Goal: Contribute content: Contribute content

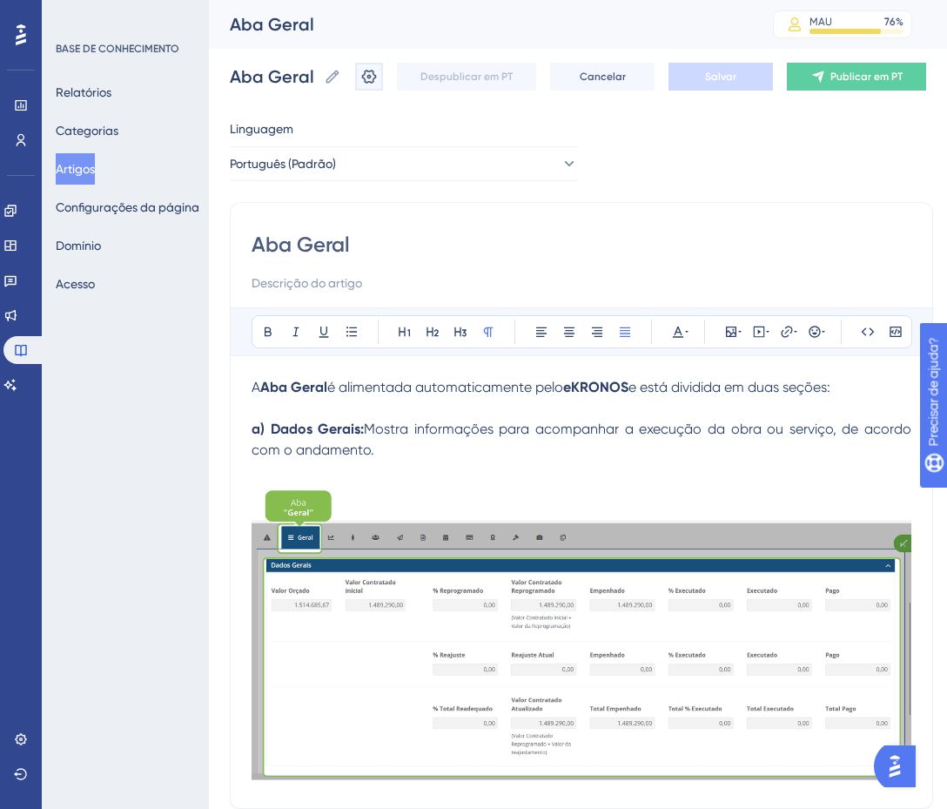
click at [377, 79] on icon at bounding box center [369, 77] width 15 height 14
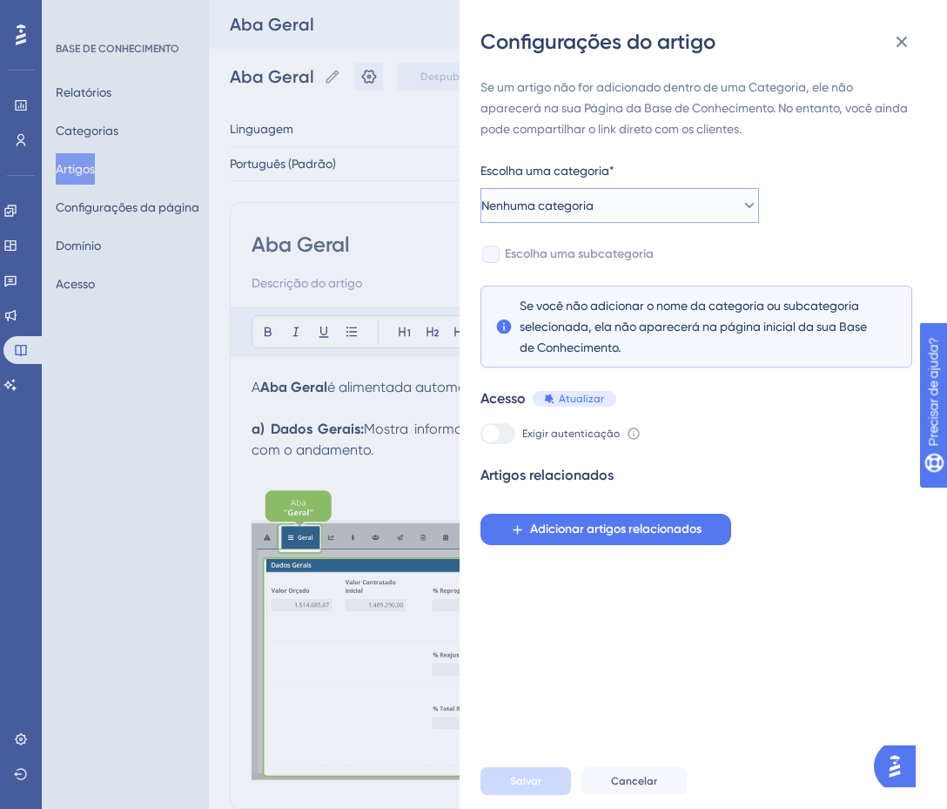
click at [582, 197] on span "Nenhuma categoria" at bounding box center [537, 205] width 112 height 21
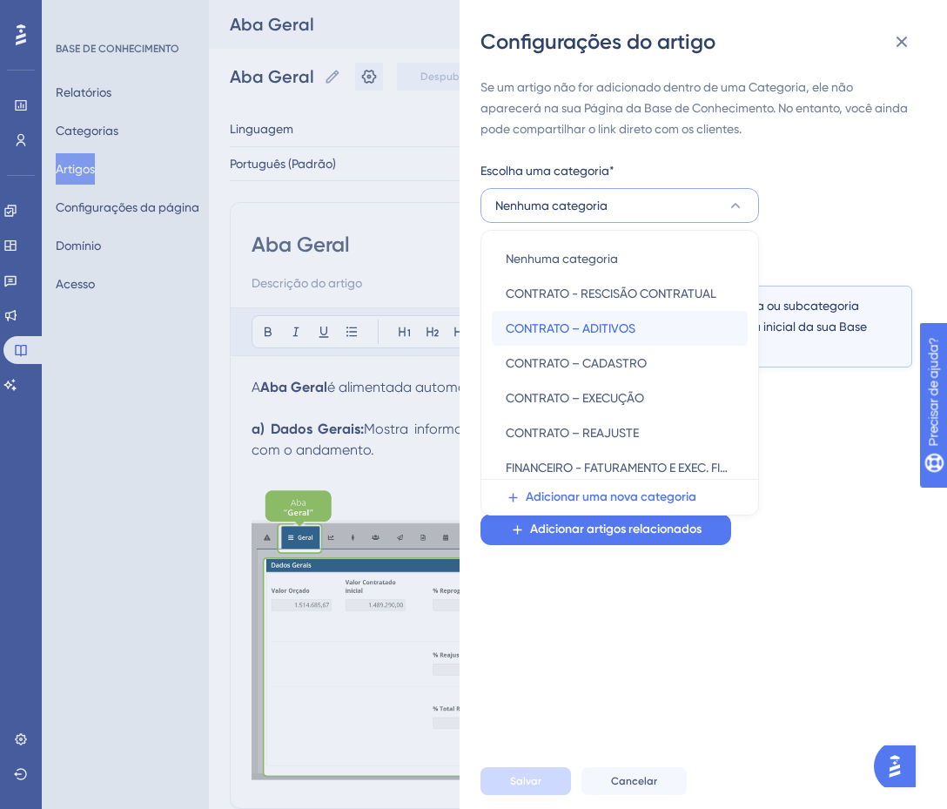
click at [618, 330] on font "CONTRATO – ADITIVOS" at bounding box center [571, 328] width 130 height 14
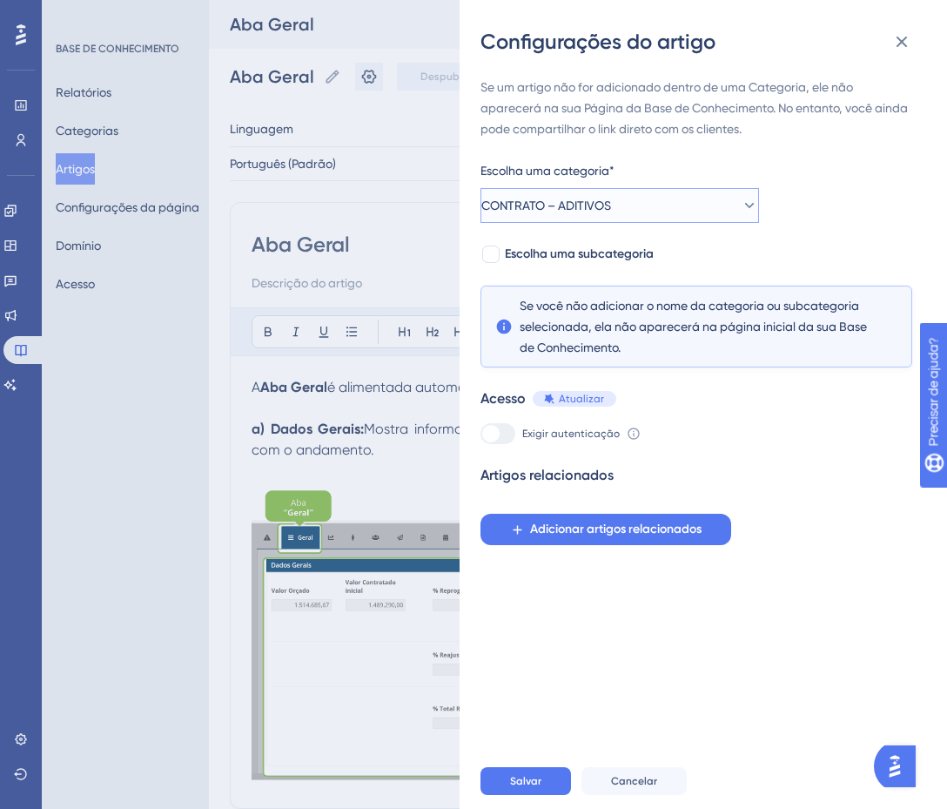
click at [698, 208] on button "CONTRATO – ADITIVOS" at bounding box center [620, 205] width 279 height 35
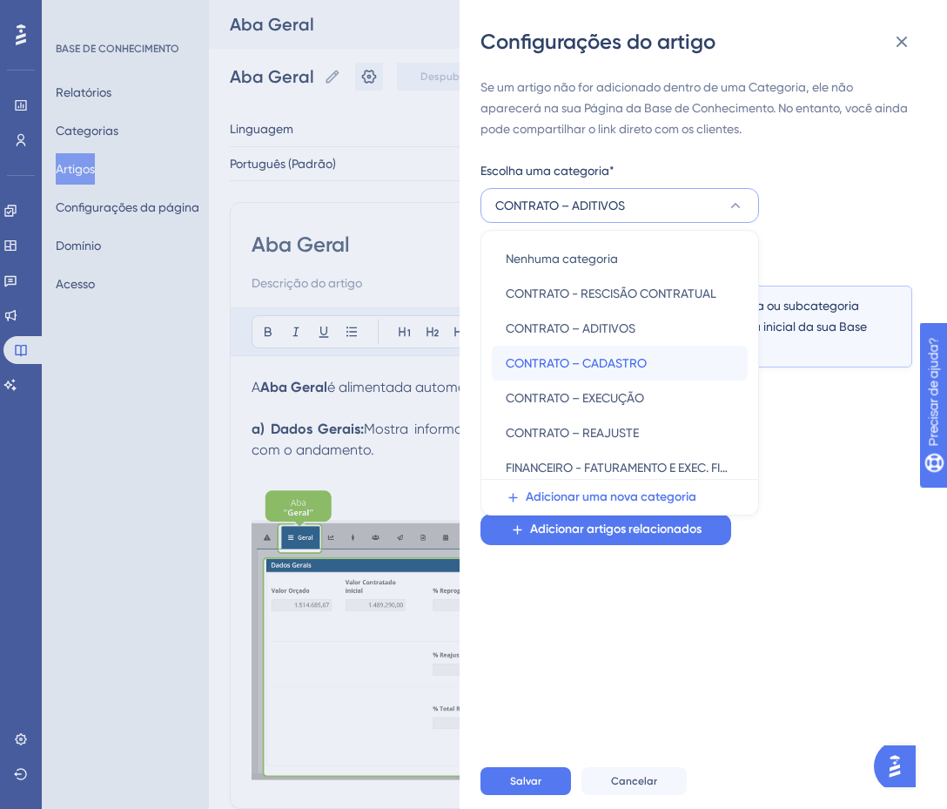
click at [643, 365] on font "CONTRATO – CADASTRO" at bounding box center [576, 363] width 141 height 14
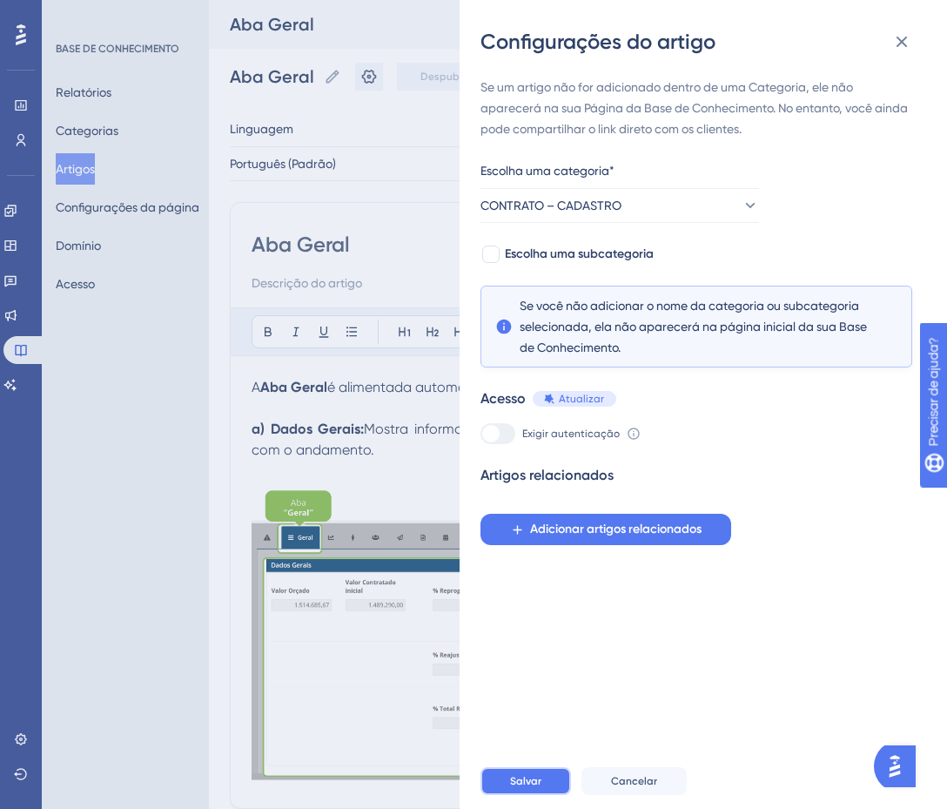
click at [525, 787] on font "Salvar" at bounding box center [525, 781] width 31 height 12
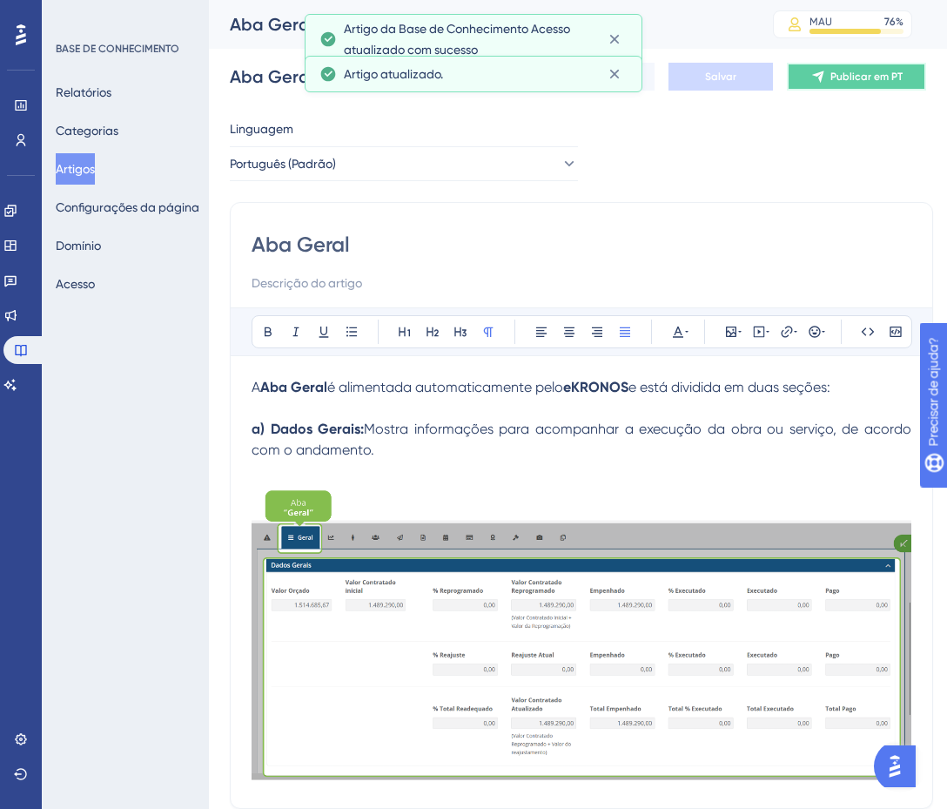
click at [869, 76] on font "Publicar em PT" at bounding box center [867, 77] width 72 height 12
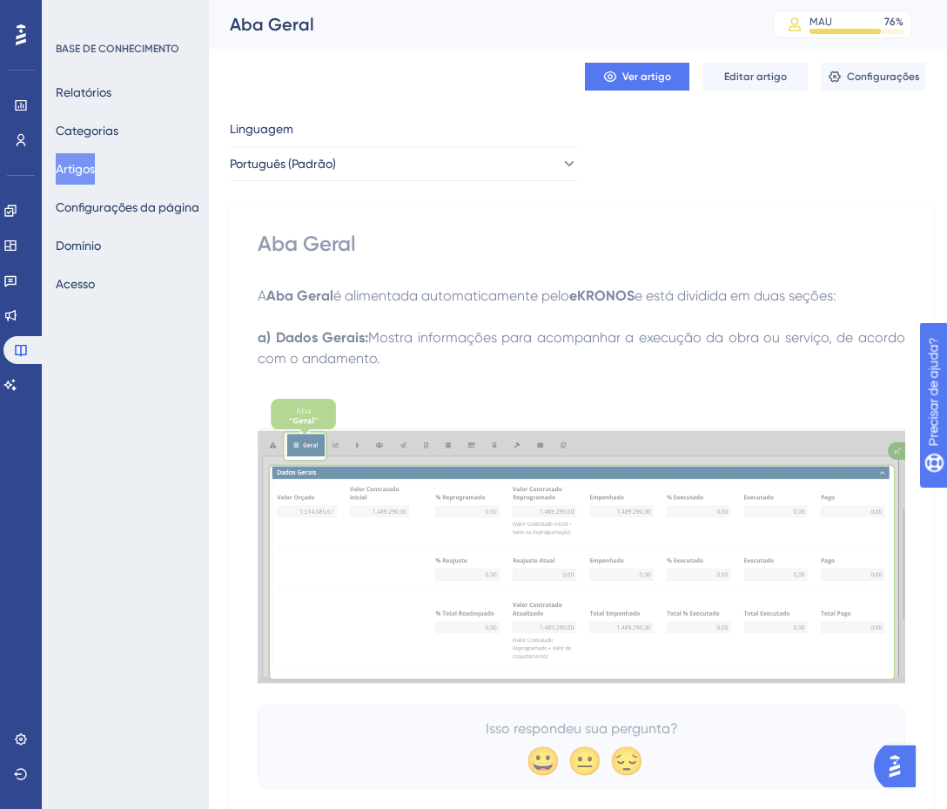
click at [91, 164] on font "Artigos" at bounding box center [75, 169] width 39 height 14
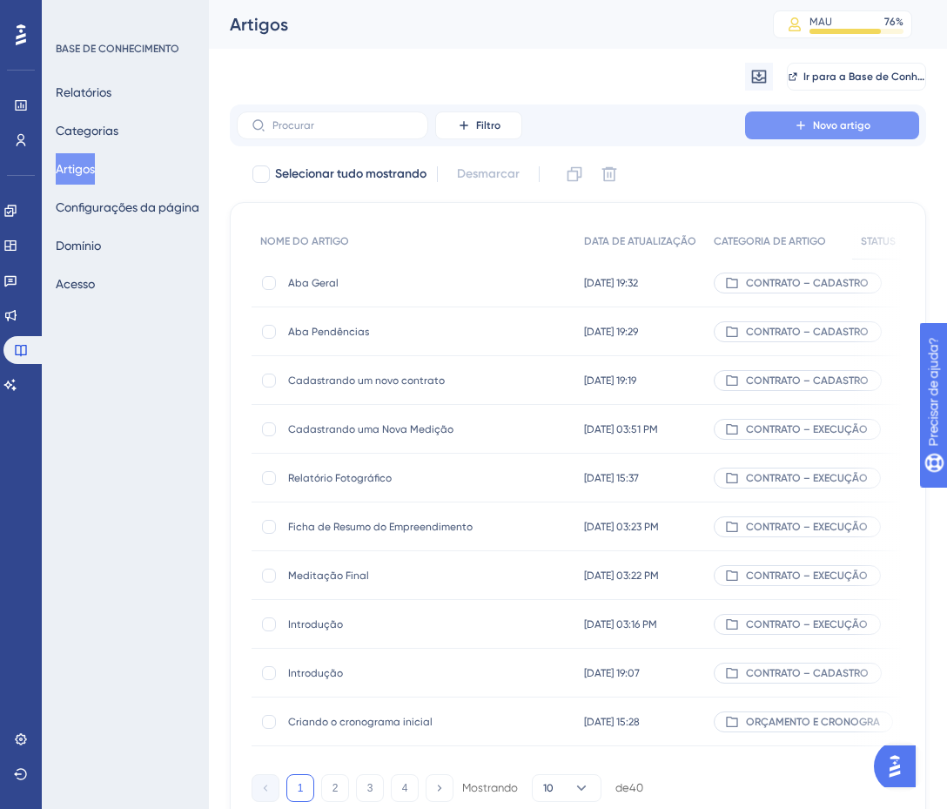
click at [810, 119] on button "Novo artigo" at bounding box center [832, 125] width 174 height 28
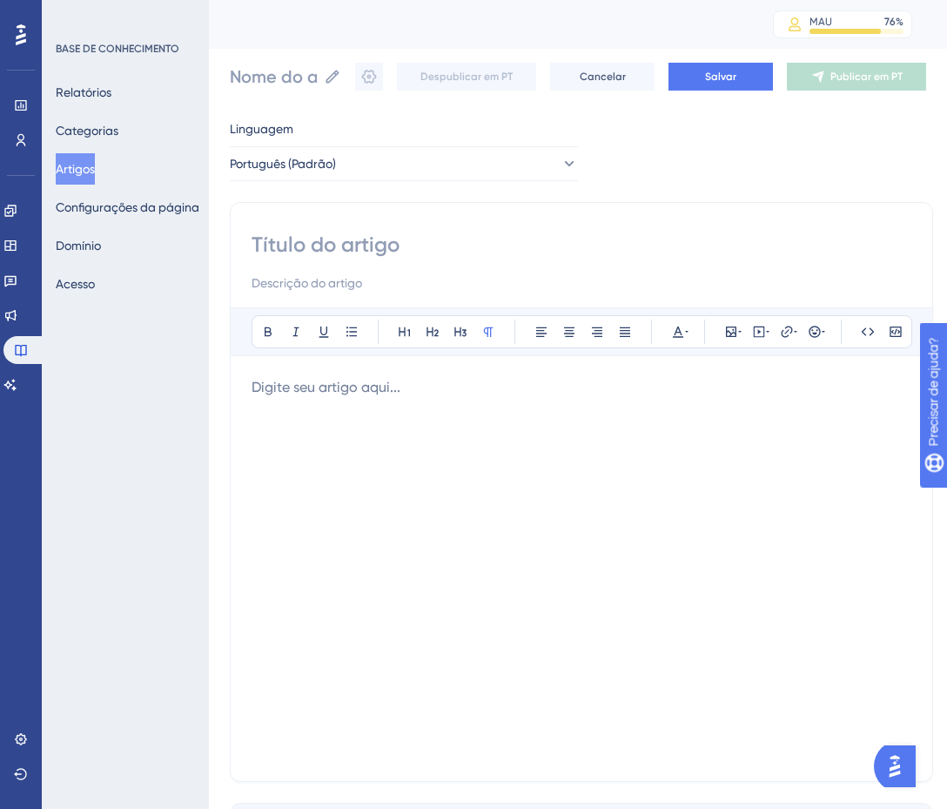
click at [306, 239] on input at bounding box center [582, 245] width 660 height 28
paste input "Aba Investimento"
type input "Aba Investimento"
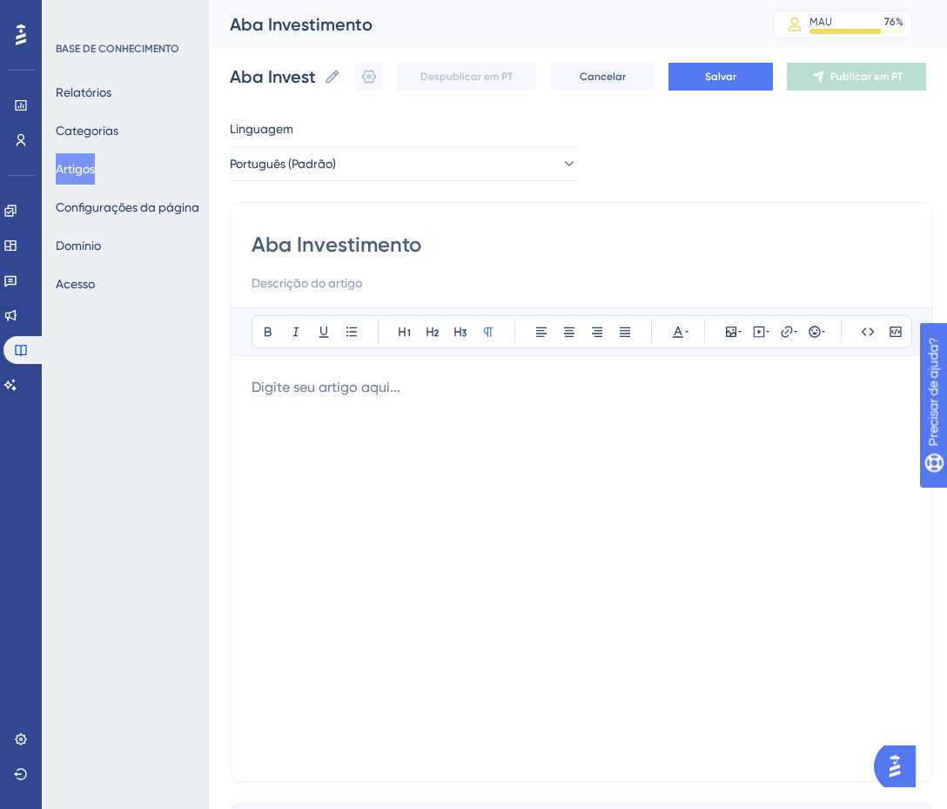
click at [391, 395] on p at bounding box center [582, 387] width 660 height 21
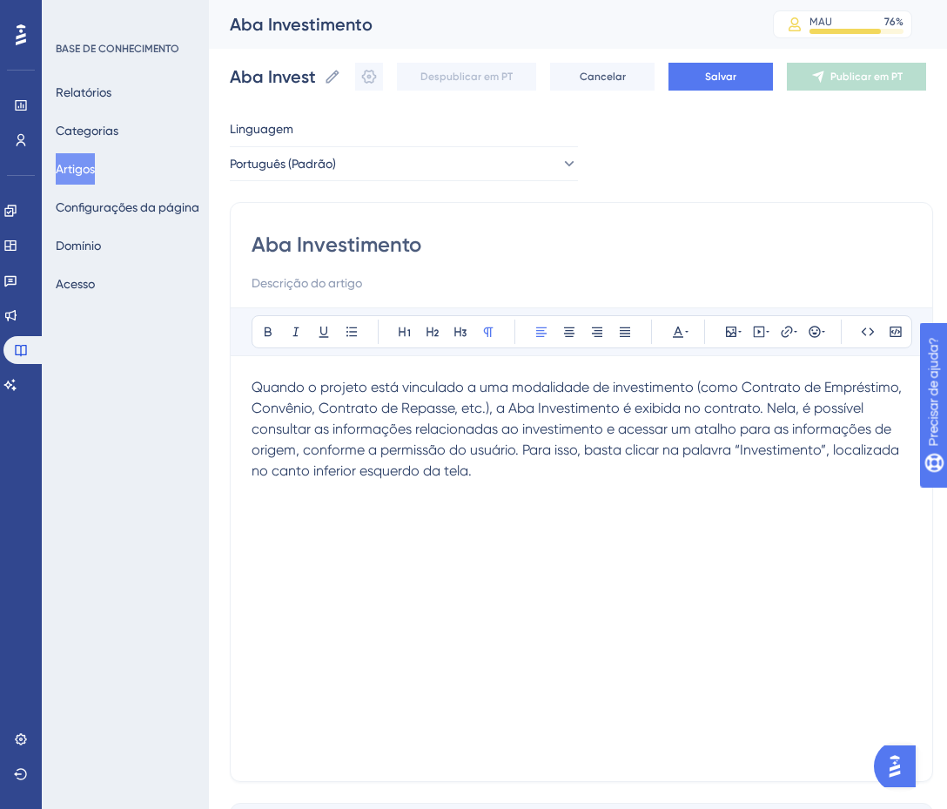
click at [515, 407] on span "Quando o projeto está vinculado a uma modalidade de investimento (como Contrato…" at bounding box center [579, 429] width 654 height 100
drag, startPoint x: 515, startPoint y: 407, endPoint x: 619, endPoint y: 409, distance: 103.6
click at [619, 409] on span "Quando o projeto está vinculado a uma modalidade de investimento (como Contrato…" at bounding box center [579, 429] width 654 height 100
click at [261, 332] on icon at bounding box center [268, 332] width 14 height 14
click at [800, 453] on span "é exibida no contrato. Nela, é possível consultar as informações relacionadas a…" at bounding box center [577, 439] width 651 height 79
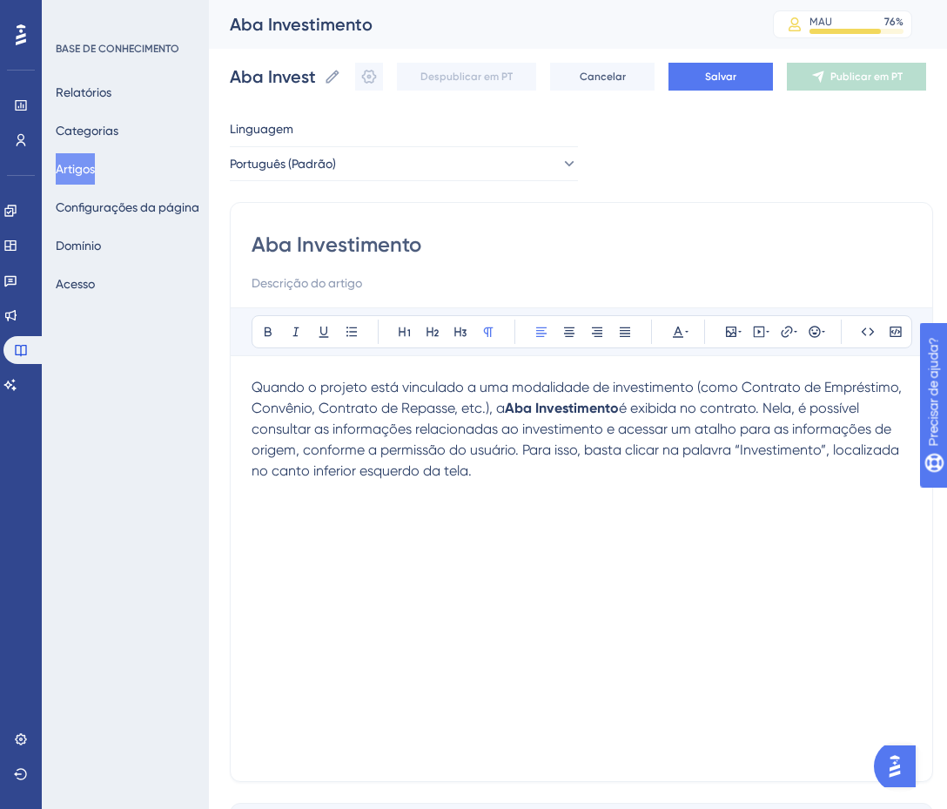
drag, startPoint x: 824, startPoint y: 453, endPoint x: 736, endPoint y: 455, distance: 88.0
click at [736, 455] on span "é exibida no contrato. Nela, é possível consultar as informações relacionadas a…" at bounding box center [577, 439] width 651 height 79
click at [264, 332] on icon at bounding box center [268, 332] width 14 height 14
click at [470, 468] on span "localizada no canto inferior esquerdo da tela." at bounding box center [576, 459] width 648 height 37
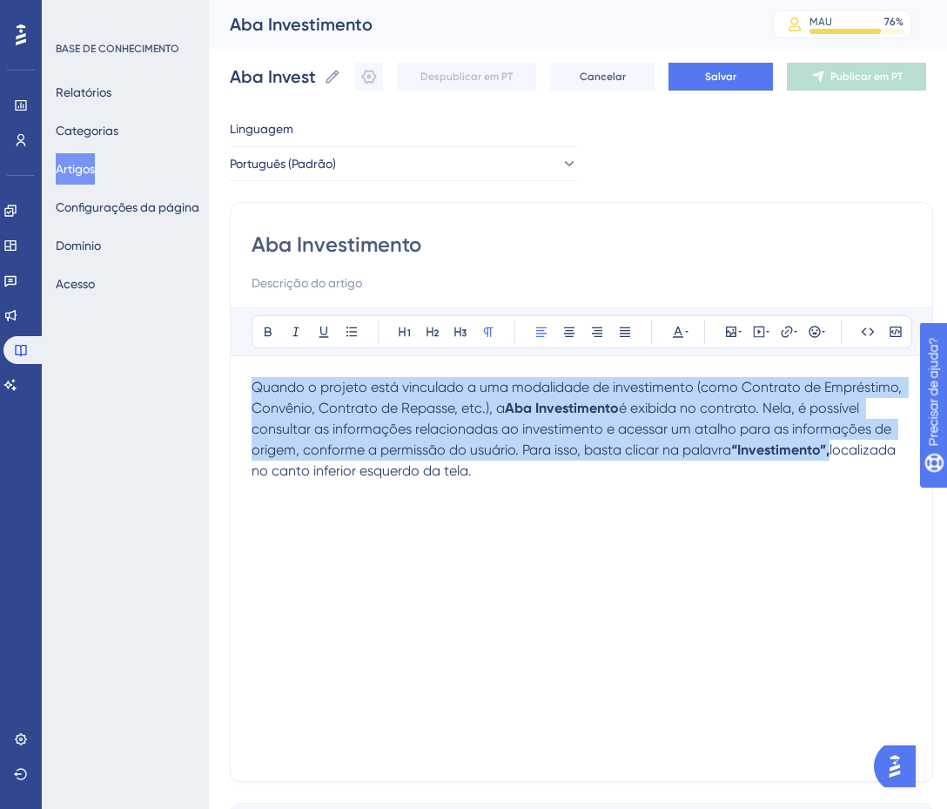
drag, startPoint x: 492, startPoint y: 476, endPoint x: 245, endPoint y: 369, distance: 269.4
click at [245, 369] on div "Aba Investimento Audacioso itálico Sublinhado Ponto de bala Título 1 Título 2 T…" at bounding box center [581, 492] width 703 height 580
click at [628, 336] on icon at bounding box center [625, 332] width 10 height 10
click at [573, 488] on div "Quando o projeto está vinculado a uma modalidade de investimento (como Contrato…" at bounding box center [582, 568] width 660 height 383
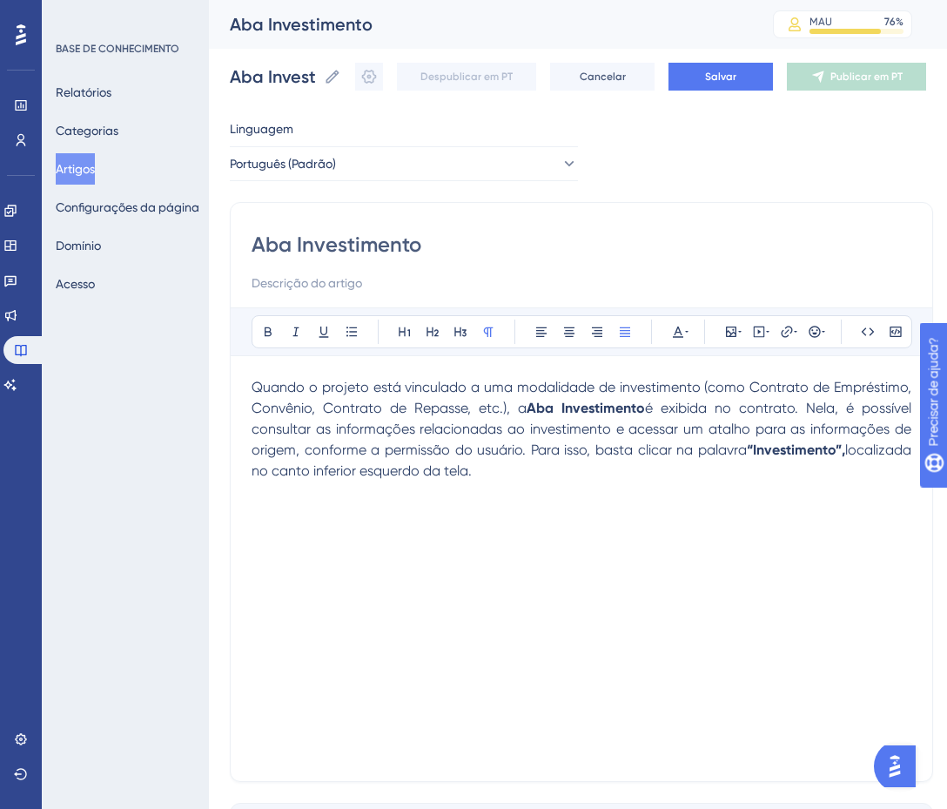
click at [333, 500] on p at bounding box center [582, 491] width 660 height 21
click at [734, 332] on icon at bounding box center [731, 331] width 10 height 10
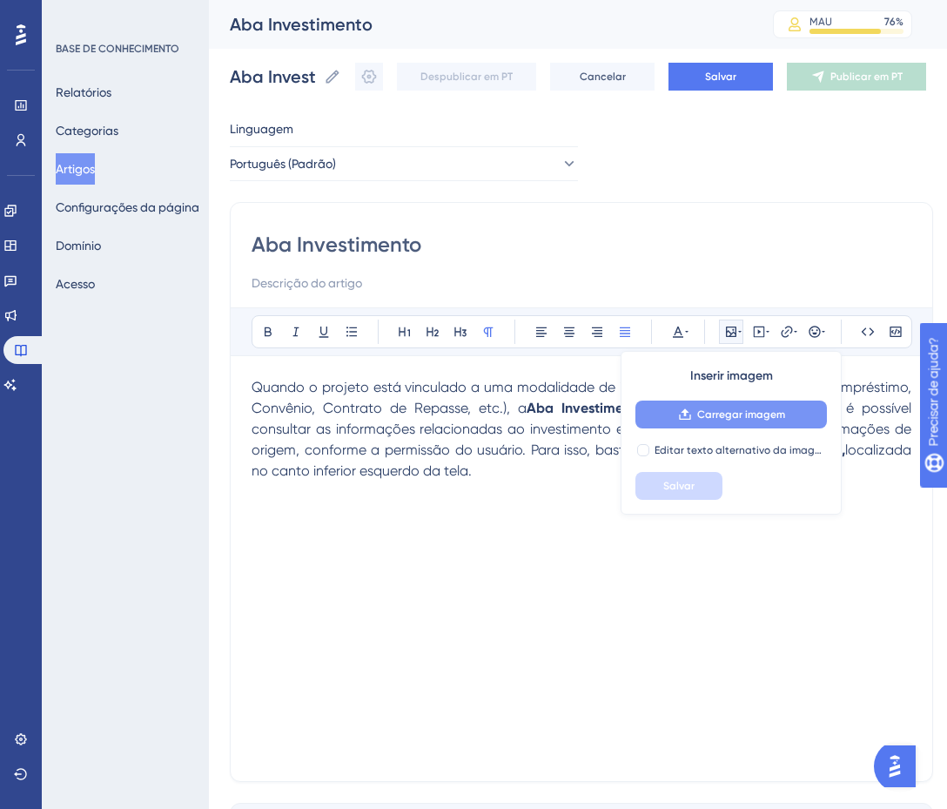
click at [692, 416] on icon at bounding box center [685, 414] width 14 height 14
click at [386, 557] on div "Quando o projeto está vinculado a uma modalidade de investimento (como Contrato…" at bounding box center [582, 568] width 660 height 383
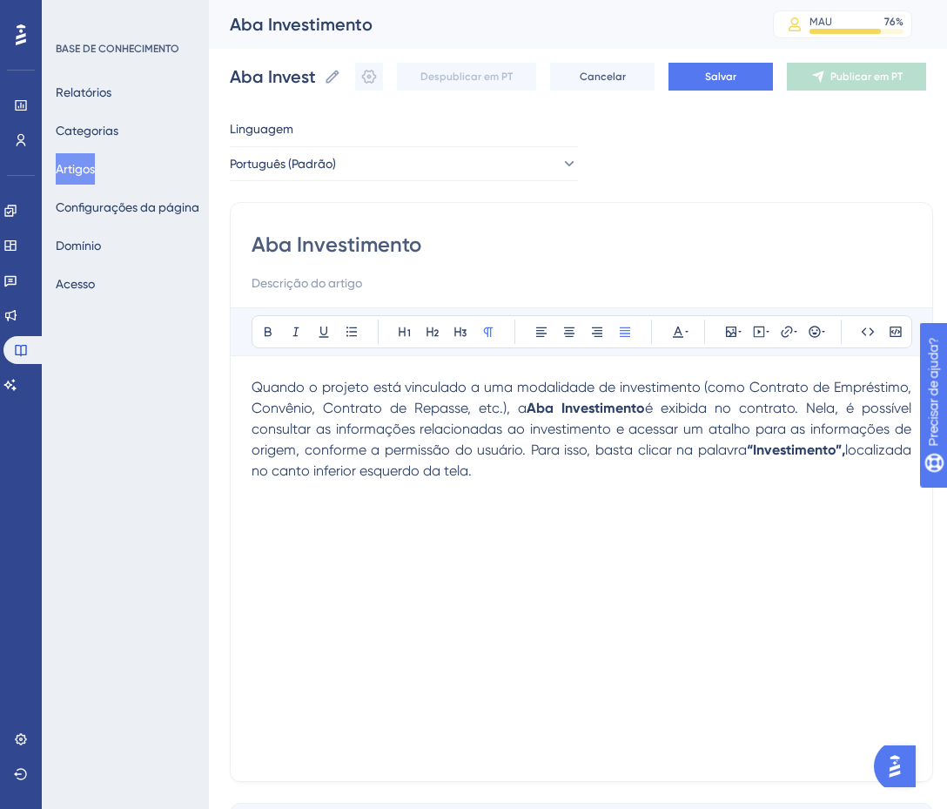
click at [323, 531] on p at bounding box center [582, 533] width 660 height 21
click at [727, 326] on icon at bounding box center [731, 332] width 14 height 14
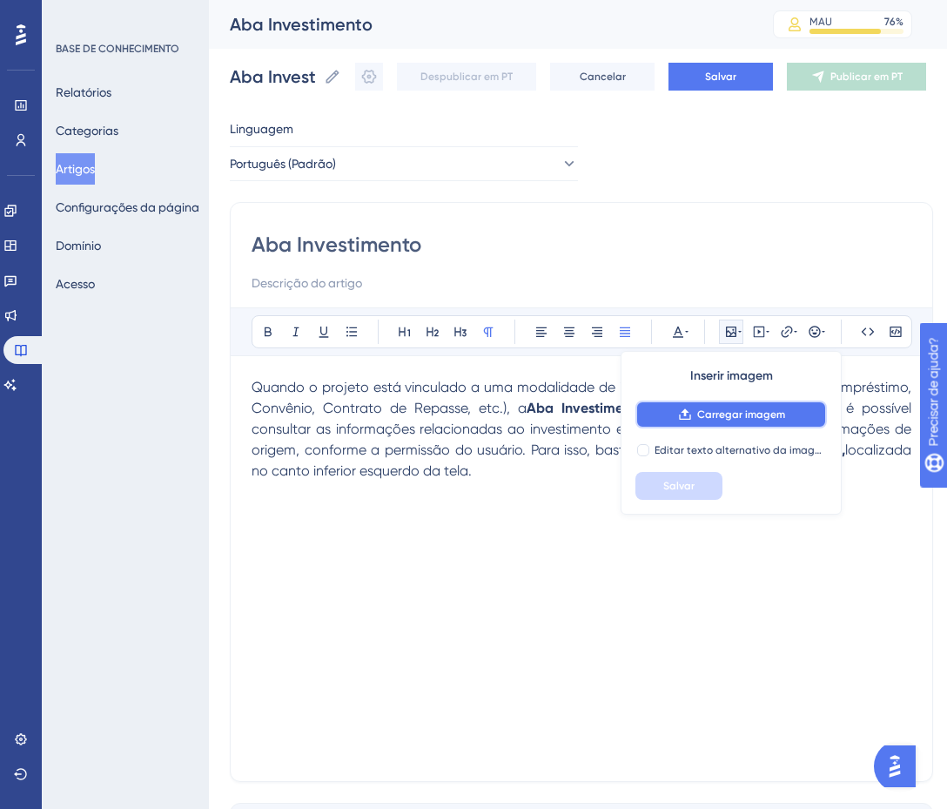
click at [750, 413] on font "Carregar imagem" at bounding box center [741, 414] width 88 height 12
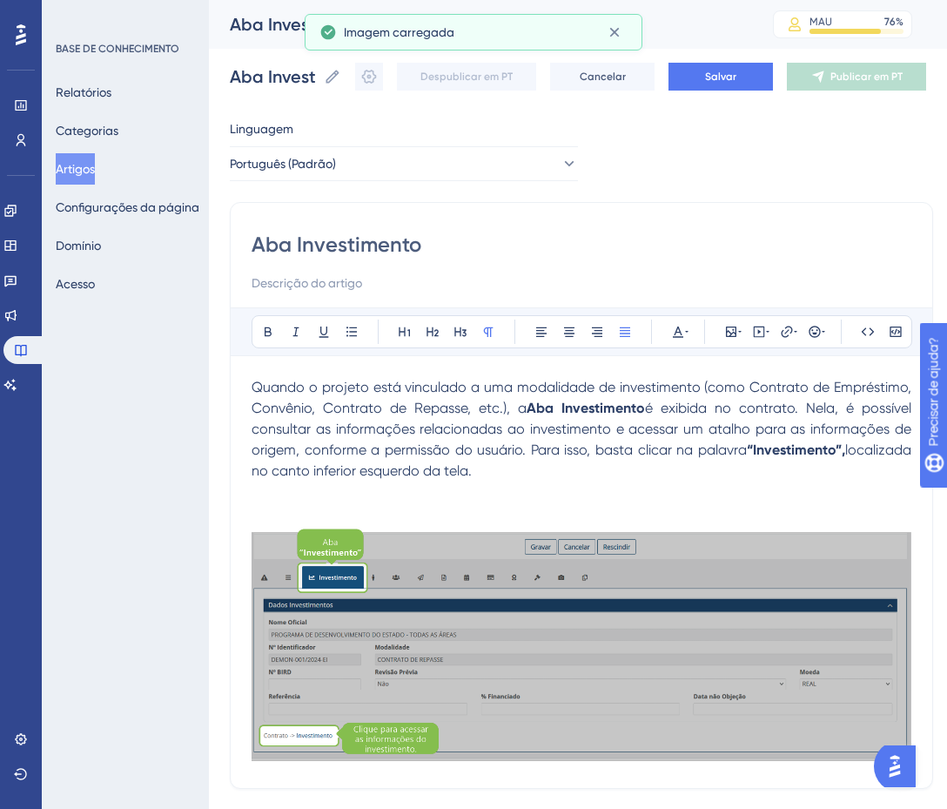
click at [445, 498] on p at bounding box center [582, 491] width 660 height 21
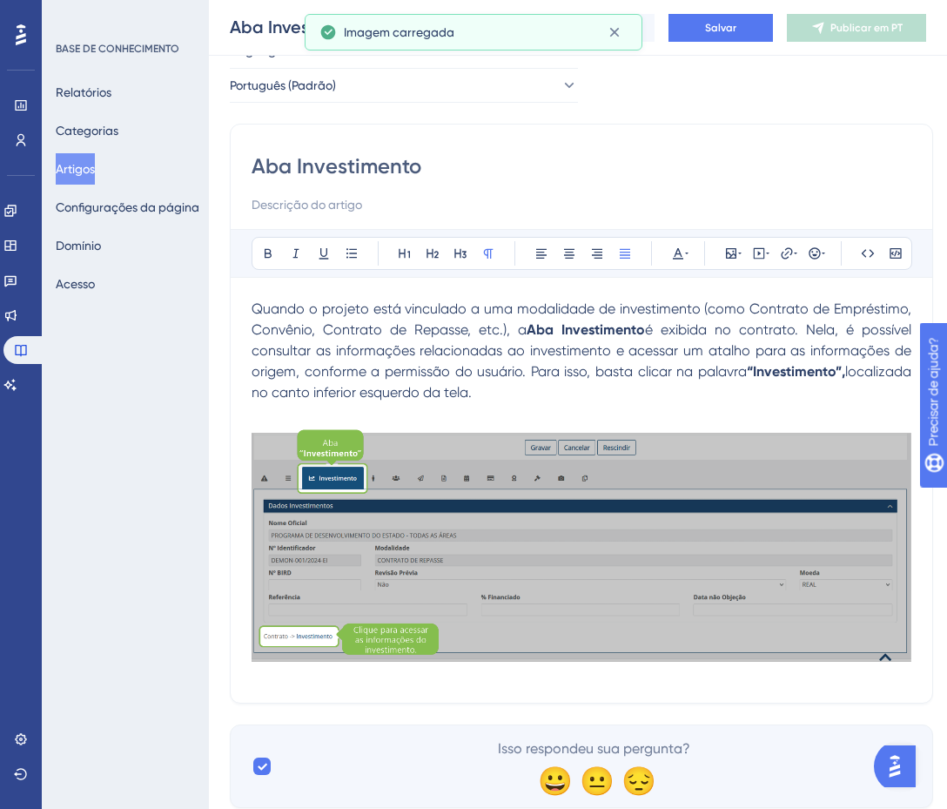
scroll to position [126, 0]
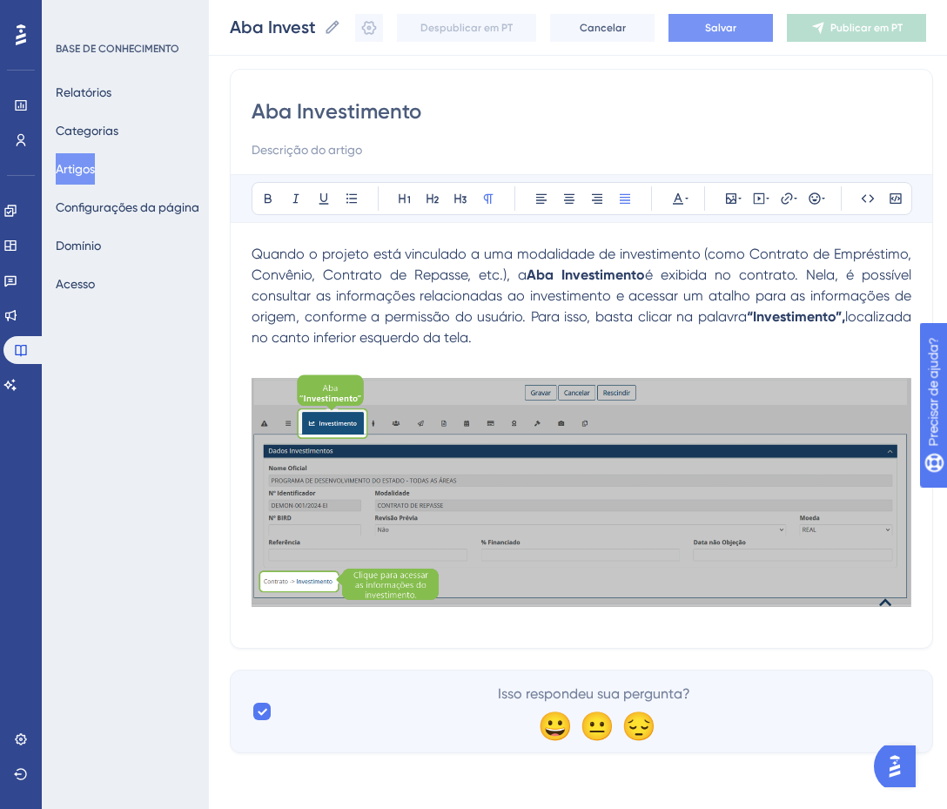
click at [726, 26] on font "Salvar" at bounding box center [720, 28] width 31 height 12
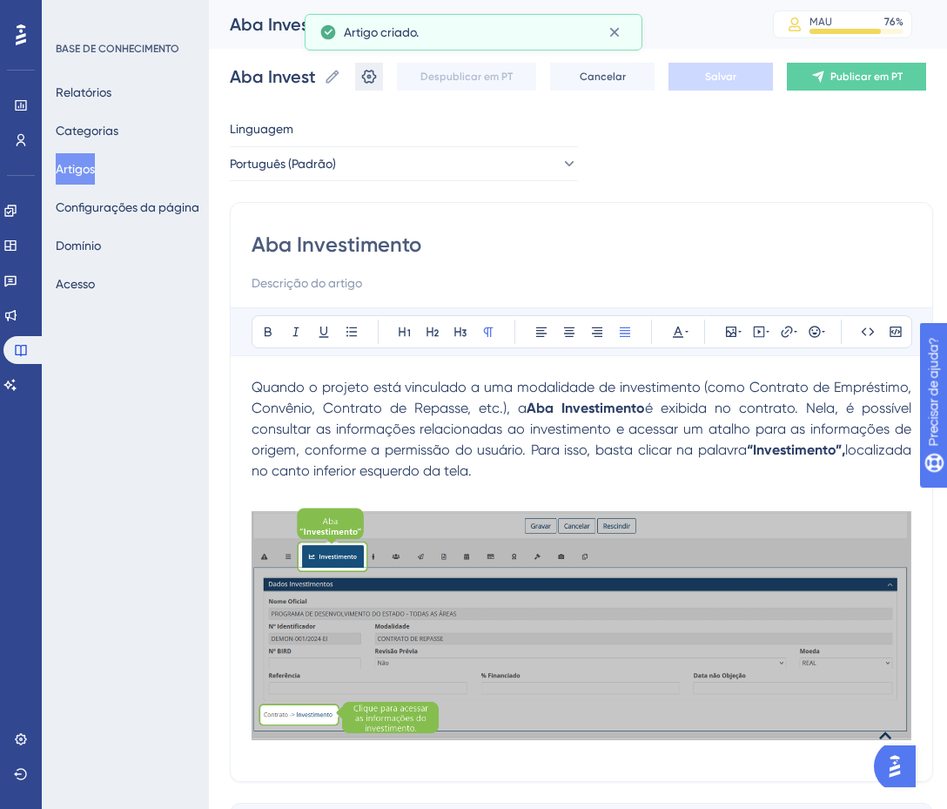
click at [377, 79] on icon at bounding box center [369, 77] width 15 height 14
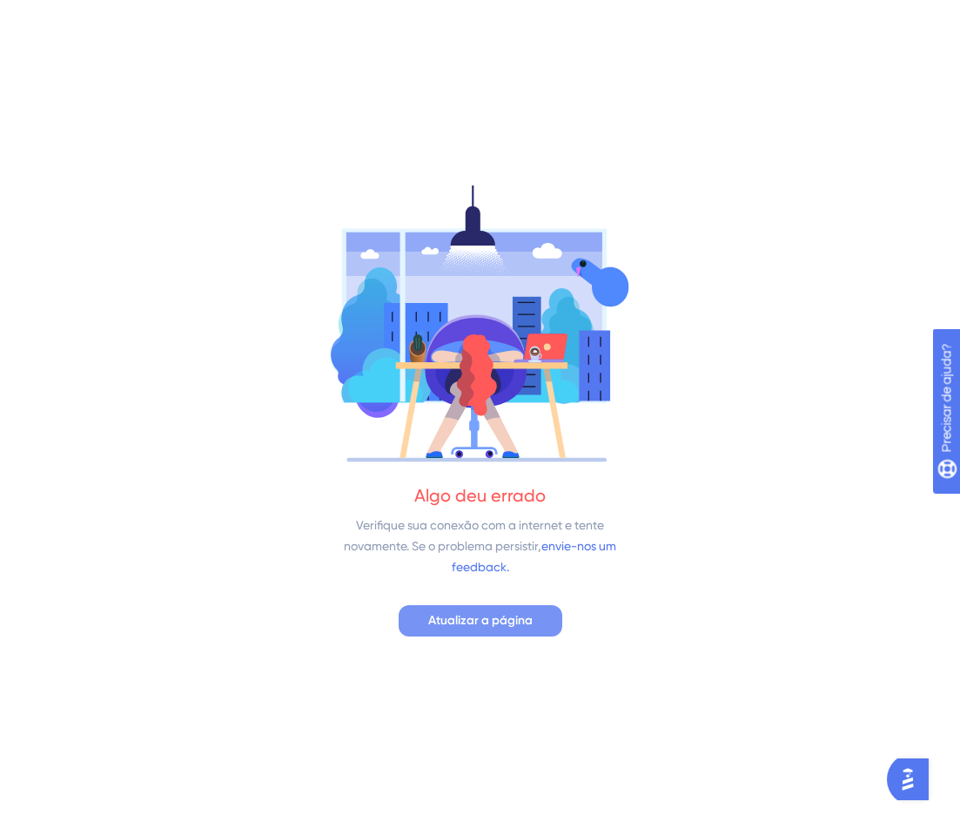
click at [476, 625] on font "Atualizar a página" at bounding box center [480, 620] width 104 height 15
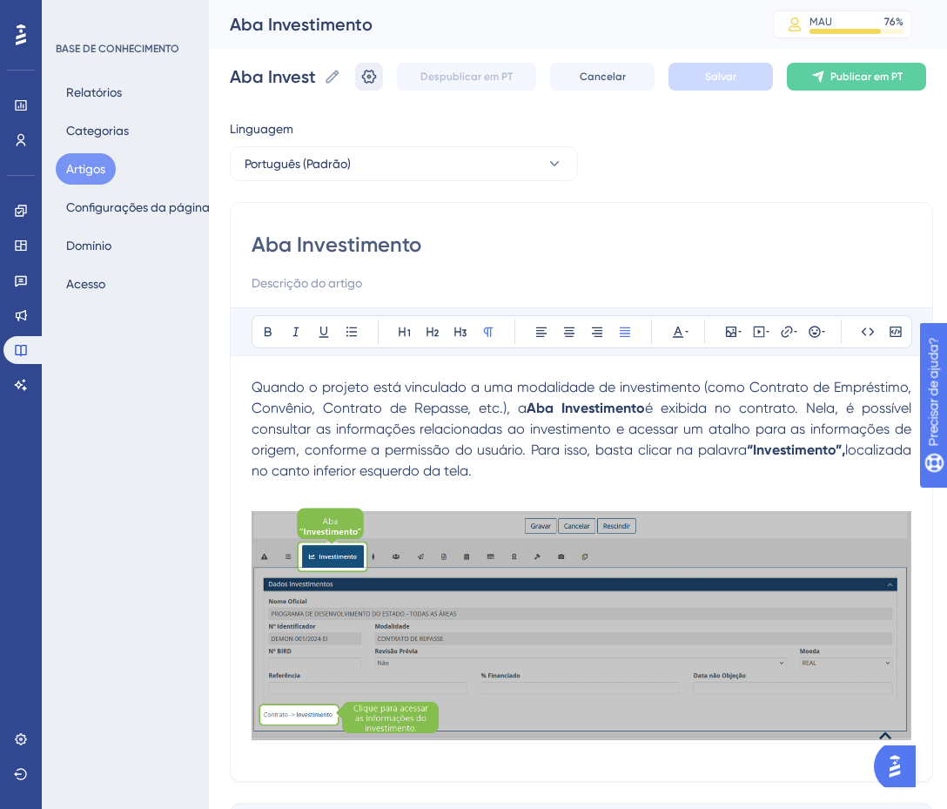
click at [378, 72] on icon at bounding box center [368, 76] width 17 height 17
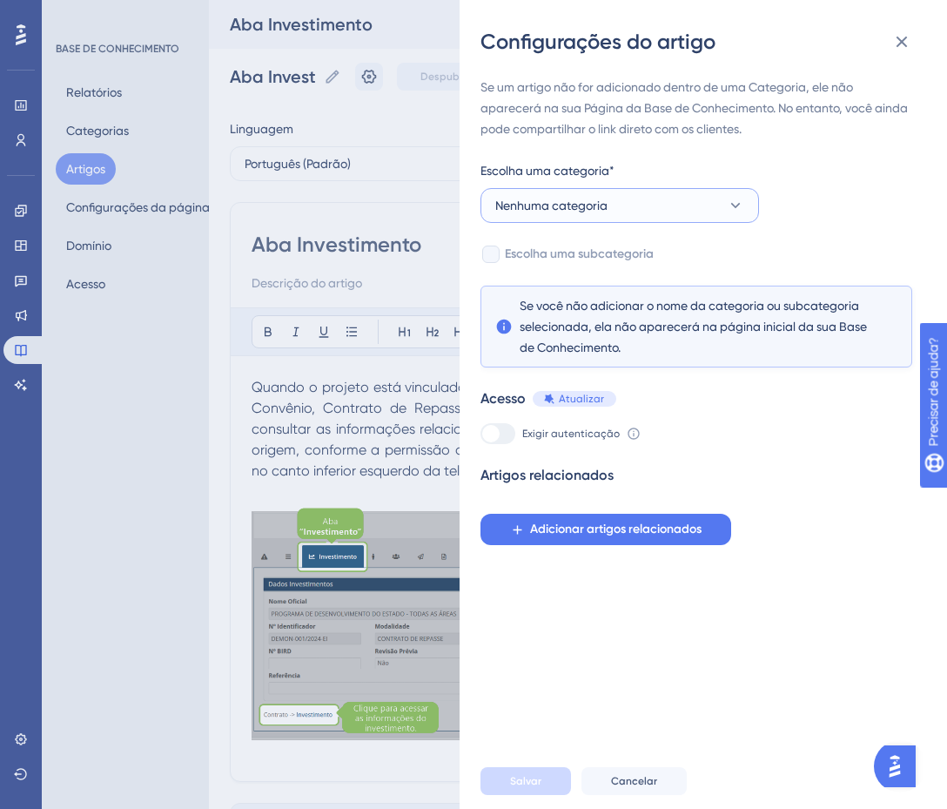
click at [667, 207] on button "Nenhuma categoria" at bounding box center [620, 205] width 279 height 35
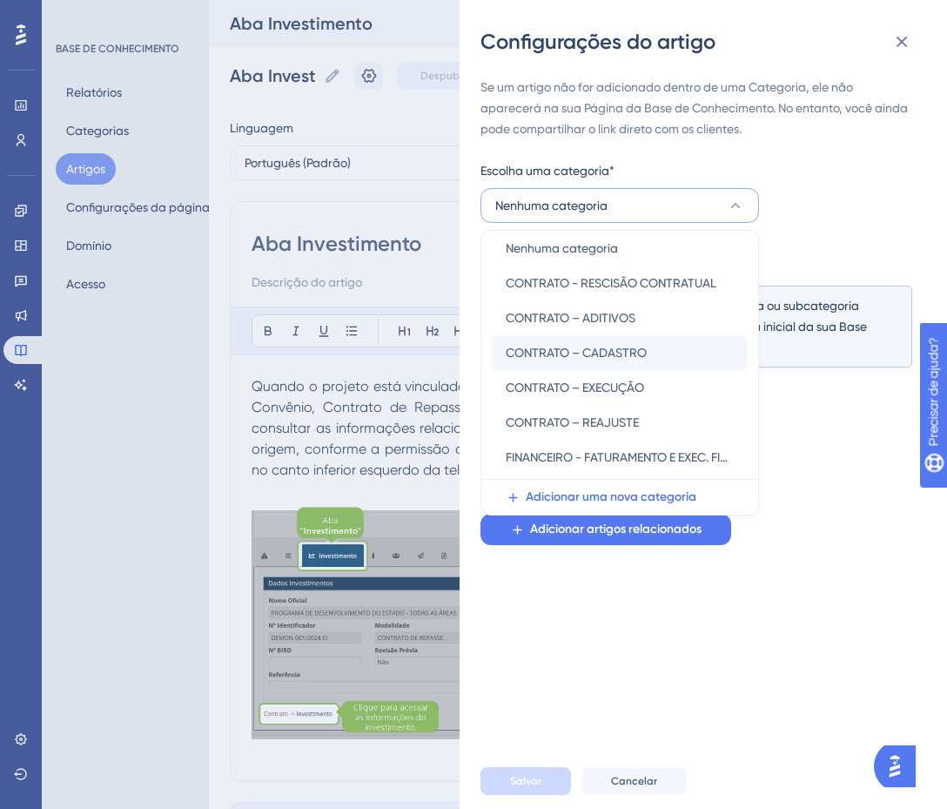
scroll to position [8, 0]
click at [614, 353] on font "CONTRATO – CADASTRO" at bounding box center [576, 355] width 141 height 14
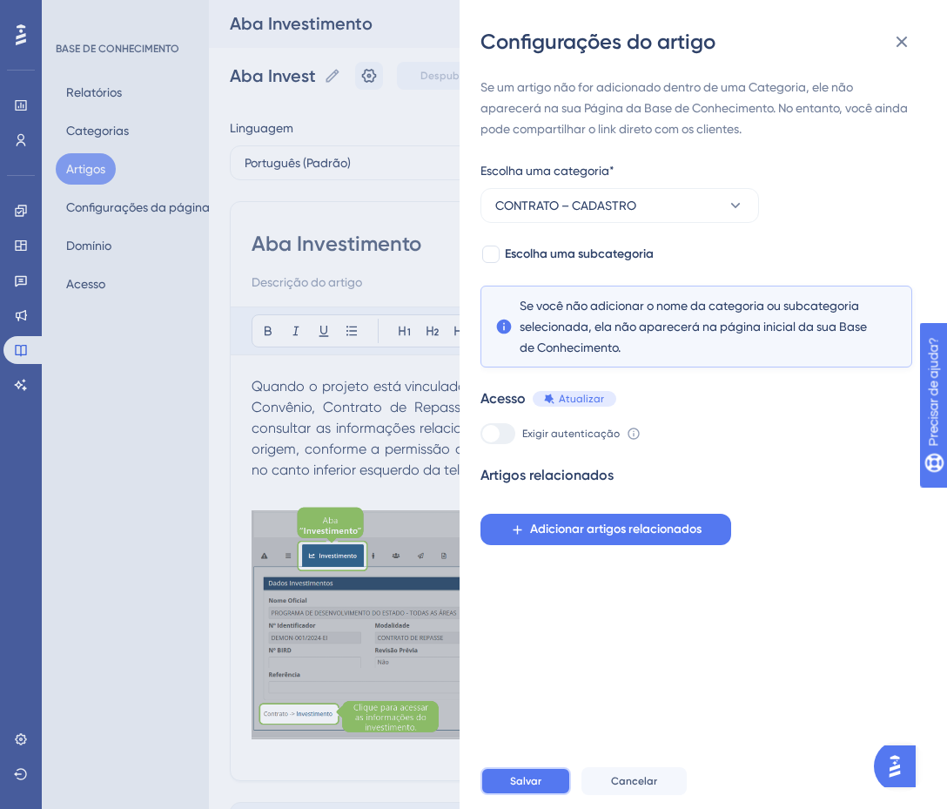
click at [541, 787] on font "Salvar" at bounding box center [525, 781] width 31 height 12
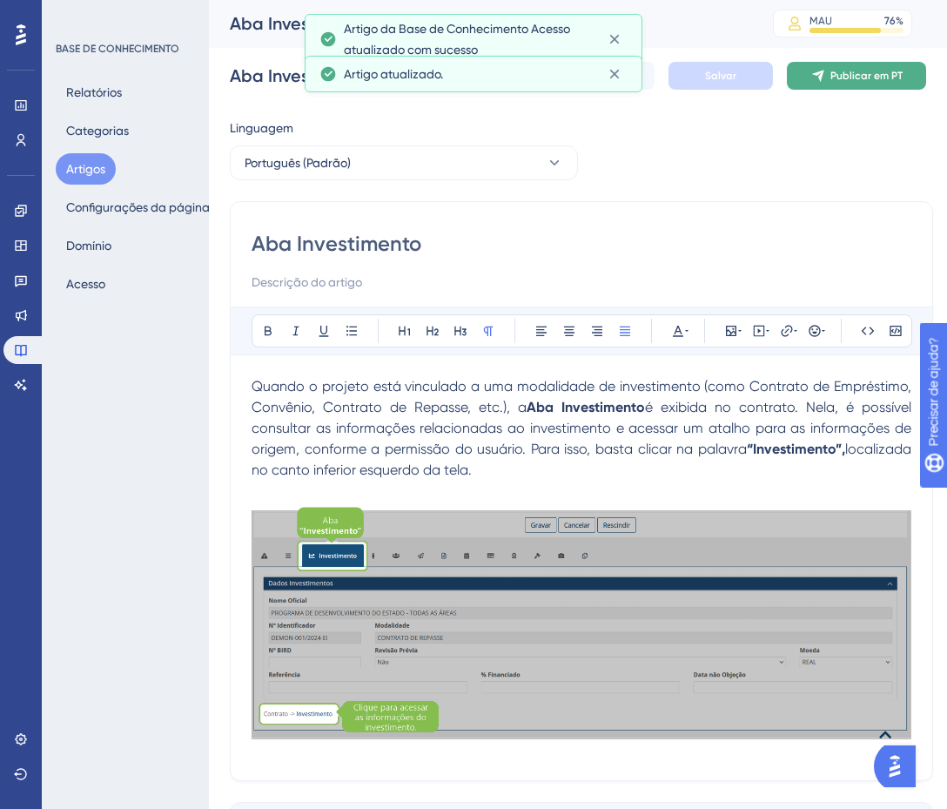
click at [878, 84] on button "Publicar em PT" at bounding box center [856, 76] width 139 height 28
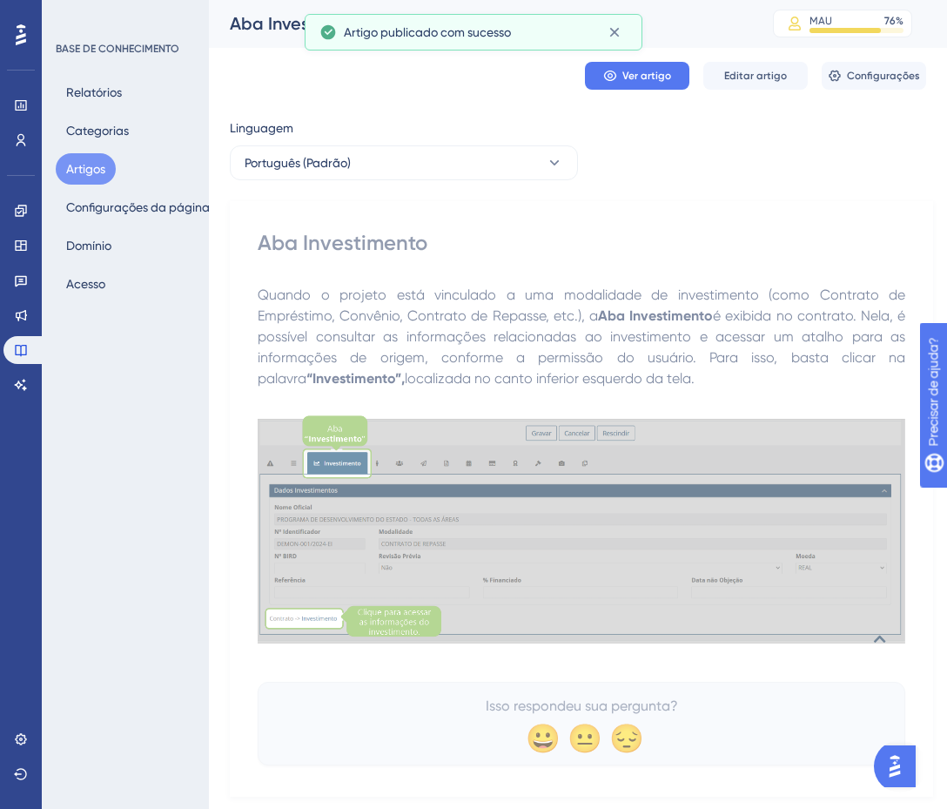
click at [98, 167] on font "Artigos" at bounding box center [85, 169] width 39 height 14
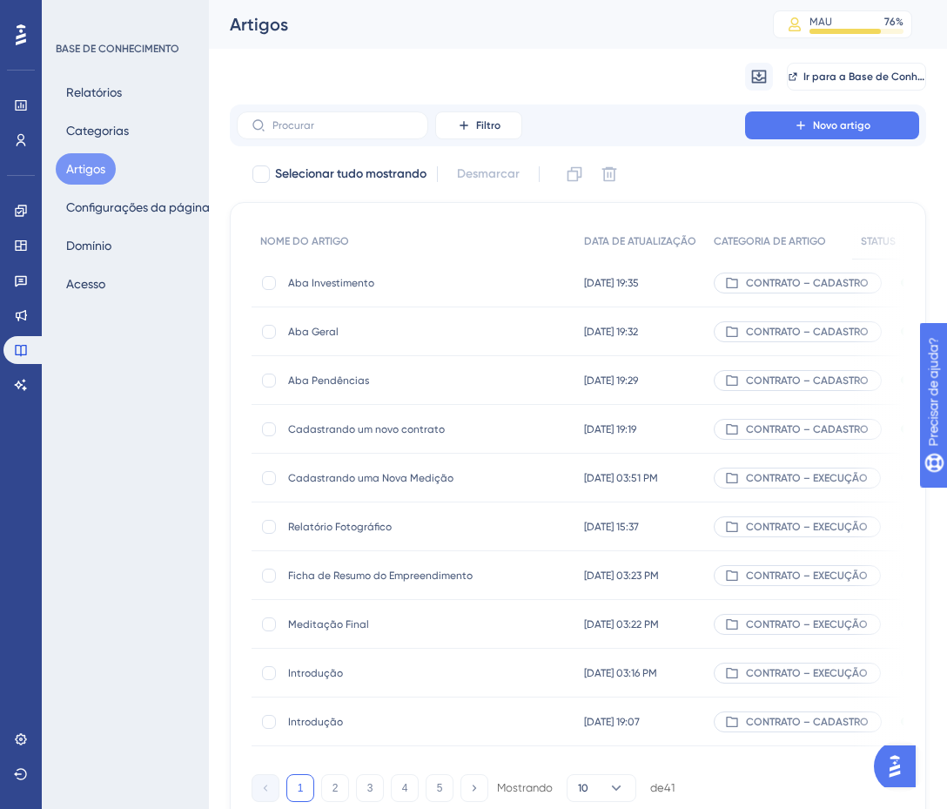
click at [407, 331] on span "Aba Geral" at bounding box center [427, 332] width 279 height 14
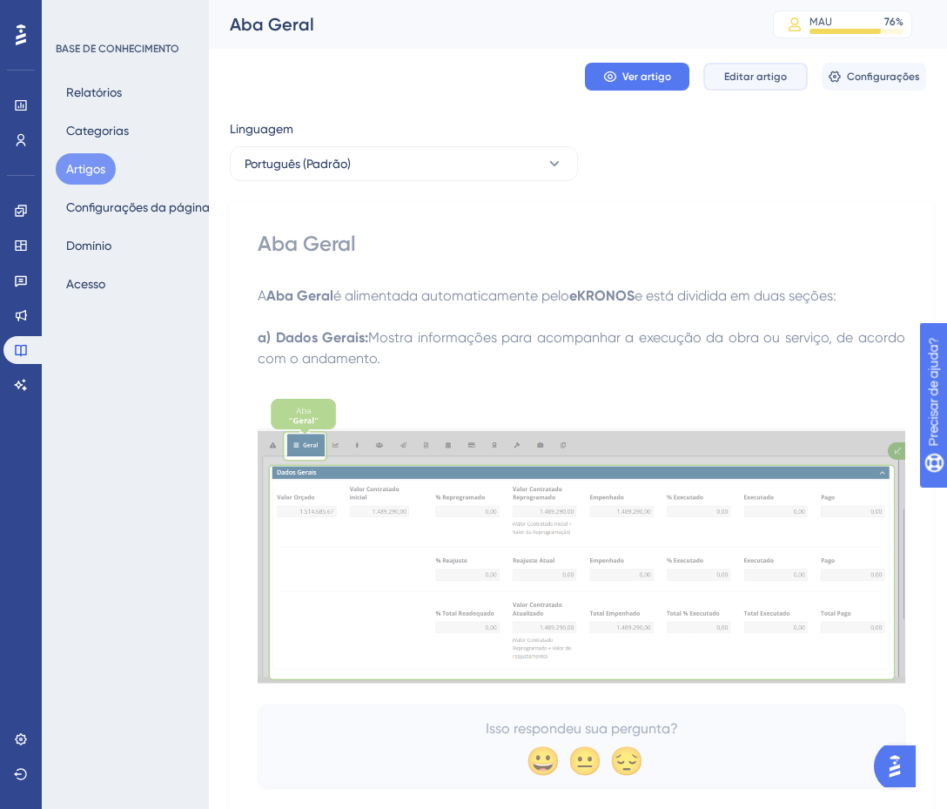
click at [742, 75] on font "Editar artigo" at bounding box center [755, 77] width 63 height 12
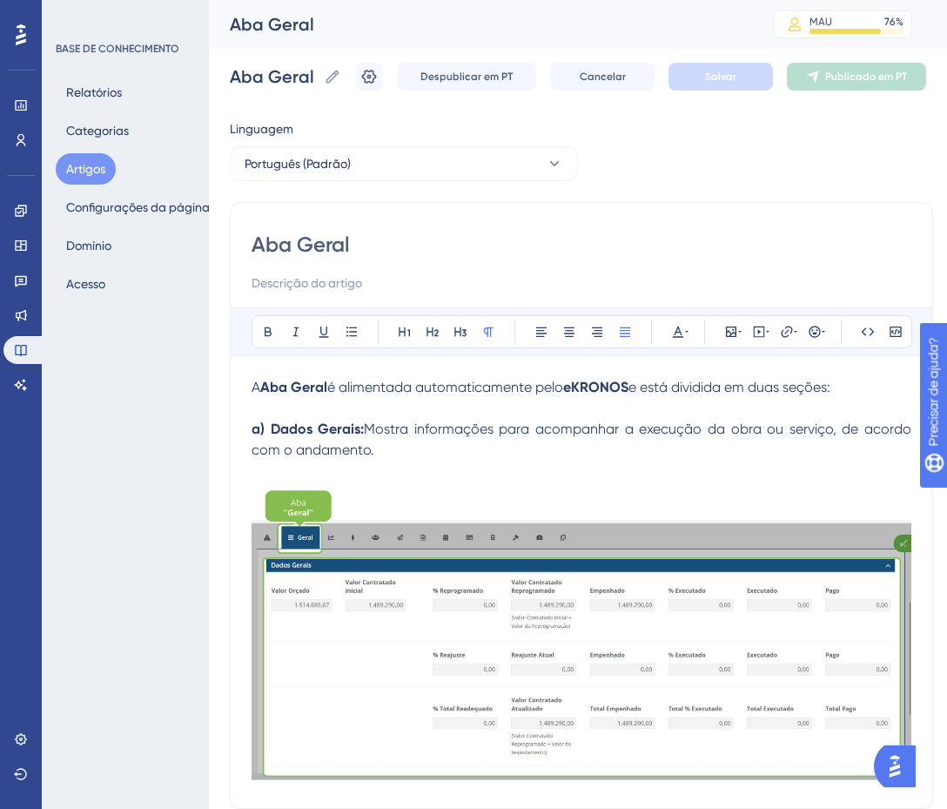
click at [471, 443] on p "a) Dados Gerais: Mostra informações para acompanhar a execução da obra ou servi…" at bounding box center [582, 440] width 660 height 42
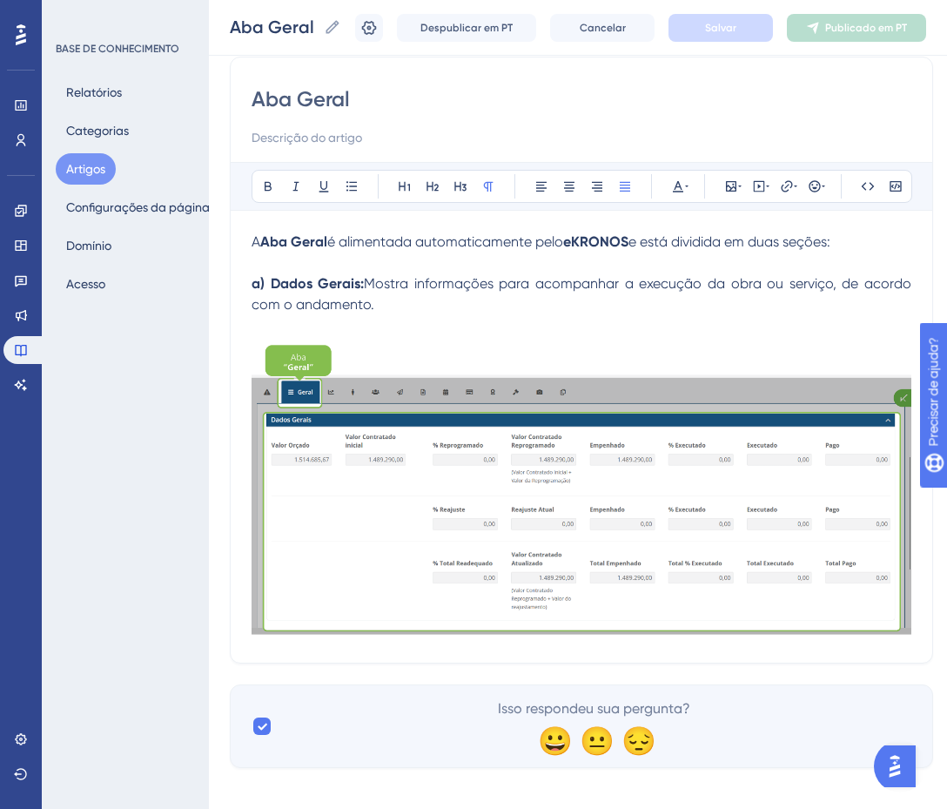
scroll to position [153, 0]
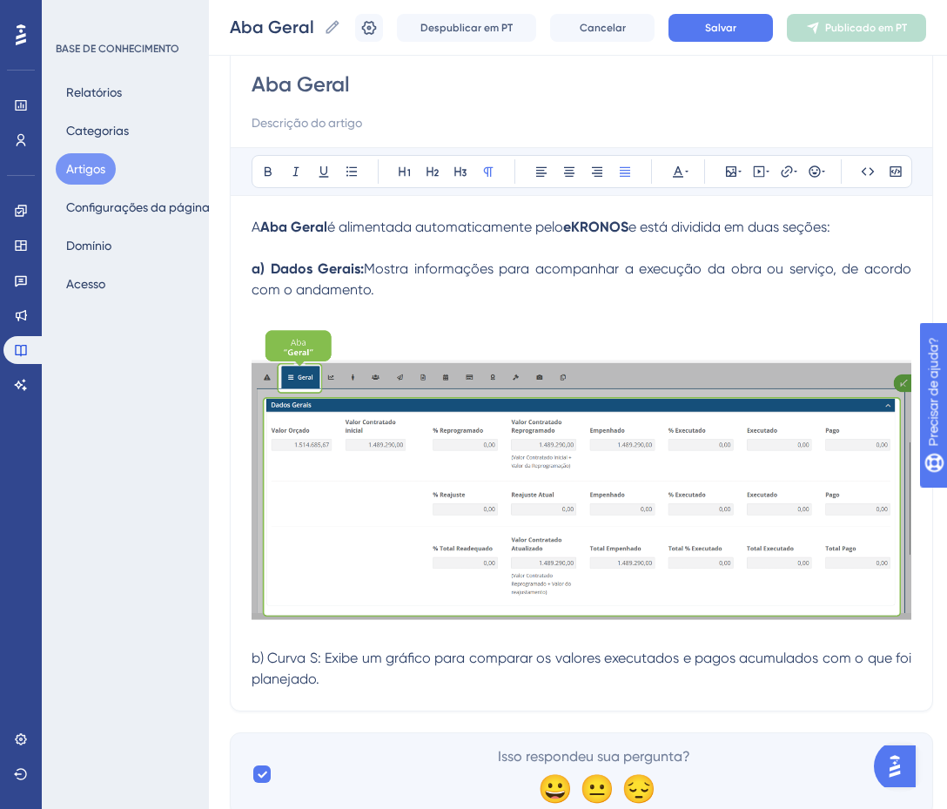
drag, startPoint x: 321, startPoint y: 659, endPoint x: 242, endPoint y: 660, distance: 79.2
click at [242, 660] on div "Aba Geral Audacioso itálico Sublinhado Ponto de bala Título 1 Título 2 Título 3…" at bounding box center [581, 376] width 703 height 669
click at [268, 174] on icon at bounding box center [268, 172] width 14 height 14
click at [377, 671] on p "b) Curva S: Exibe um gráfico para comparar os valores executados e pagos acumul…" at bounding box center [582, 669] width 660 height 42
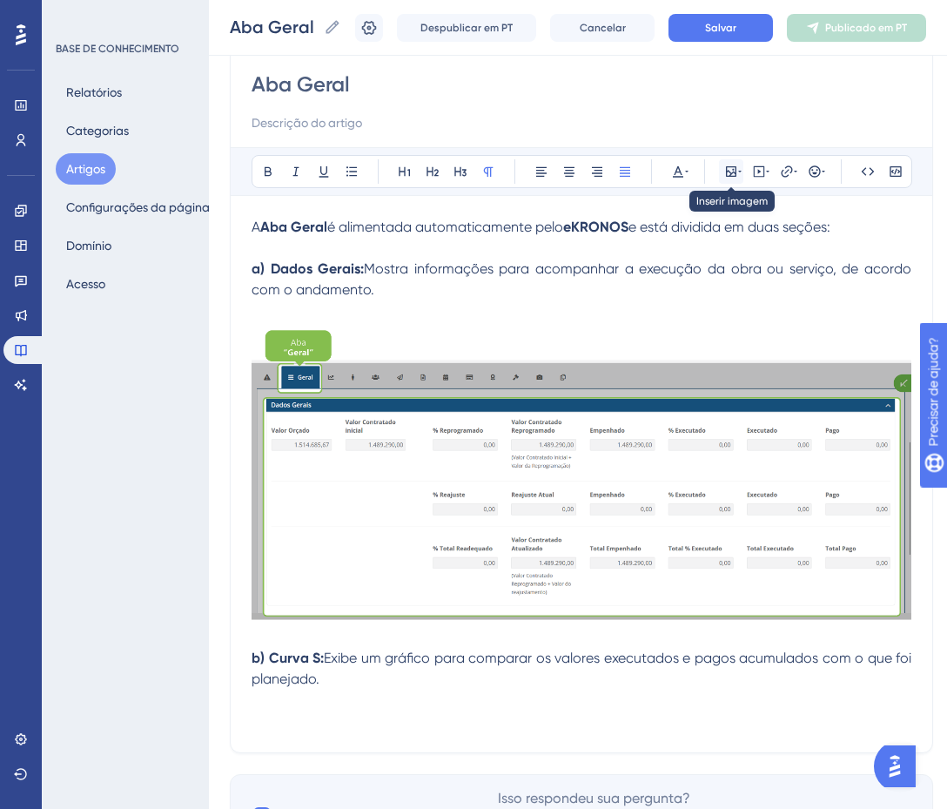
click at [729, 172] on icon at bounding box center [731, 172] width 14 height 14
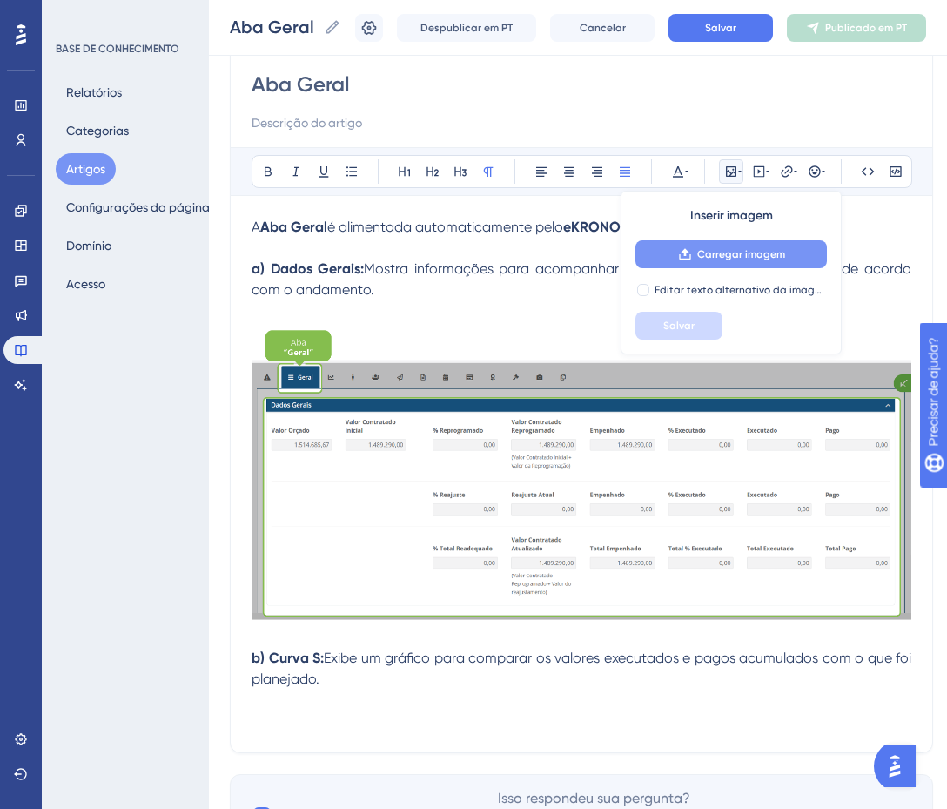
click at [734, 255] on font "Carregar imagem" at bounding box center [741, 254] width 88 height 12
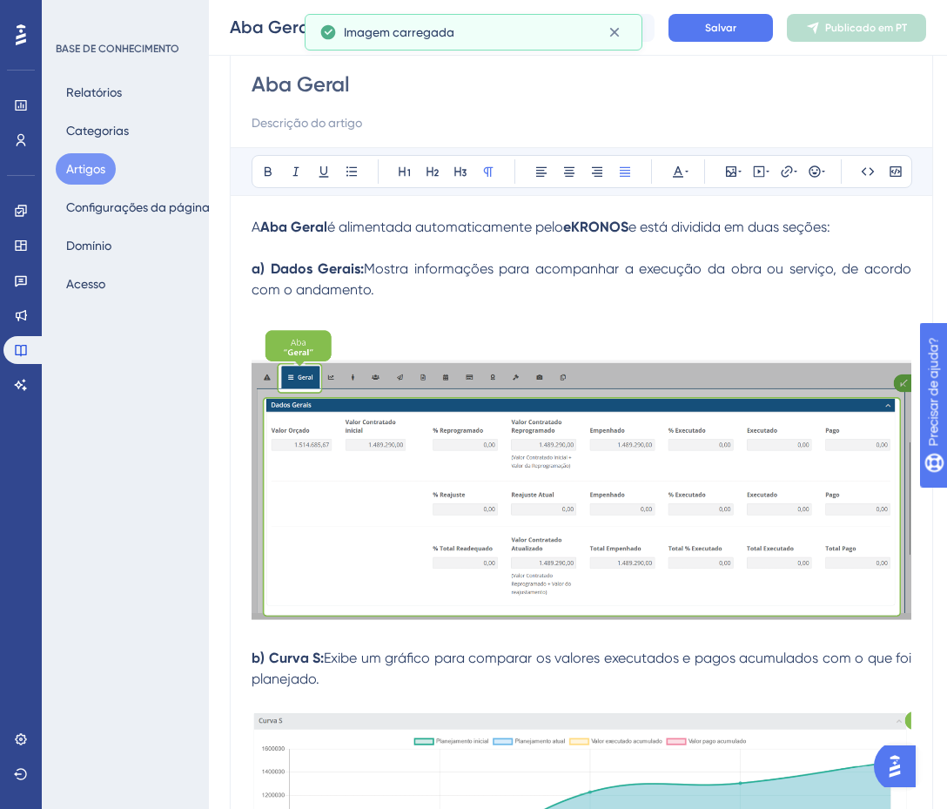
scroll to position [299, 0]
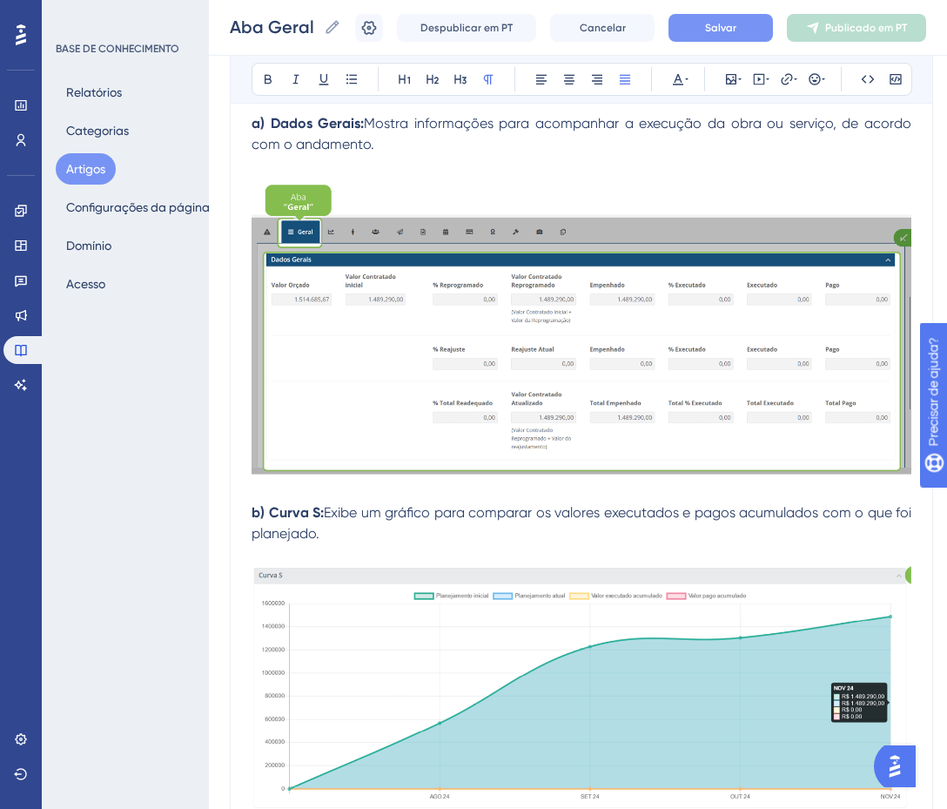
click at [706, 22] on button "Salvar" at bounding box center [721, 28] width 104 height 28
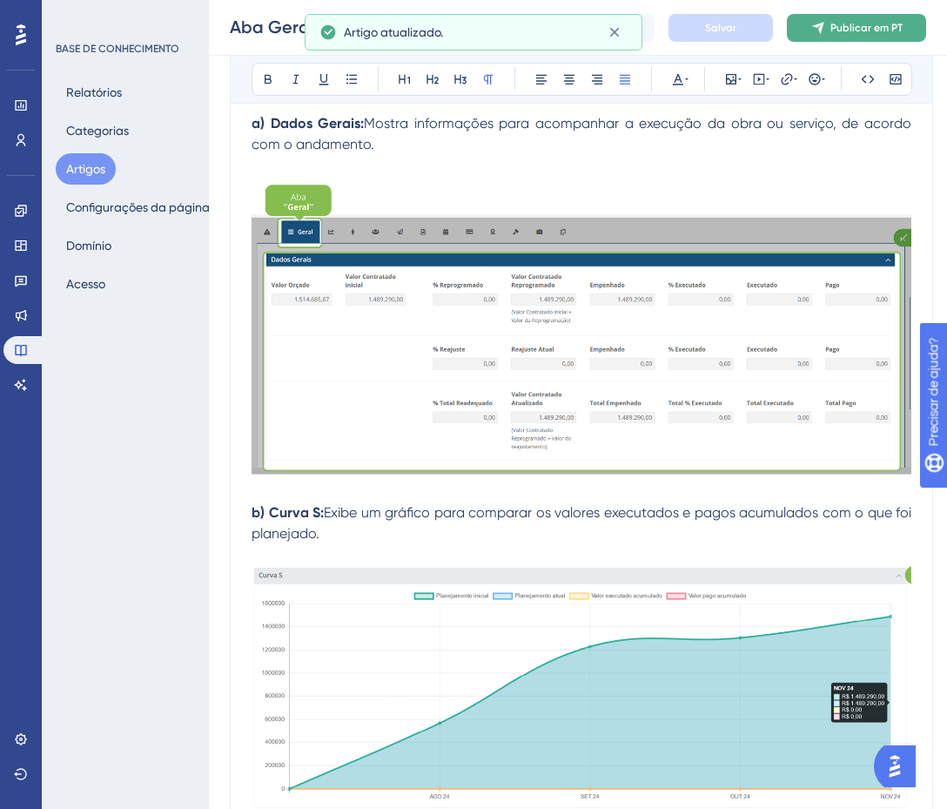
click at [844, 27] on font "Publicar em PT" at bounding box center [867, 28] width 72 height 12
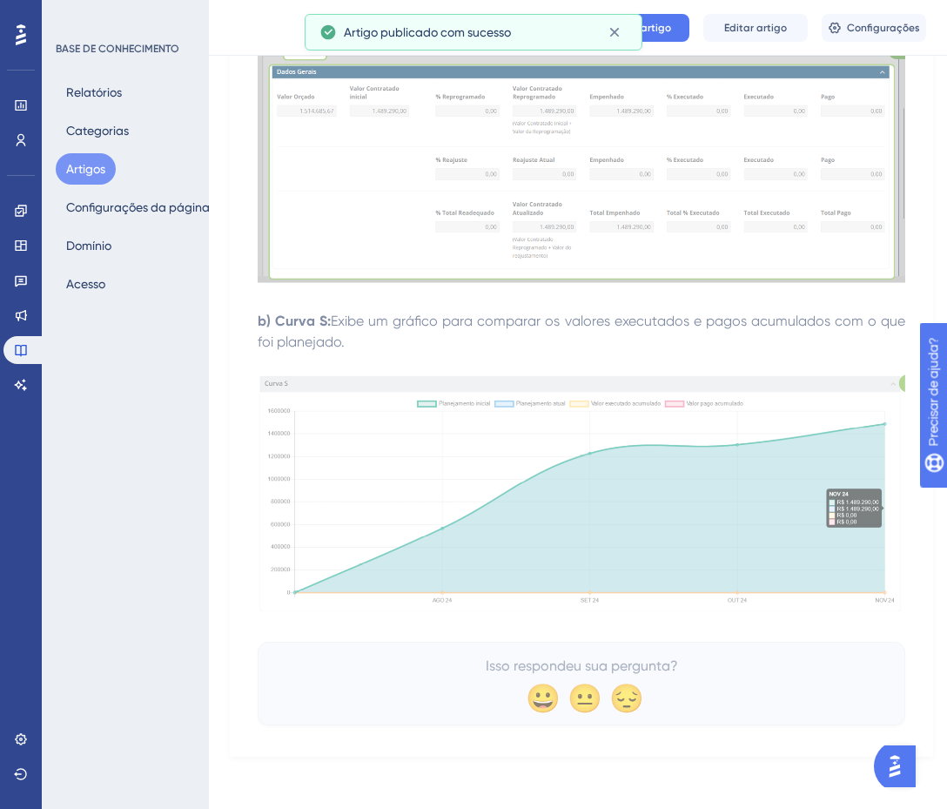
scroll to position [397, 0]
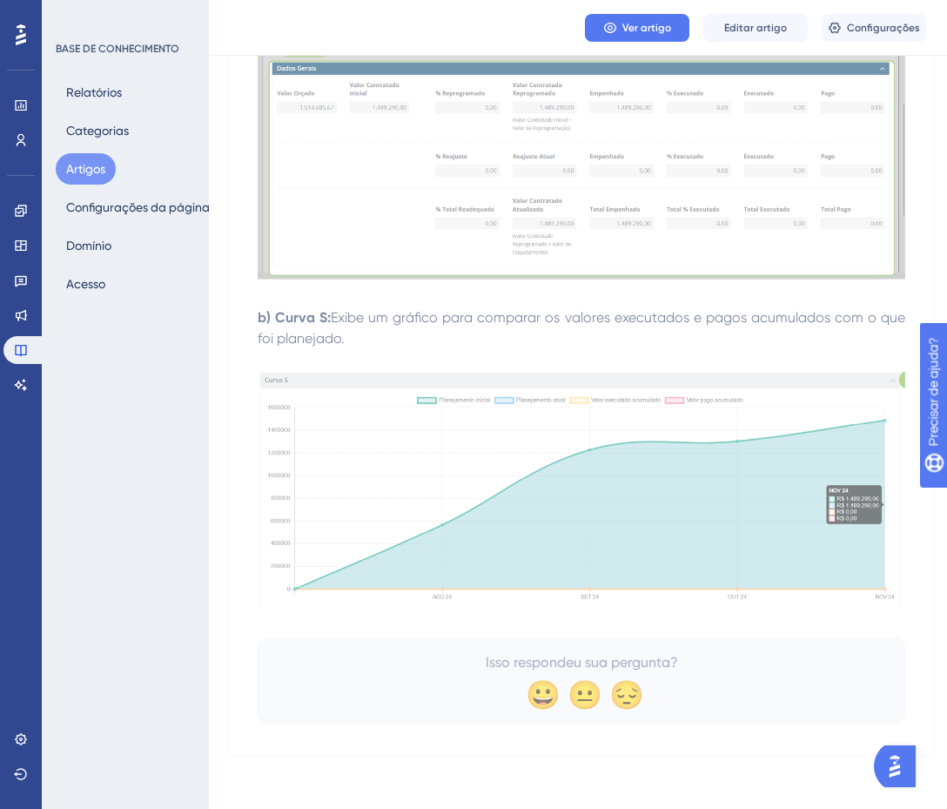
click at [84, 172] on font "Artigos" at bounding box center [85, 169] width 39 height 14
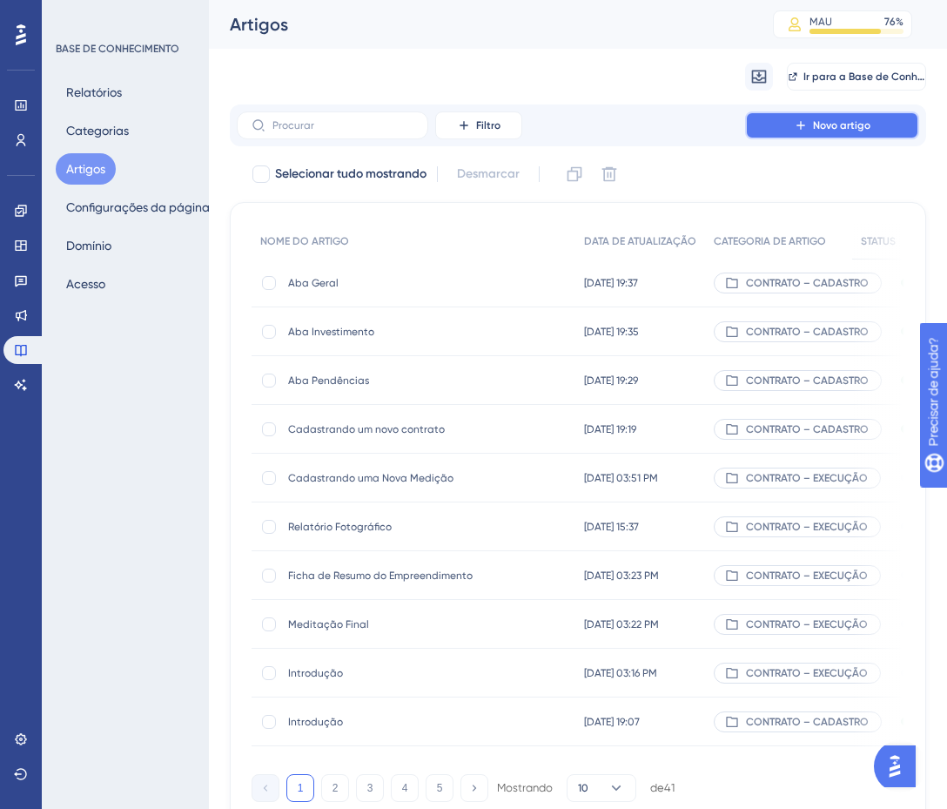
click at [828, 124] on font "Novo artigo" at bounding box center [841, 125] width 57 height 12
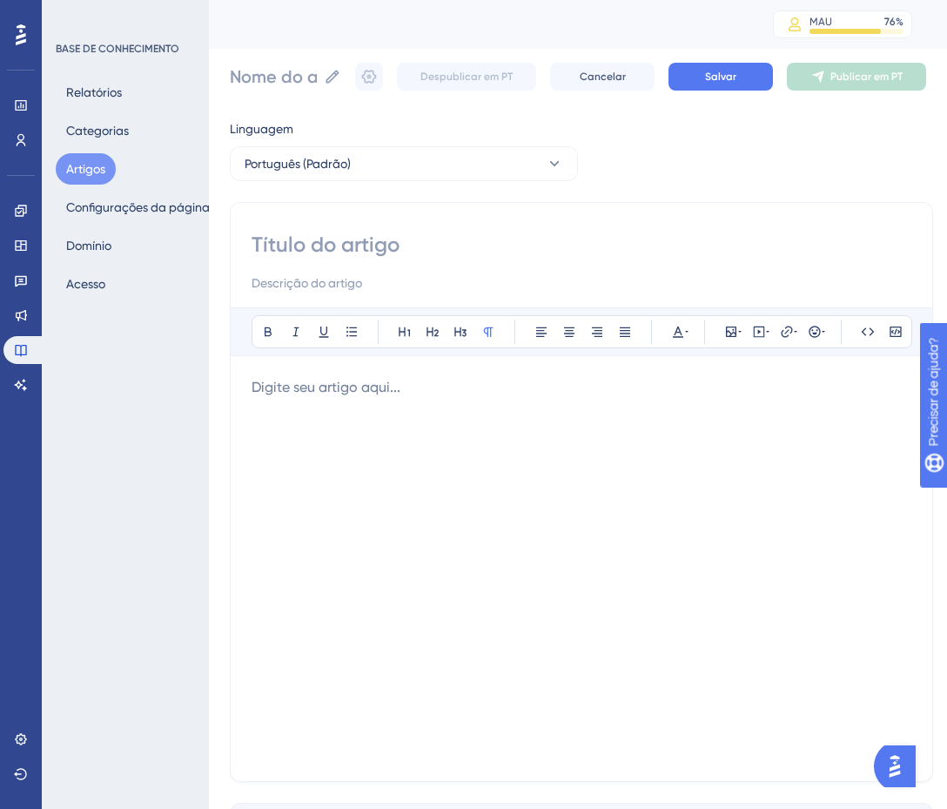
click at [297, 240] on input at bounding box center [582, 245] width 660 height 28
paste input "Aba Responsável Técnico"
type input "Aba Responsável Técnico"
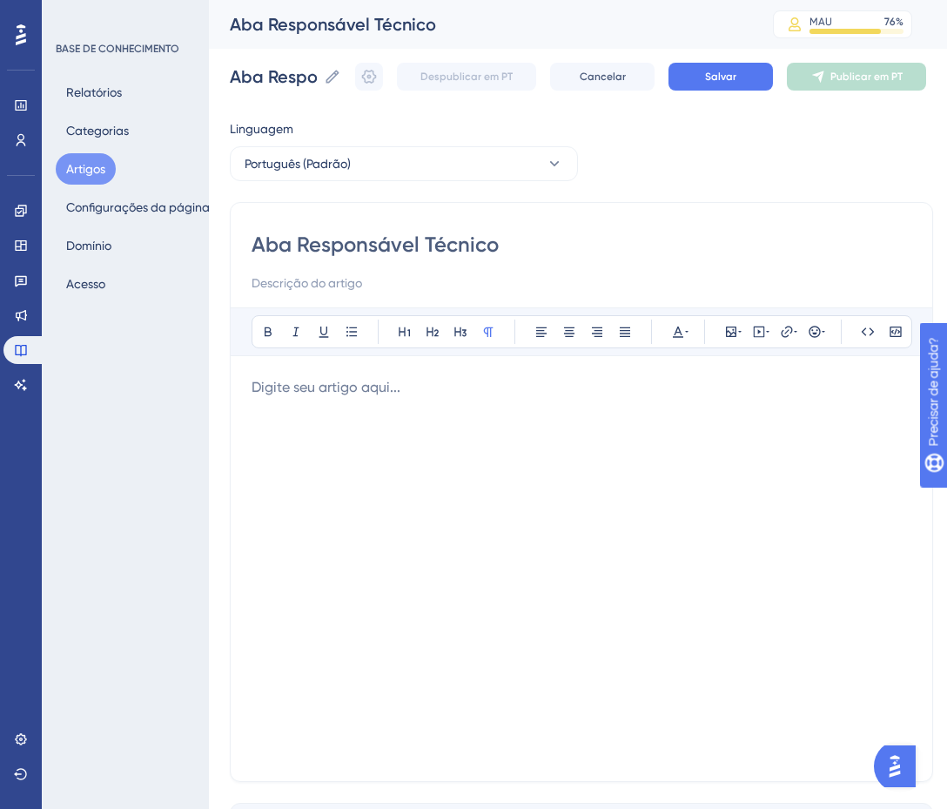
click at [369, 286] on input at bounding box center [582, 282] width 660 height 21
paste input "Incluindo novos responsáveis e/ou substituindo"
type input "Incluindo novos responsáveis e/ou substituindo"
click at [435, 397] on p at bounding box center [582, 387] width 660 height 21
click at [311, 390] on p at bounding box center [582, 387] width 660 height 21
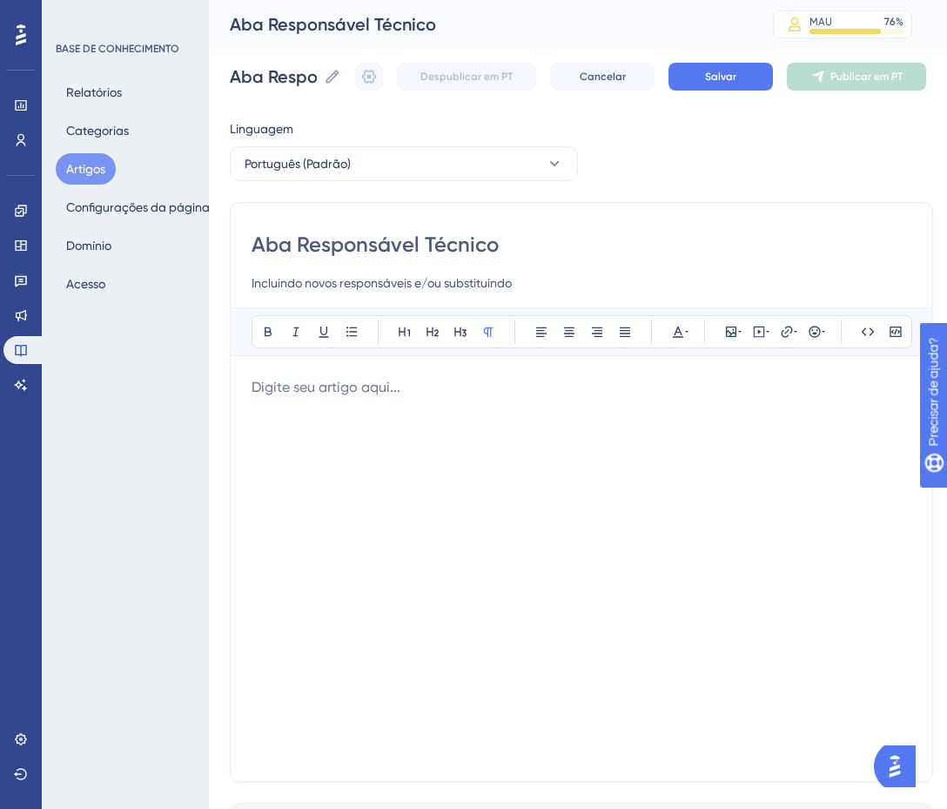
click at [260, 389] on p at bounding box center [582, 387] width 660 height 21
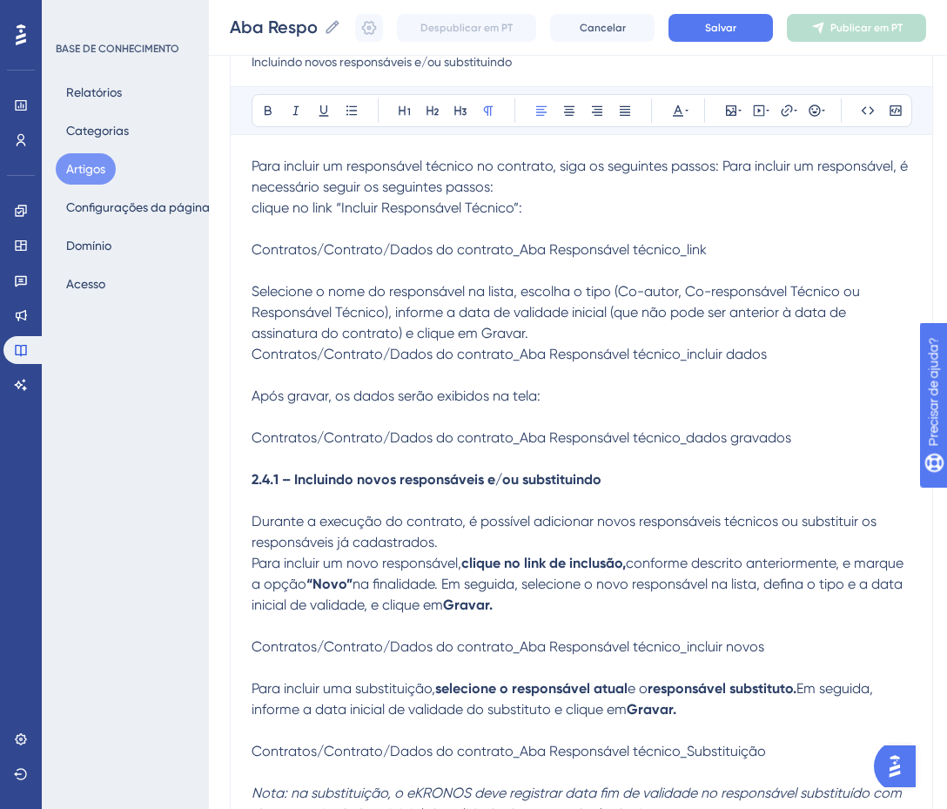
click at [332, 335] on span "Selecione o nome do responsável na lista, escolha o tipo (Co-autor, Co-responsá…" at bounding box center [558, 312] width 612 height 58
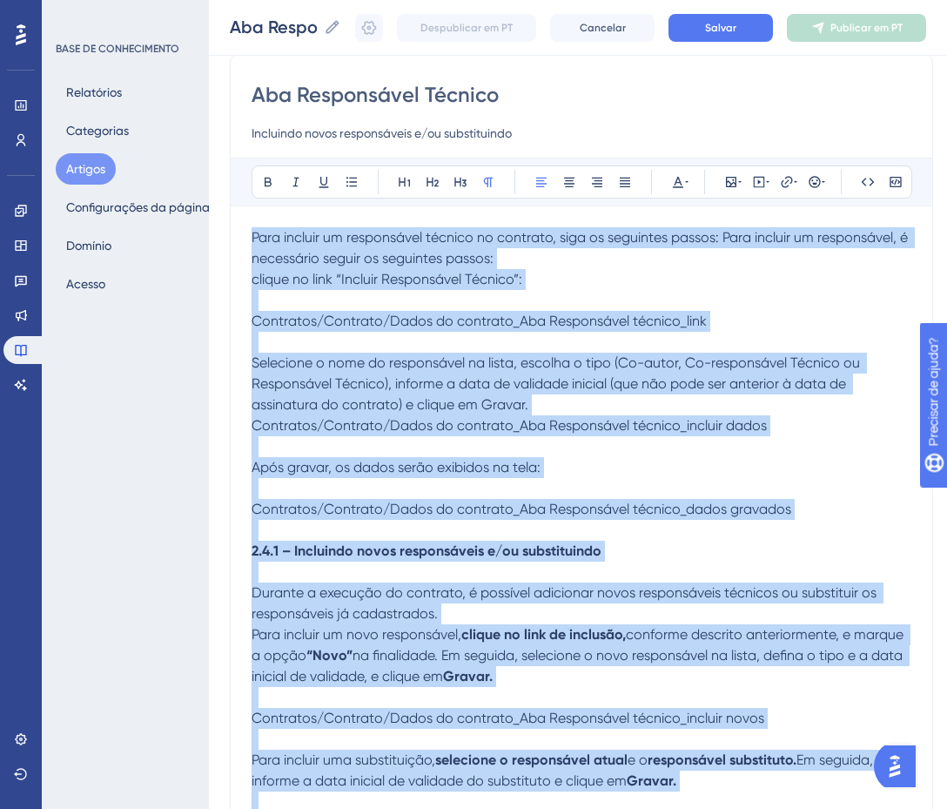
scroll to position [412, 0]
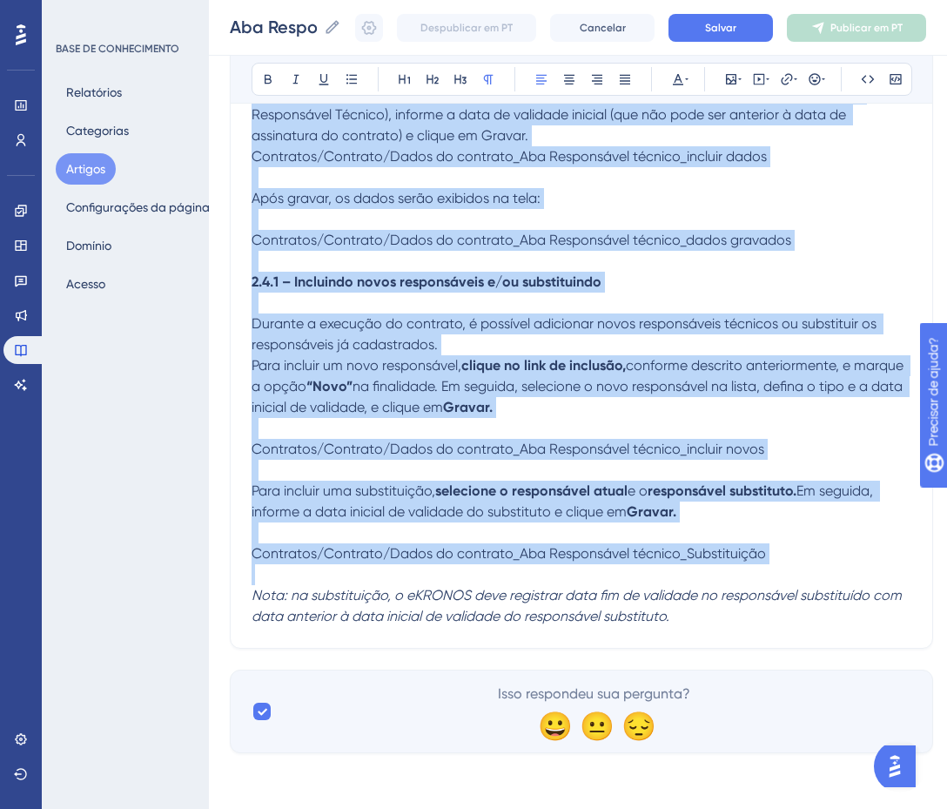
drag, startPoint x: 264, startPoint y: 374, endPoint x: 786, endPoint y: 848, distance: 705.1
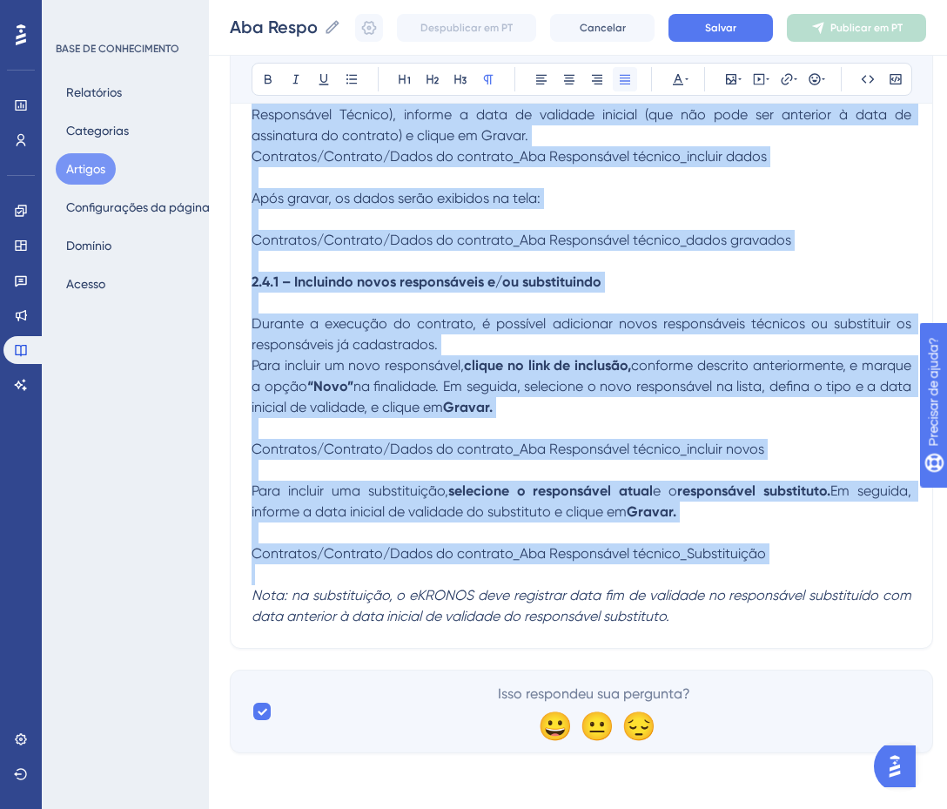
click at [629, 80] on icon at bounding box center [625, 79] width 14 height 14
click at [648, 587] on em "Nota: na substituição, o eKRONOS deve registrar data fim de validade no respons…" at bounding box center [583, 605] width 663 height 37
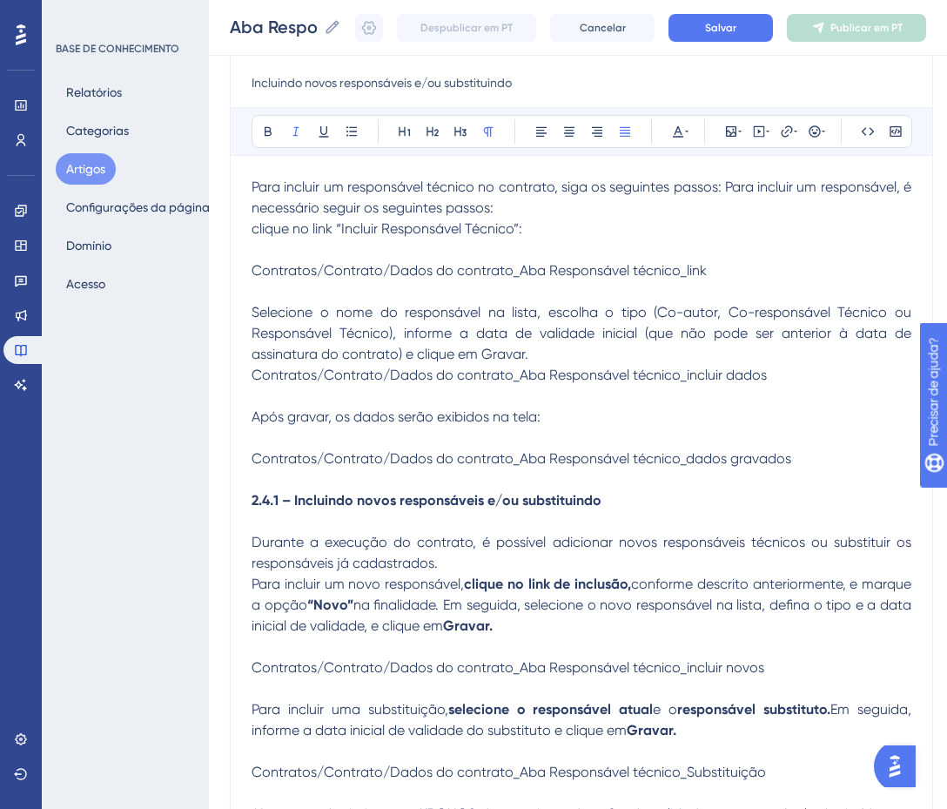
click at [315, 313] on span "Selecione o nome do responsável na lista, escolha o tipo (Co-autor, Co-responsá…" at bounding box center [583, 333] width 663 height 58
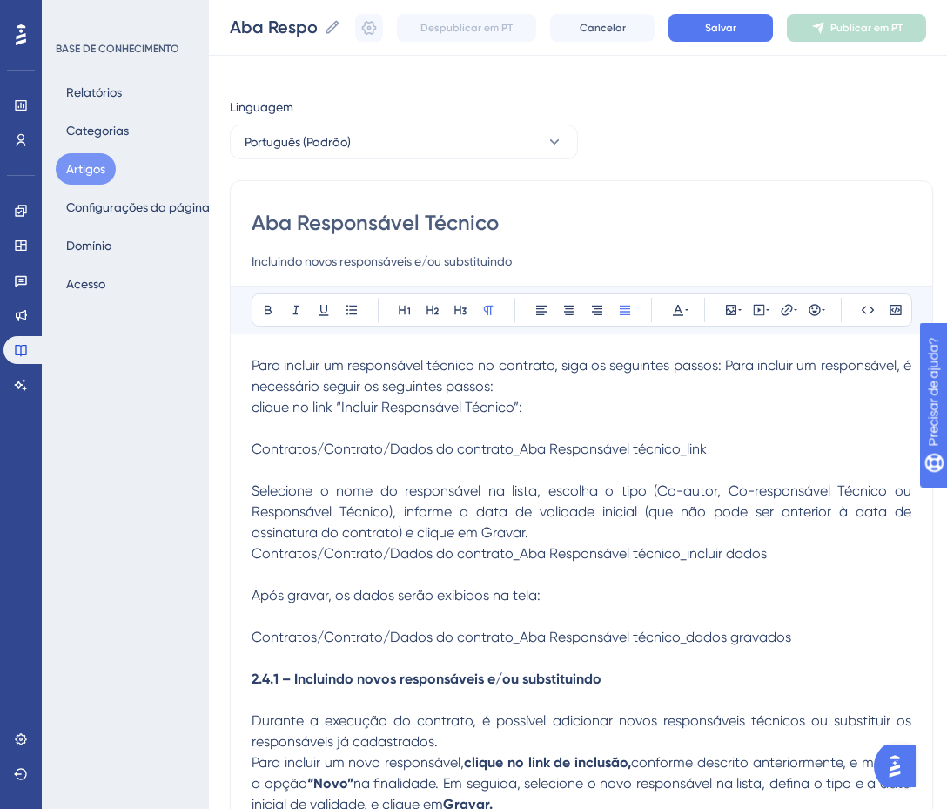
scroll to position [0, 0]
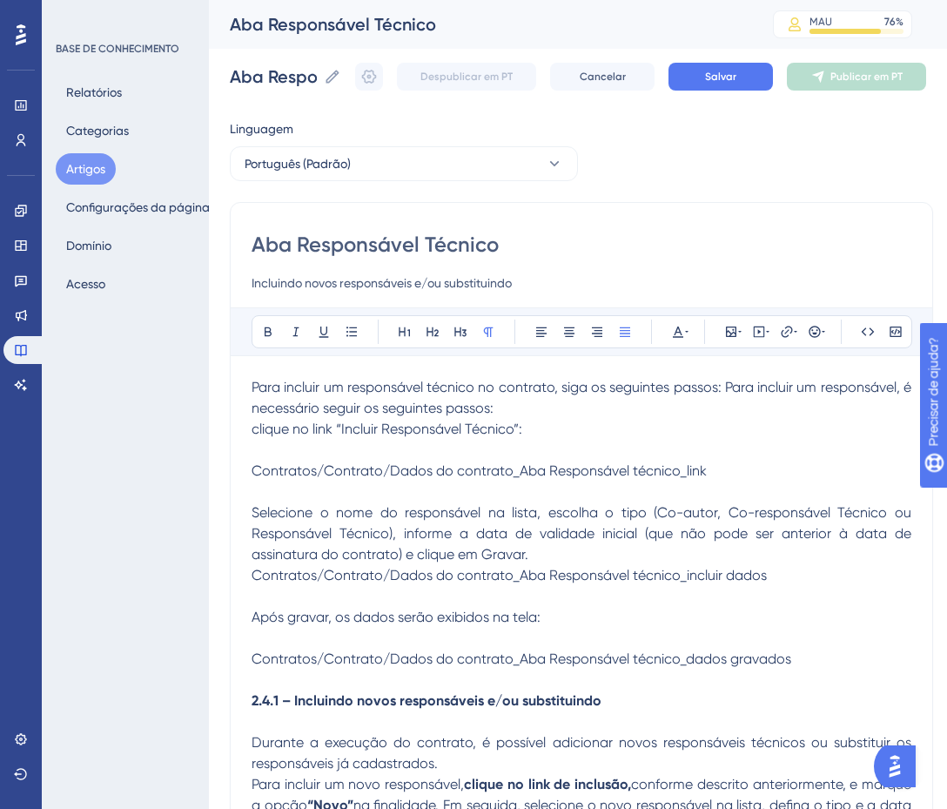
click at [275, 387] on span "Para incluir um responsável técnico no contrato, siga os seguintes passos: Para…" at bounding box center [583, 397] width 663 height 37
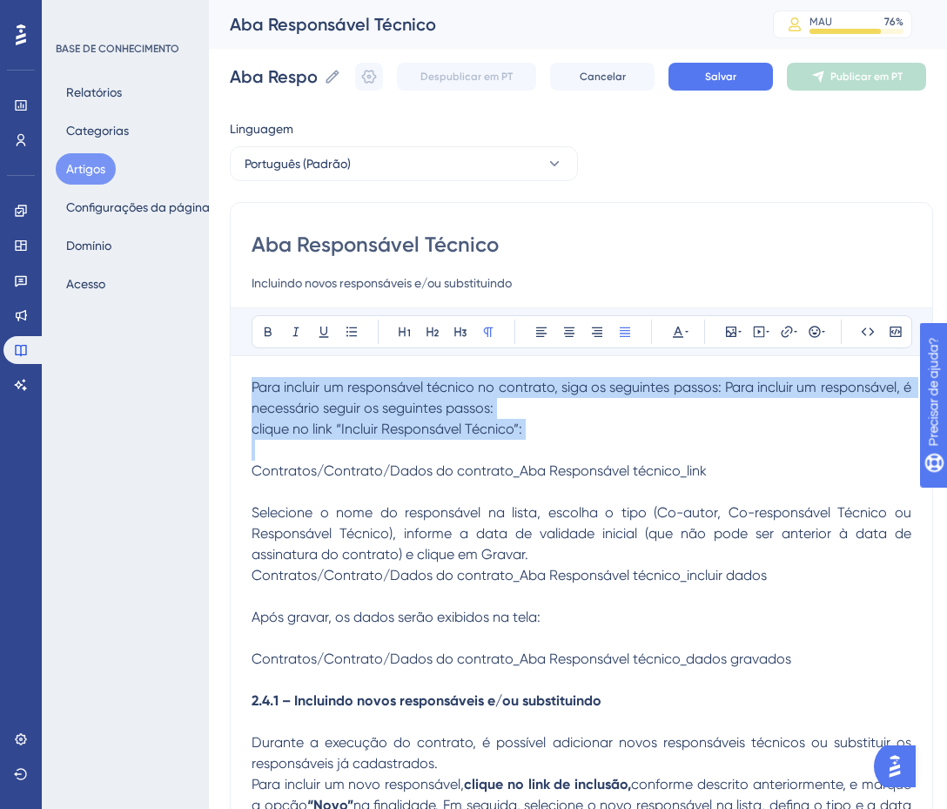
drag, startPoint x: 254, startPoint y: 387, endPoint x: 421, endPoint y: 467, distance: 185.3
click at [421, 467] on div "Para incluir um responsável técnico no contrato, siga os seguintes passos: Para…" at bounding box center [582, 711] width 660 height 669
click at [634, 426] on p "clique no link “Incluir Responsável Técnico”:" at bounding box center [582, 429] width 660 height 21
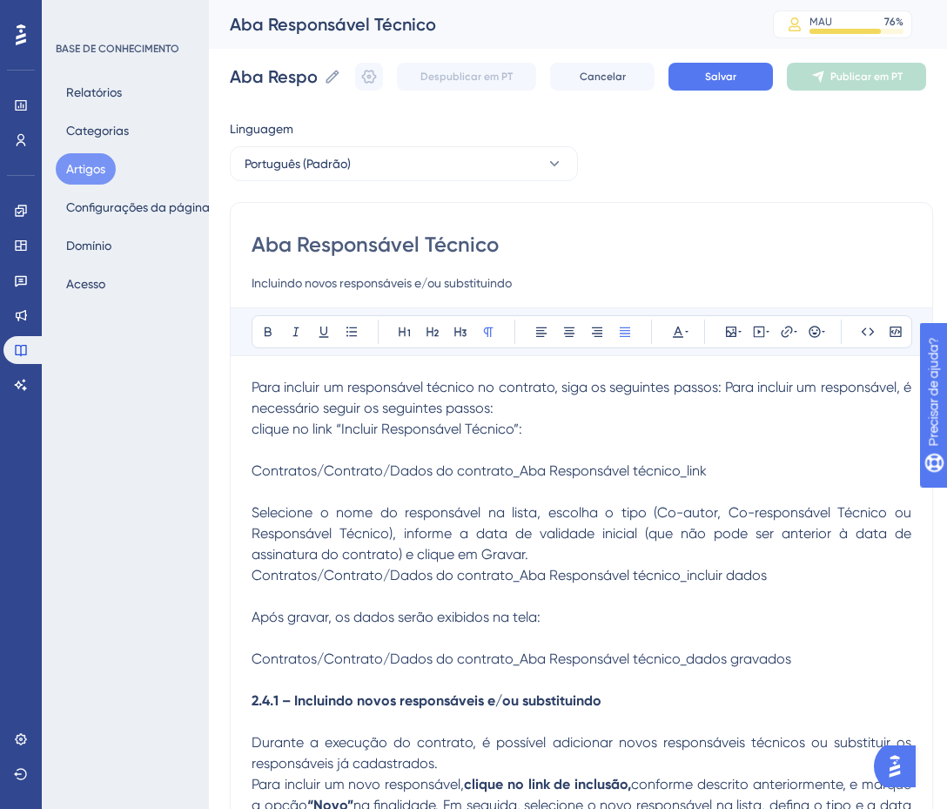
click at [249, 369] on div "Aba Responsável Técnico Incluindo novos responsáveis e/ou substituindo Audacios…" at bounding box center [581, 634] width 703 height 865
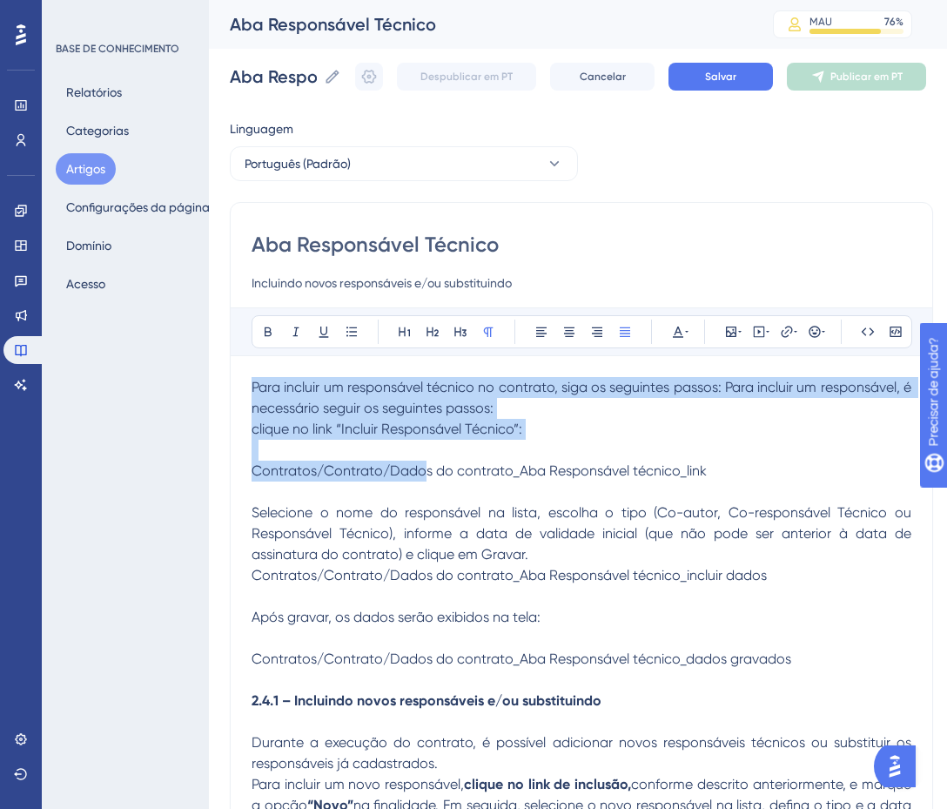
click at [259, 388] on span "Para incluir um responsável técnico no contrato, siga os seguintes passos: Para…" at bounding box center [583, 397] width 663 height 37
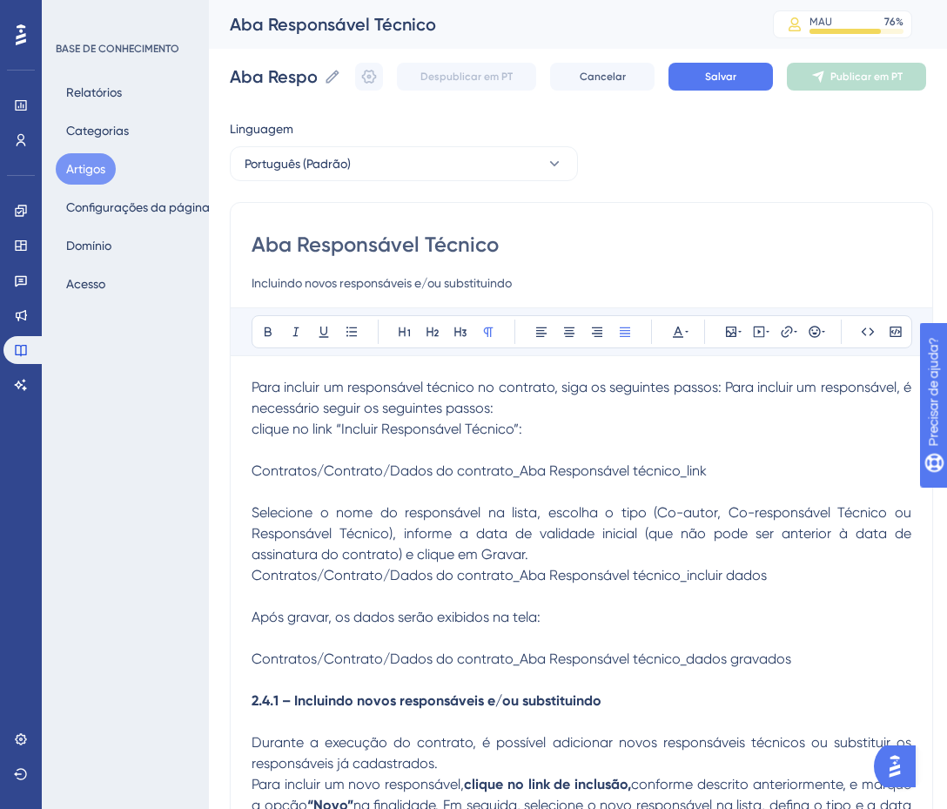
click at [307, 384] on span "Para incluir um responsável técnico no contrato, siga os seguintes passos: Para…" at bounding box center [583, 397] width 663 height 37
click at [256, 387] on span "Para incluir um responsável técnico no contrato, siga os seguintes passos: Para…" at bounding box center [583, 397] width 663 height 37
click at [251, 387] on div "Aba Responsável Técnico Incluindo novos responsáveis e/ou substituindo Audacios…" at bounding box center [581, 634] width 703 height 865
click at [257, 387] on span "Para incluir um responsável técnico no contrato, siga os seguintes passos: Para…" at bounding box center [583, 397] width 663 height 37
click at [535, 407] on p "Para incluir um responsável técnico no contrato, siga os seguintes passos: Para…" at bounding box center [582, 398] width 660 height 42
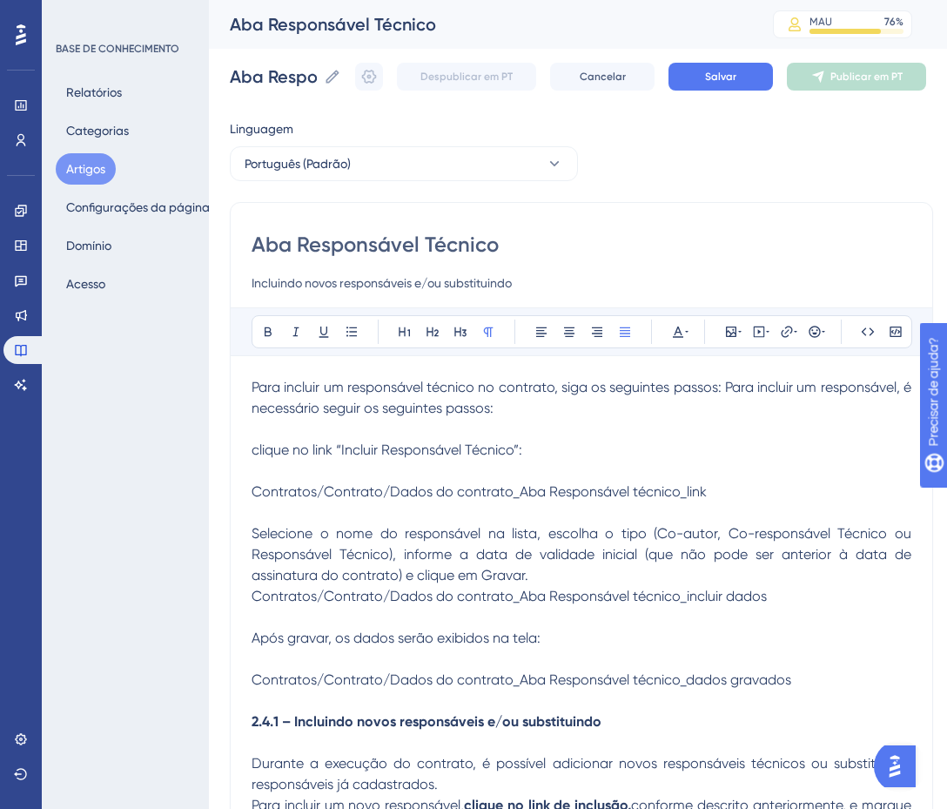
click at [580, 453] on p "clique no link “Incluir Responsável Técnico”:" at bounding box center [582, 450] width 660 height 21
drag, startPoint x: 333, startPoint y: 450, endPoint x: 528, endPoint y: 450, distance: 194.1
click at [528, 450] on p "clique no link “Incluir Responsável Técnico”:" at bounding box center [582, 450] width 660 height 21
click at [269, 329] on icon at bounding box center [268, 332] width 14 height 14
click at [573, 457] on p "clique no link “Incluir Responsável Técnico”:" at bounding box center [582, 450] width 660 height 21
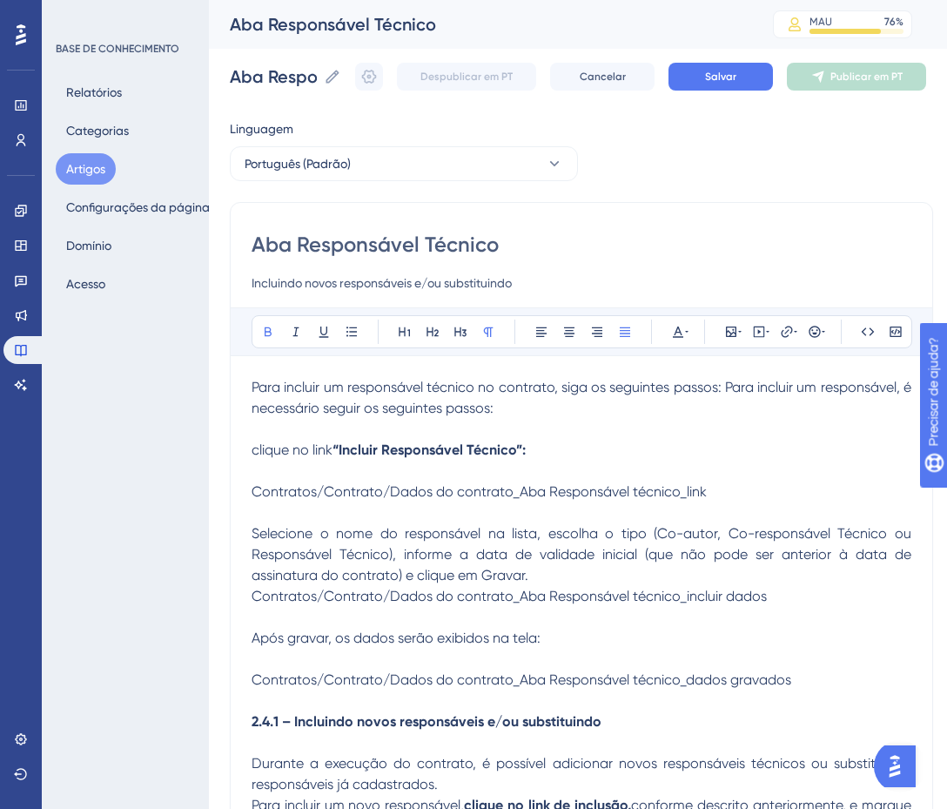
click at [570, 456] on p "clique no link “Incluir Responsável Técnico”:" at bounding box center [582, 450] width 660 height 21
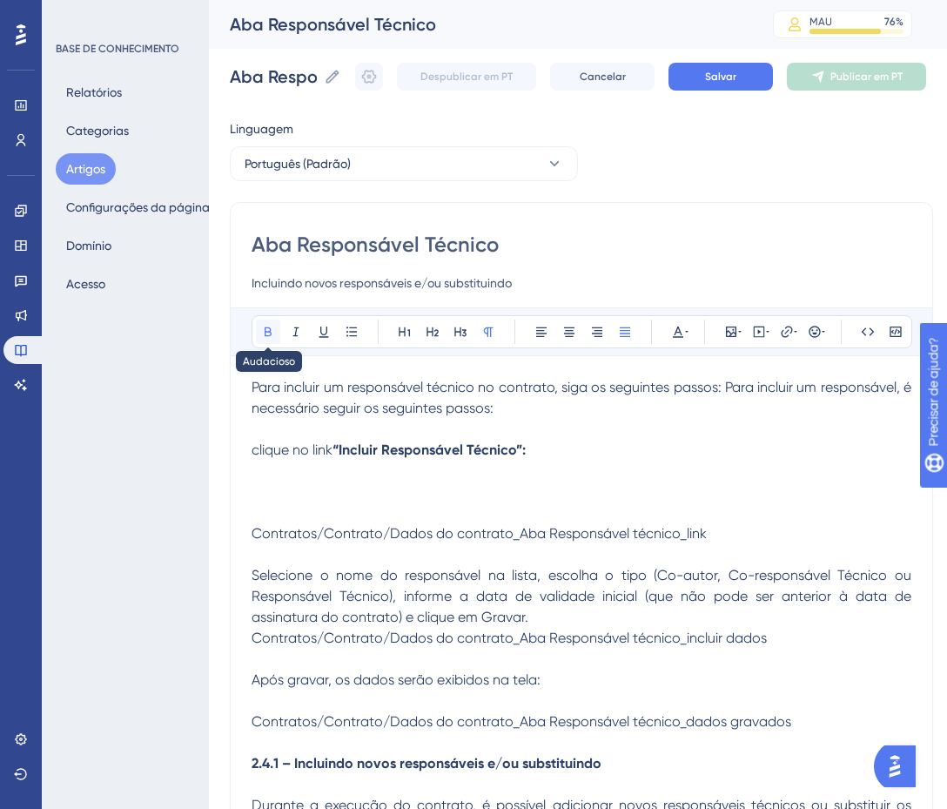
click at [261, 328] on icon at bounding box center [268, 332] width 14 height 14
click at [730, 334] on icon at bounding box center [731, 332] width 14 height 14
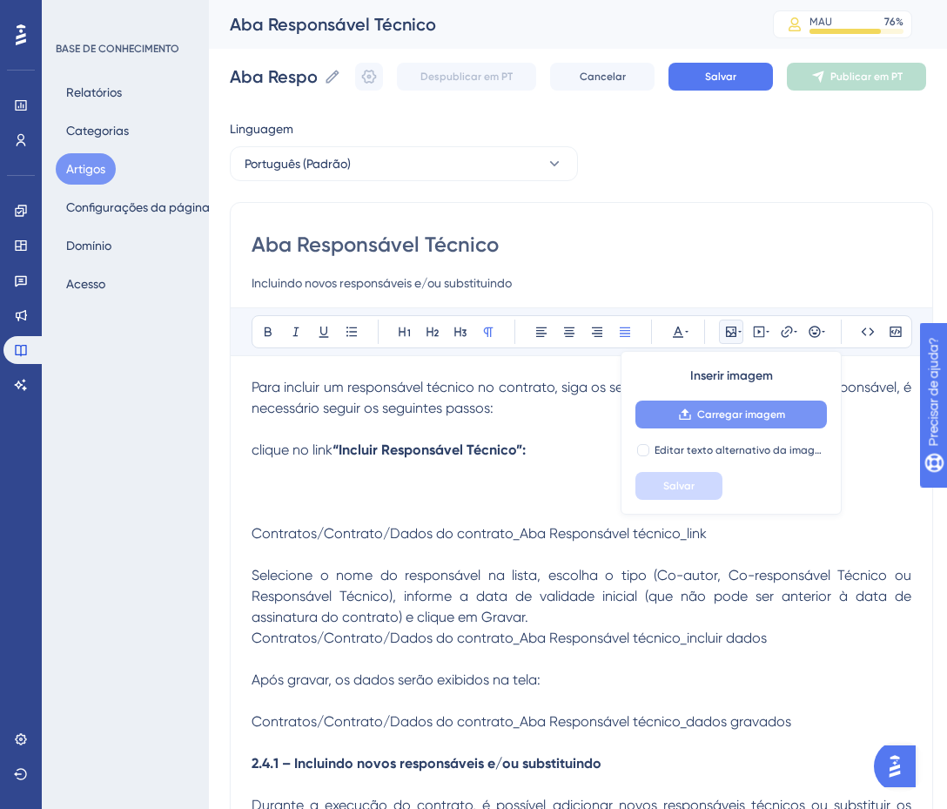
click at [697, 413] on font "Carregar imagem" at bounding box center [741, 414] width 88 height 12
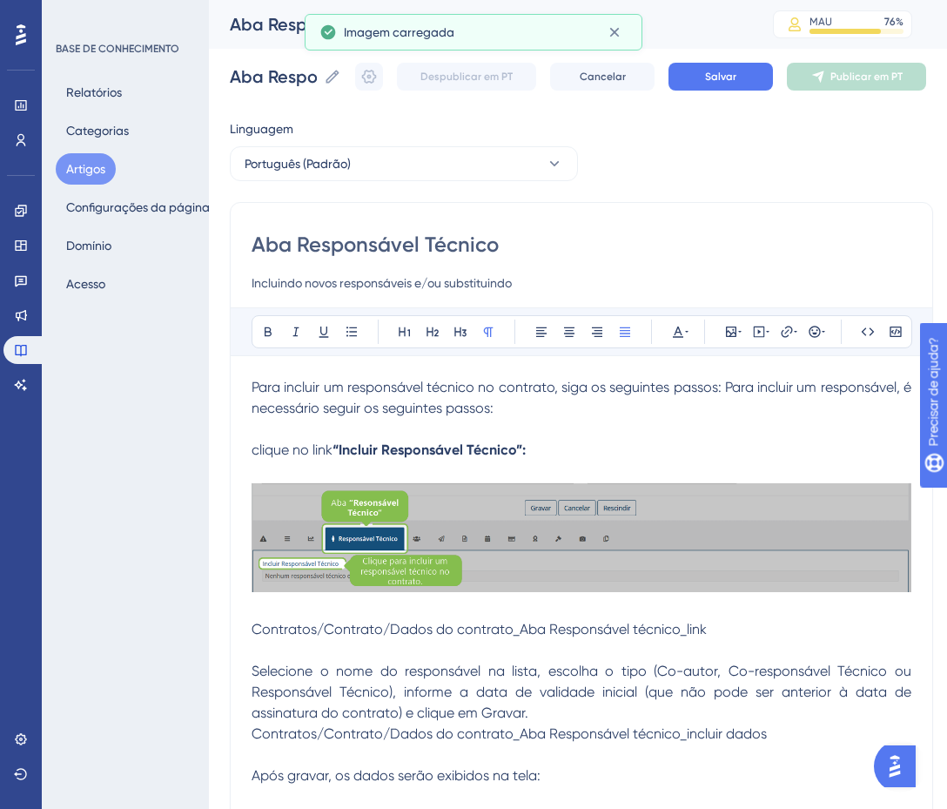
drag, startPoint x: 710, startPoint y: 628, endPoint x: 250, endPoint y: 621, distance: 460.6
click at [252, 621] on p "Contratos/Contrato/Dados do contrato_Aba Responsável técnico_link" at bounding box center [582, 629] width 660 height 21
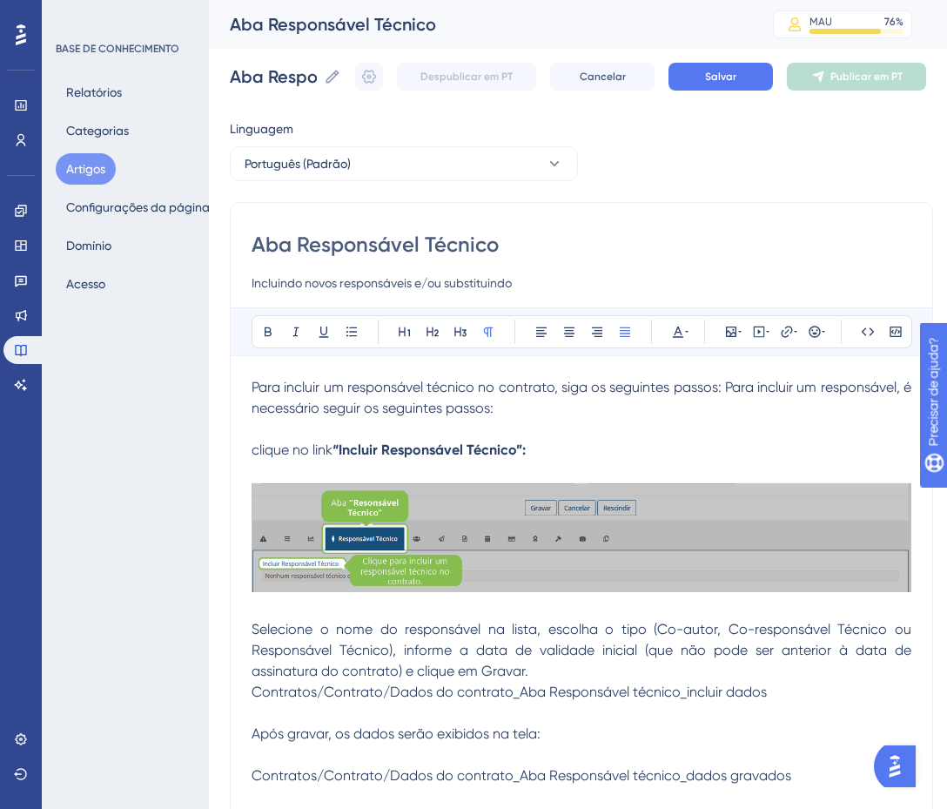
click at [548, 672] on p "Selecione o nome do responsável na lista, escolha o tipo (Co-autor, Co-responsá…" at bounding box center [582, 650] width 660 height 63
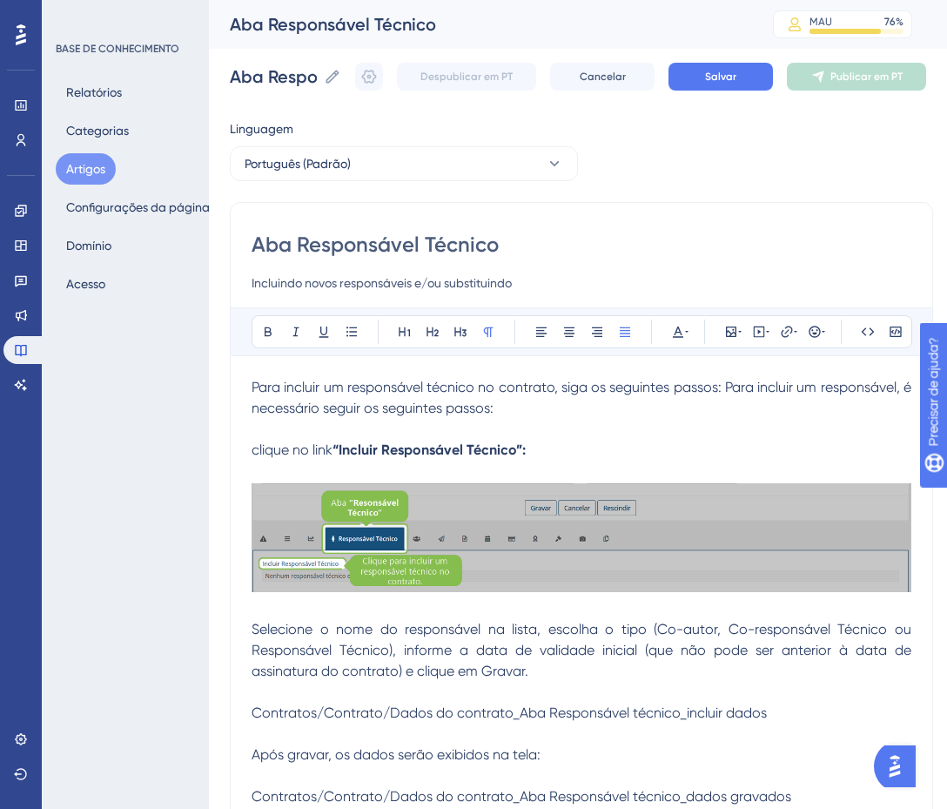
click at [375, 717] on span "Contratos/Contrato/Dados do contrato_Aba Responsável técnico_incluir dados" at bounding box center [509, 712] width 515 height 17
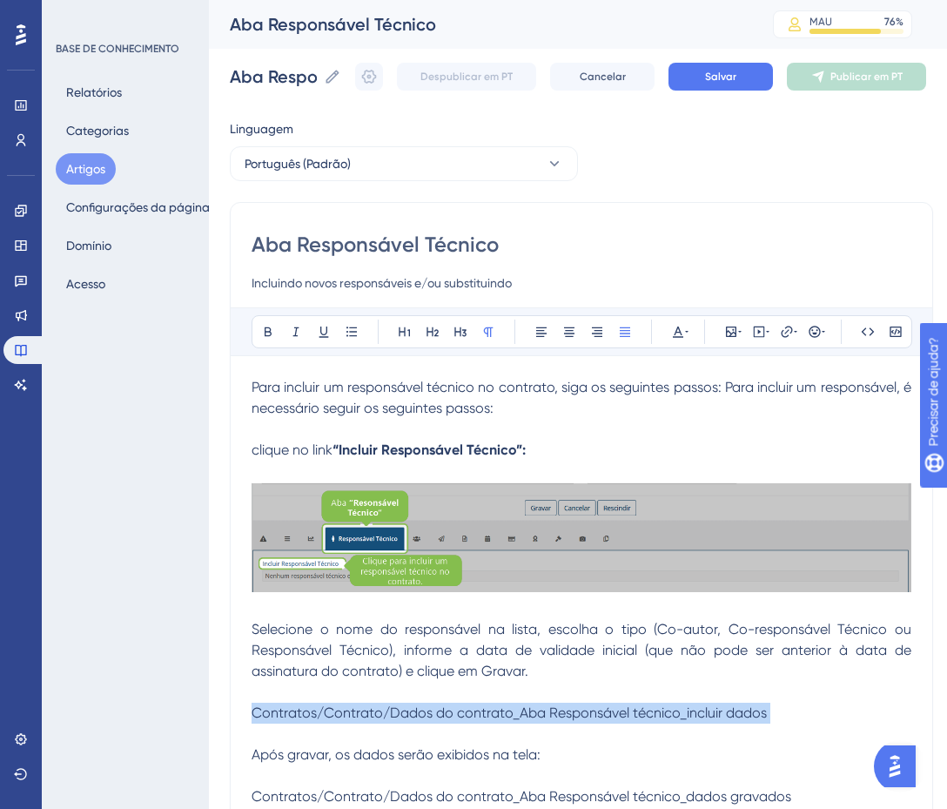
click at [375, 717] on span "Contratos/Contrato/Dados do contrato_Aba Responsável técnico_incluir dados" at bounding box center [509, 712] width 515 height 17
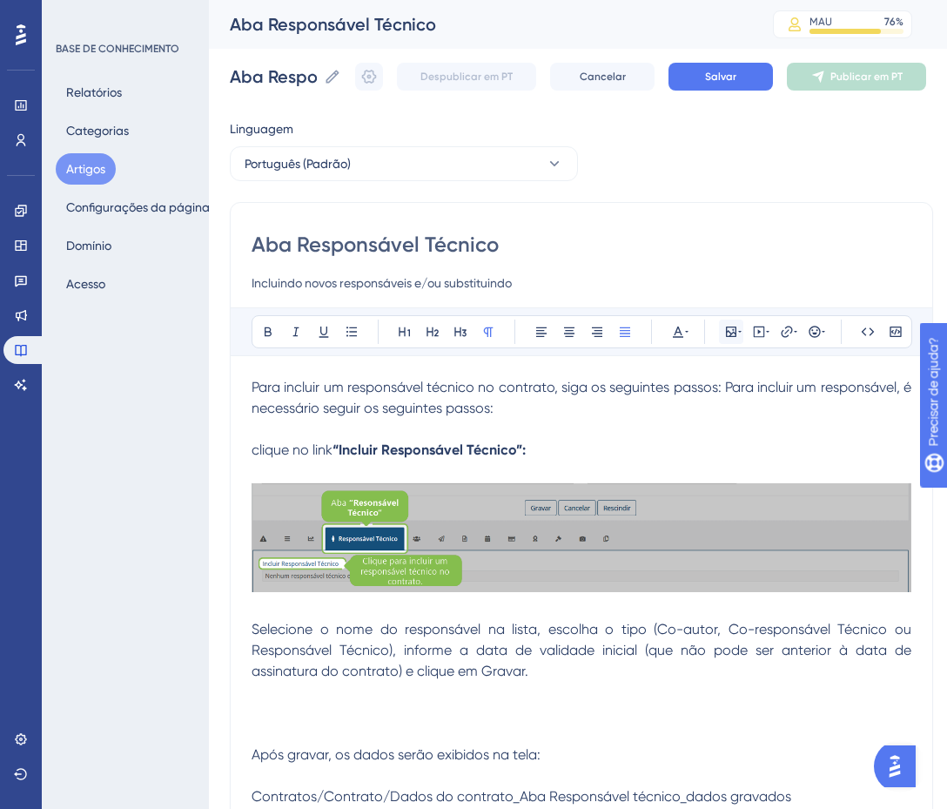
click at [725, 330] on icon at bounding box center [731, 332] width 14 height 14
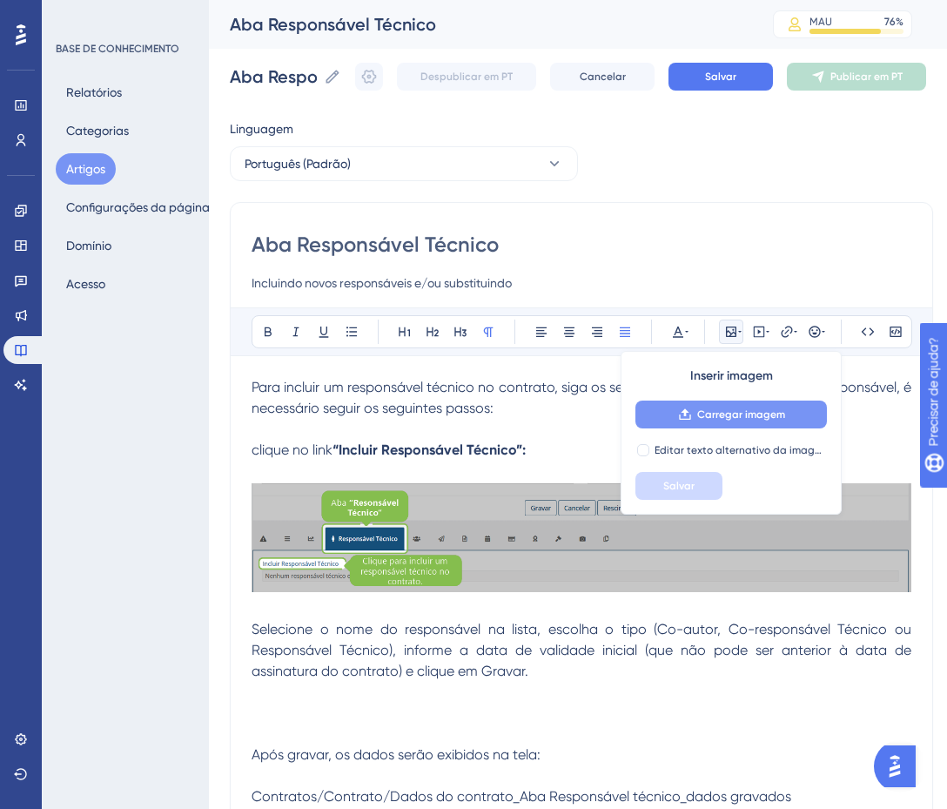
click at [686, 411] on icon at bounding box center [684, 413] width 11 height 11
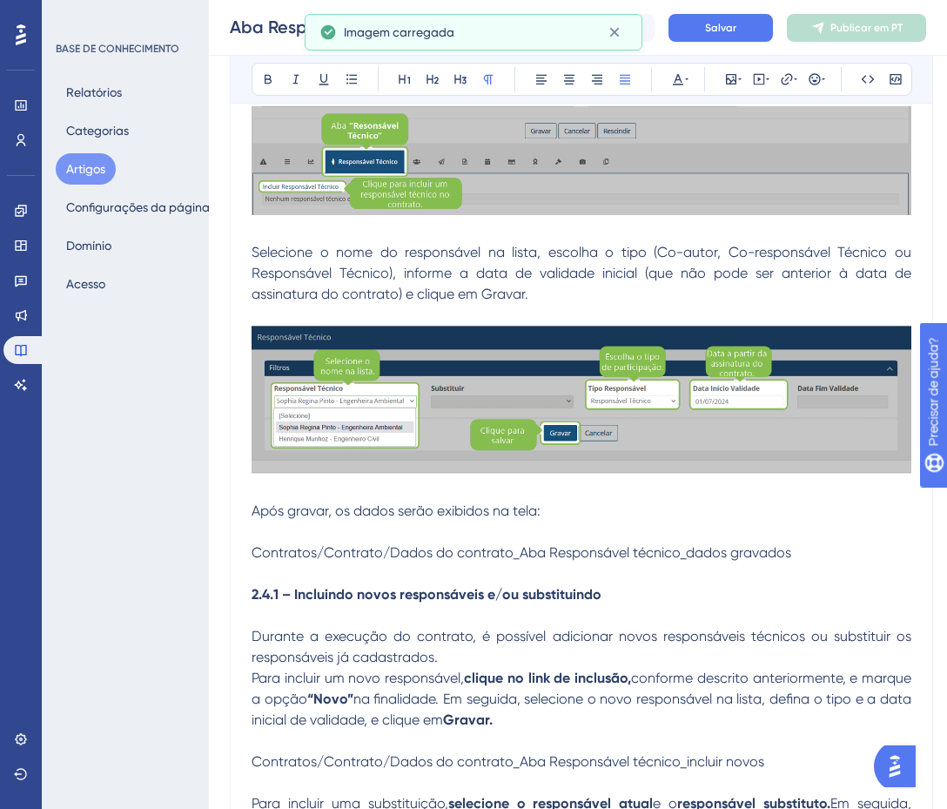
scroll to position [380, 0]
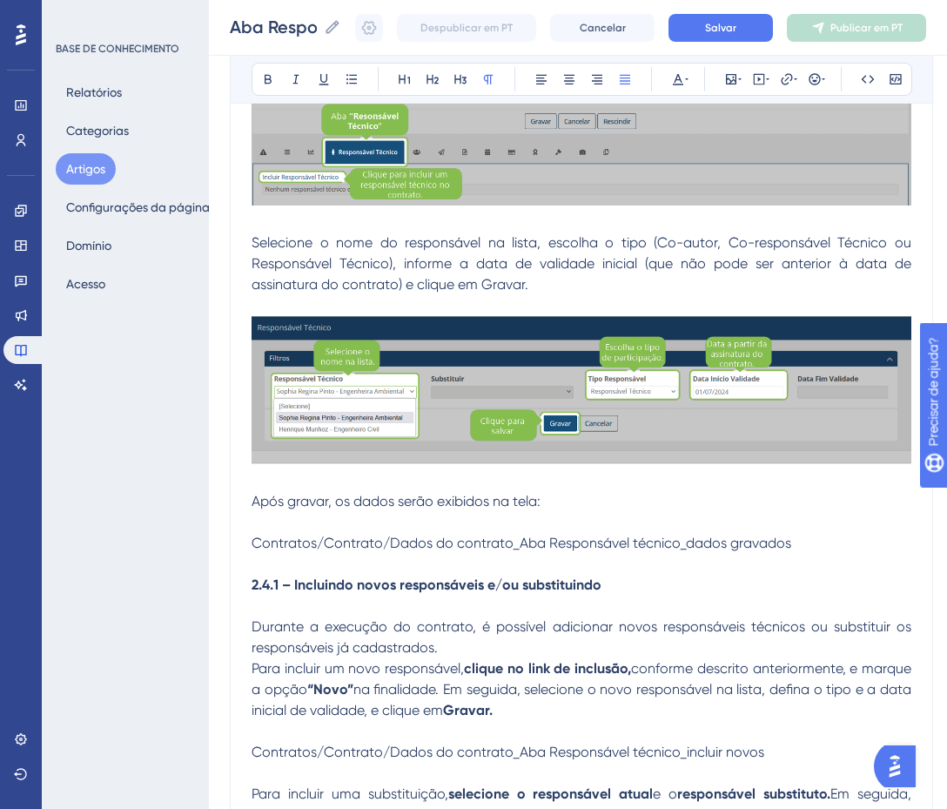
click at [564, 555] on p at bounding box center [582, 564] width 660 height 21
click at [563, 545] on span "Contratos/Contrato/Dados do contrato_Aba Responsável técnico_dados gravados" at bounding box center [522, 543] width 540 height 17
click at [563, 544] on span "Contratos/Contrato/Dados do contrato_Aba Responsável técnico_dados gravados" at bounding box center [522, 543] width 540 height 17
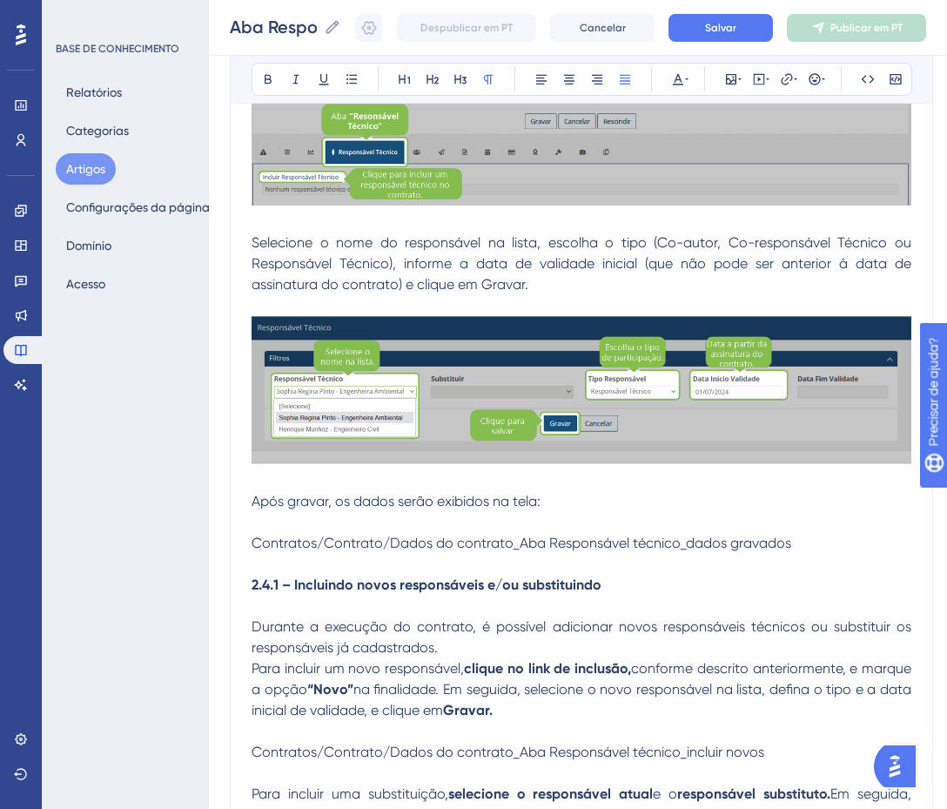
click at [563, 544] on span "Contratos/Contrato/Dados do contrato_Aba Responsável técnico_dados gravados" at bounding box center [522, 543] width 540 height 17
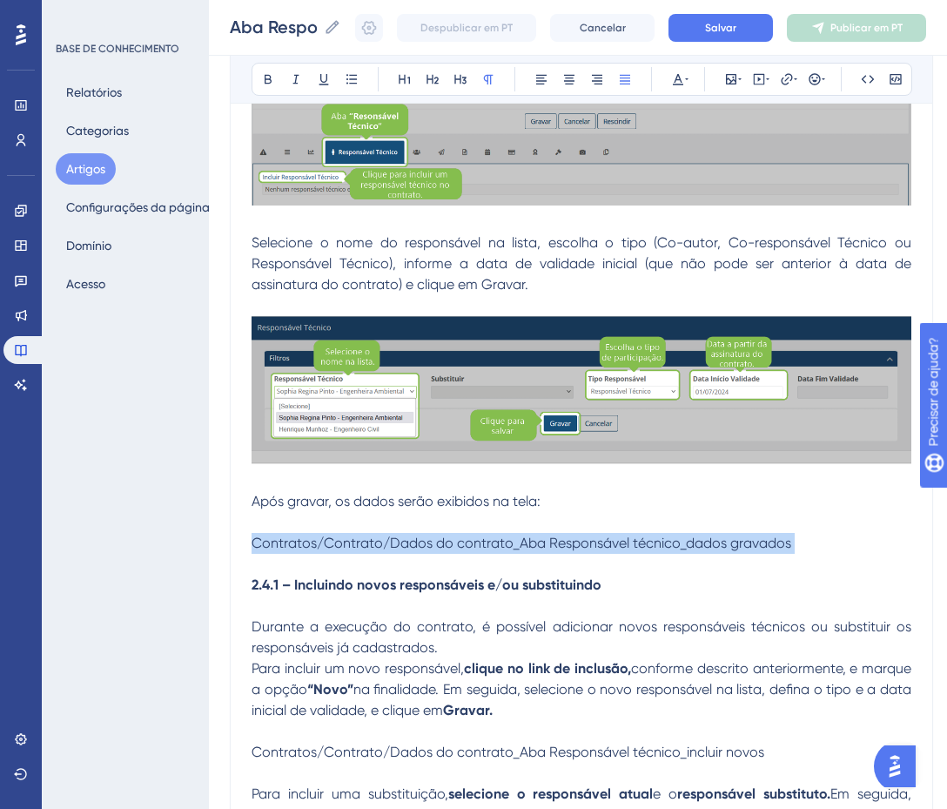
click at [563, 544] on span "Contratos/Contrato/Dados do contrato_Aba Responsável técnico_dados gravados" at bounding box center [522, 543] width 540 height 17
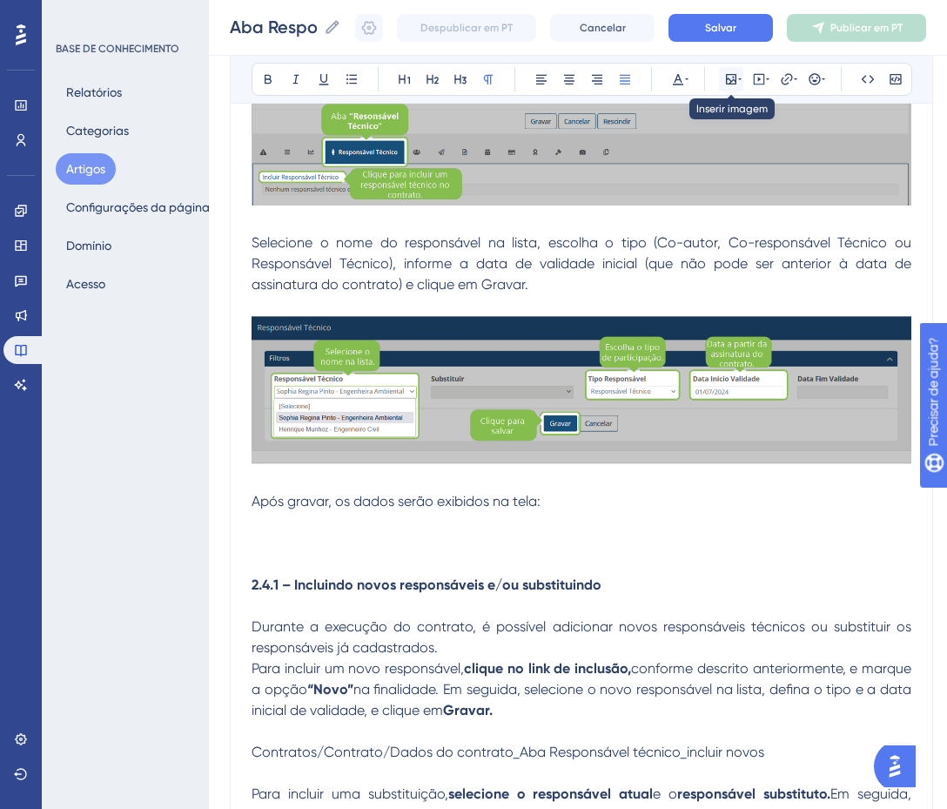
click at [731, 75] on icon at bounding box center [731, 79] width 14 height 14
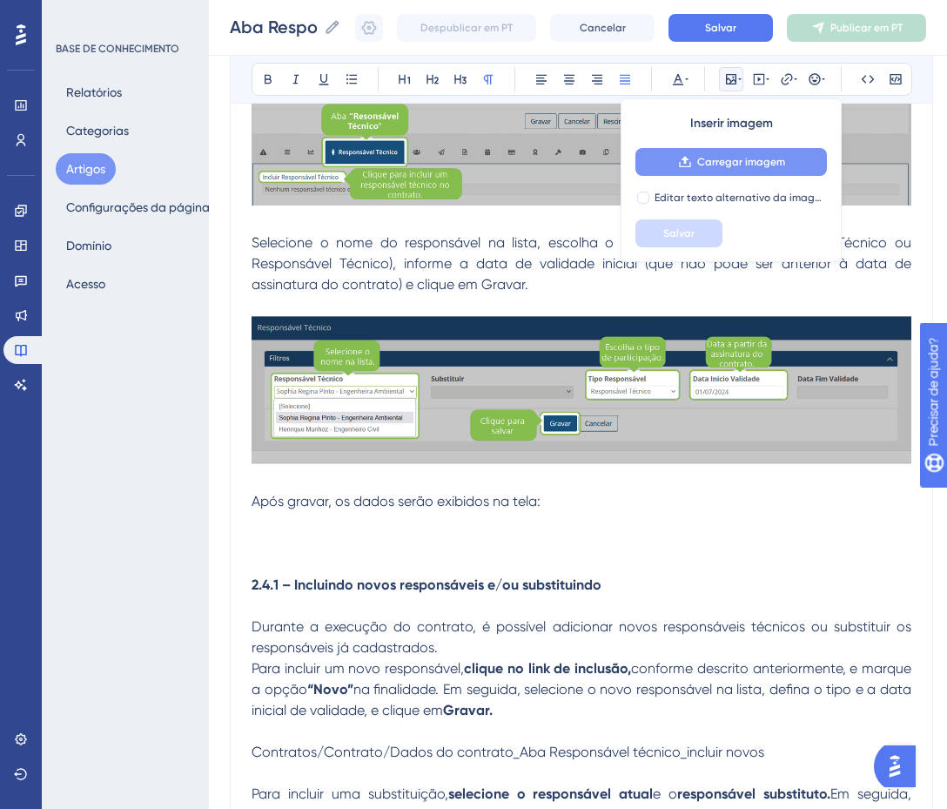
click at [710, 165] on font "Carregar imagem" at bounding box center [741, 162] width 88 height 12
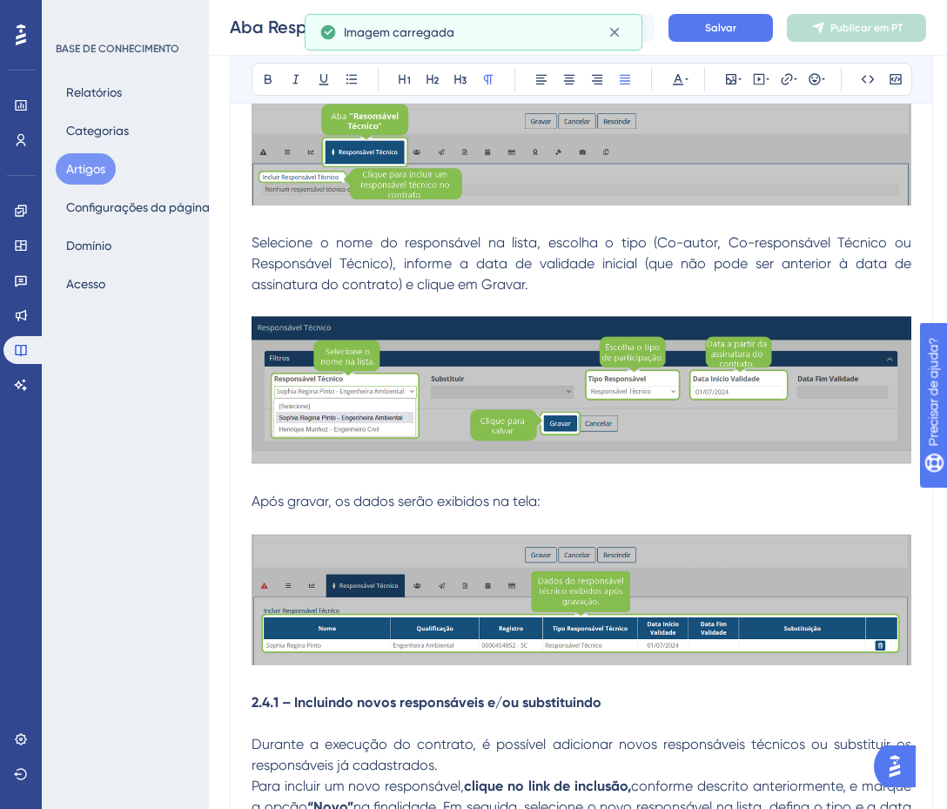
click at [547, 683] on p at bounding box center [582, 681] width 660 height 21
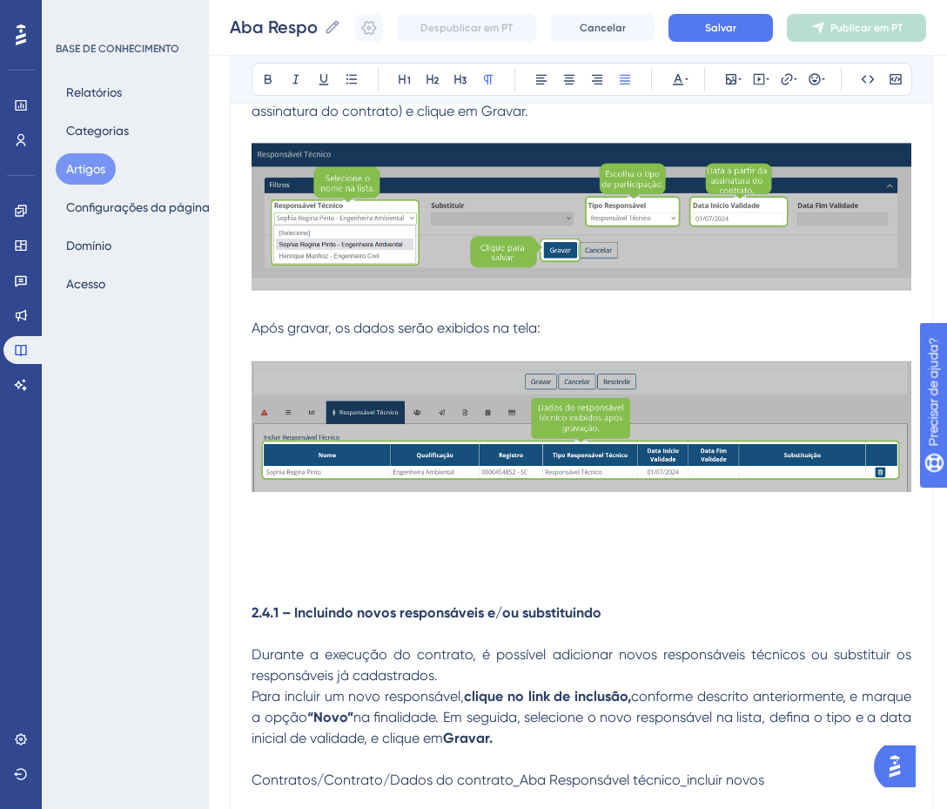
scroll to position [554, 0]
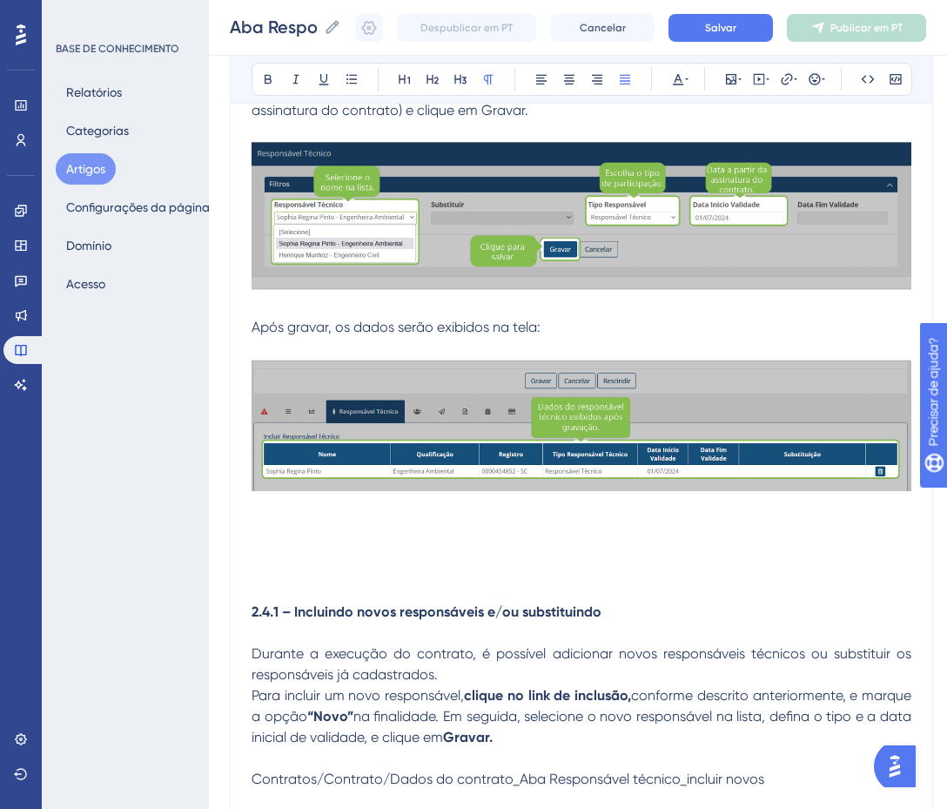
click at [562, 605] on strong "2.4.1 – Incluindo novos responsáveis e/ou substituindo" at bounding box center [427, 611] width 350 height 17
click at [562, 604] on strong "2.4.1 – Incluindo novos responsáveis e/ou substituindo" at bounding box center [427, 611] width 350 height 17
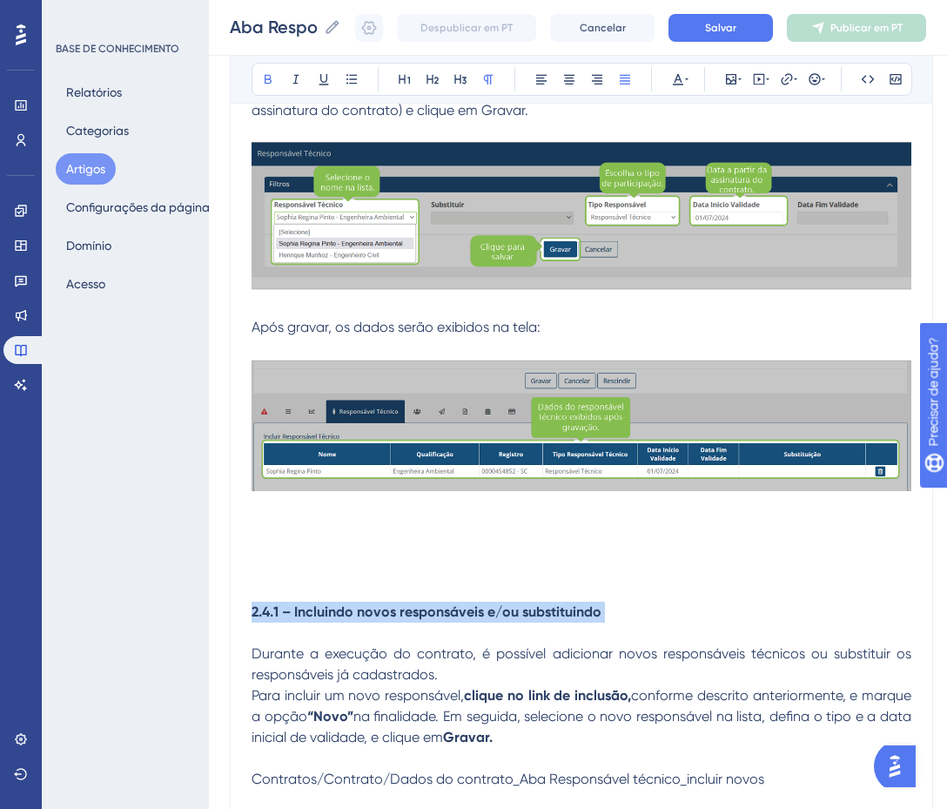
click at [562, 604] on strong "2.4.1 – Incluindo novos responsáveis e/ou substituindo" at bounding box center [427, 611] width 350 height 17
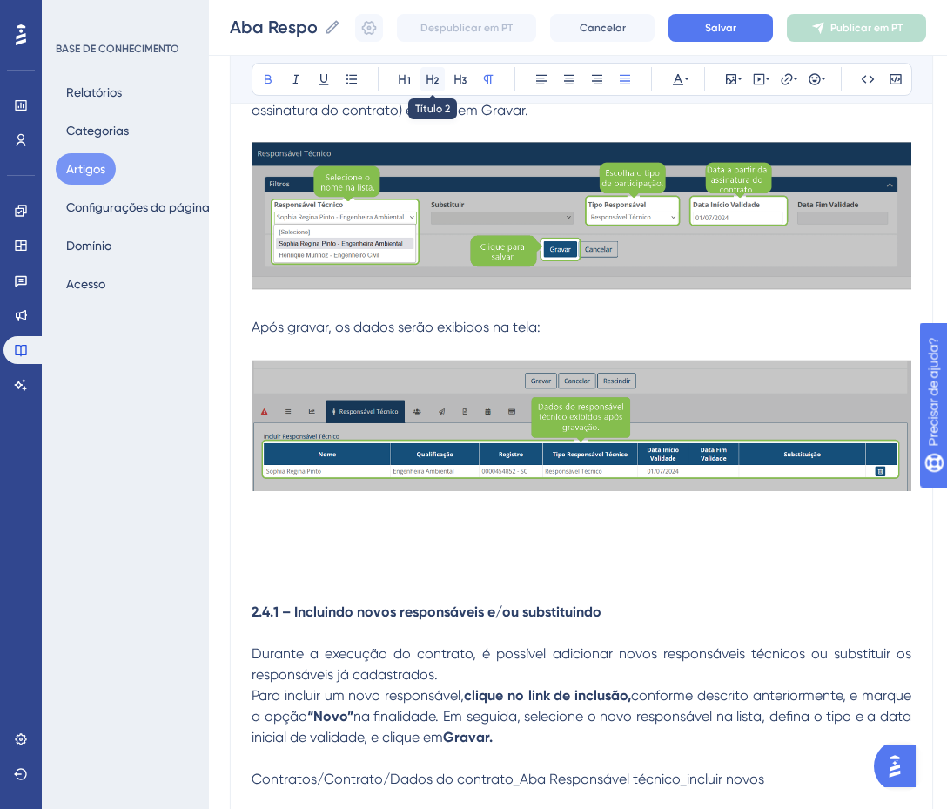
click at [438, 74] on icon at bounding box center [433, 79] width 14 height 14
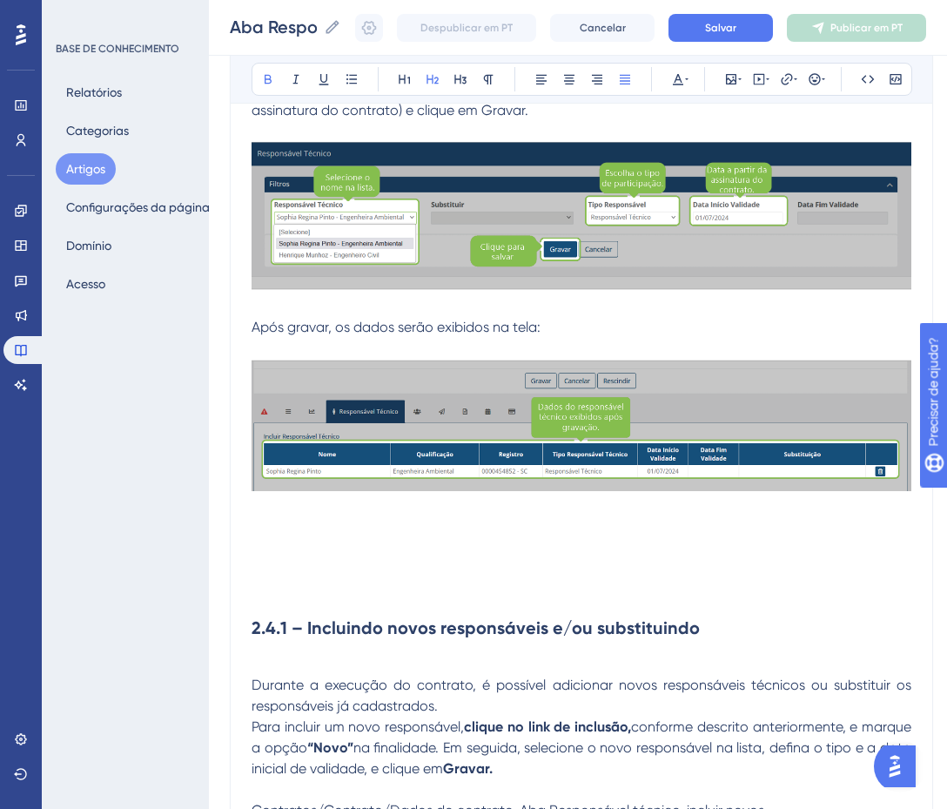
click at [310, 626] on strong "2.4.1 – Incluindo novos responsáveis e/ou substituindo" at bounding box center [476, 627] width 448 height 21
click at [305, 628] on strong "2.4.1 – Incluindo novos responsáveis e/ou substituindo" at bounding box center [476, 627] width 448 height 21
drag, startPoint x: 305, startPoint y: 629, endPoint x: 249, endPoint y: 627, distance: 55.7
click at [249, 627] on div "Aba Responsável Técnico Incluindo novos responsáveis e/ou substituindo Audacios…" at bounding box center [581, 325] width 703 height 1369
drag, startPoint x: 597, startPoint y: 622, endPoint x: 237, endPoint y: 614, distance: 360.5
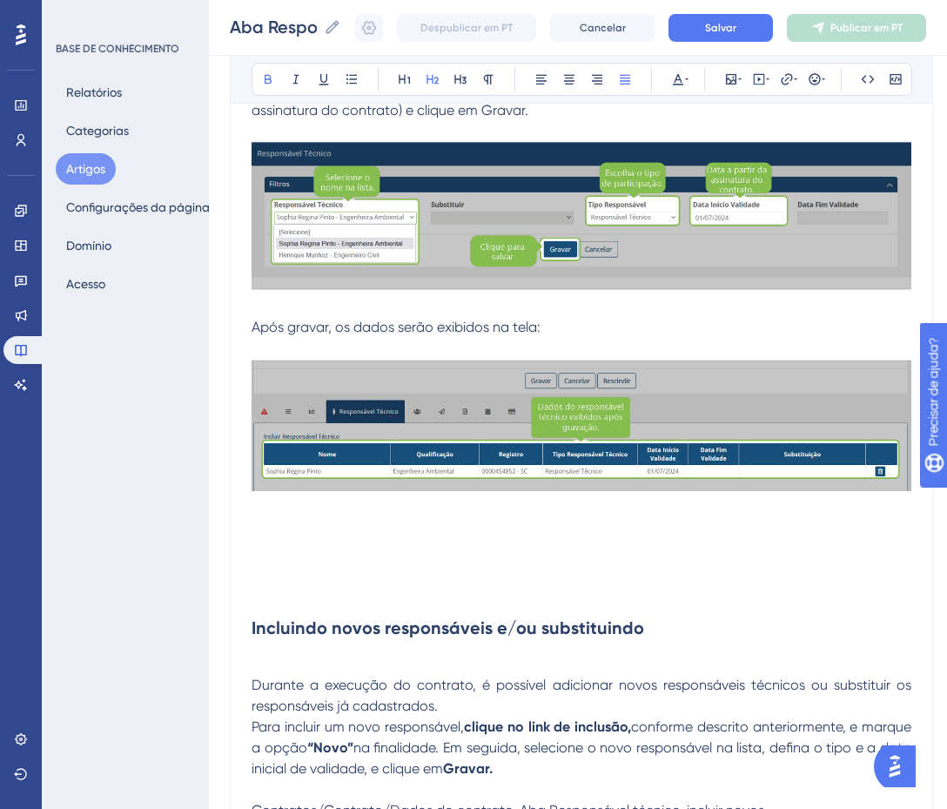
click at [237, 614] on div "Aba Responsável Técnico Incluindo novos responsáveis e/ou substituindo Audacios…" at bounding box center [581, 325] width 703 height 1369
click at [262, 79] on icon at bounding box center [268, 79] width 14 height 14
click at [305, 640] on h2 "Incluindo novos responsáveis e/ou substituindo" at bounding box center [582, 628] width 660 height 52
click at [286, 655] on p at bounding box center [582, 664] width 660 height 21
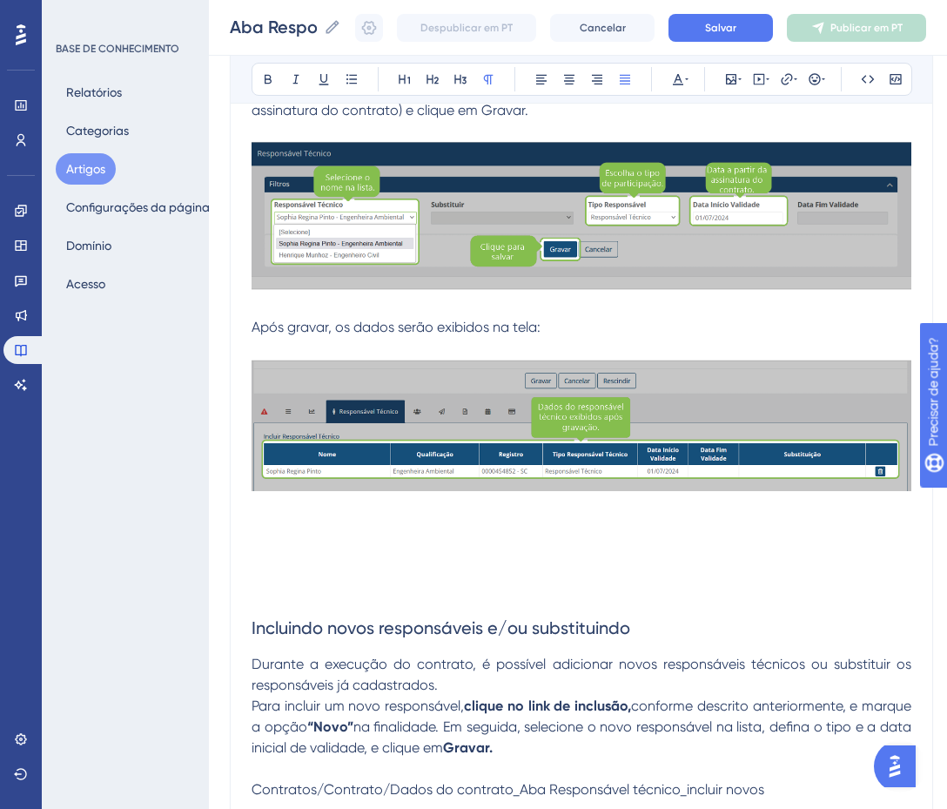
click at [550, 681] on p "Durante a execução do contrato, é possível adicionar novos responsáveis técnico…" at bounding box center [582, 675] width 660 height 42
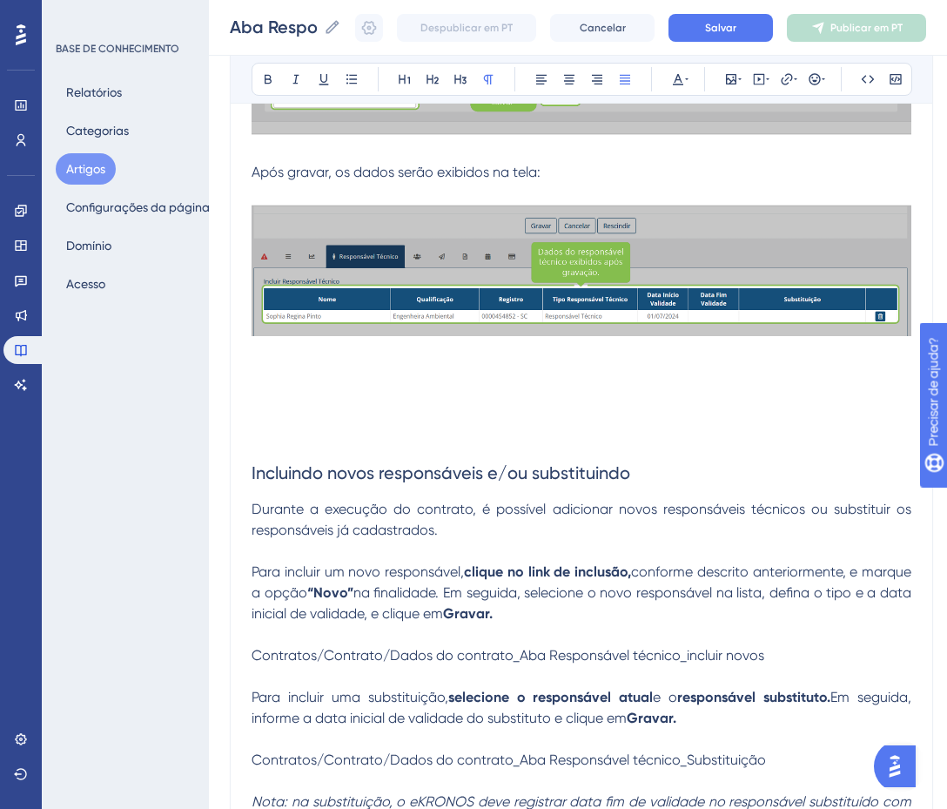
scroll to position [727, 0]
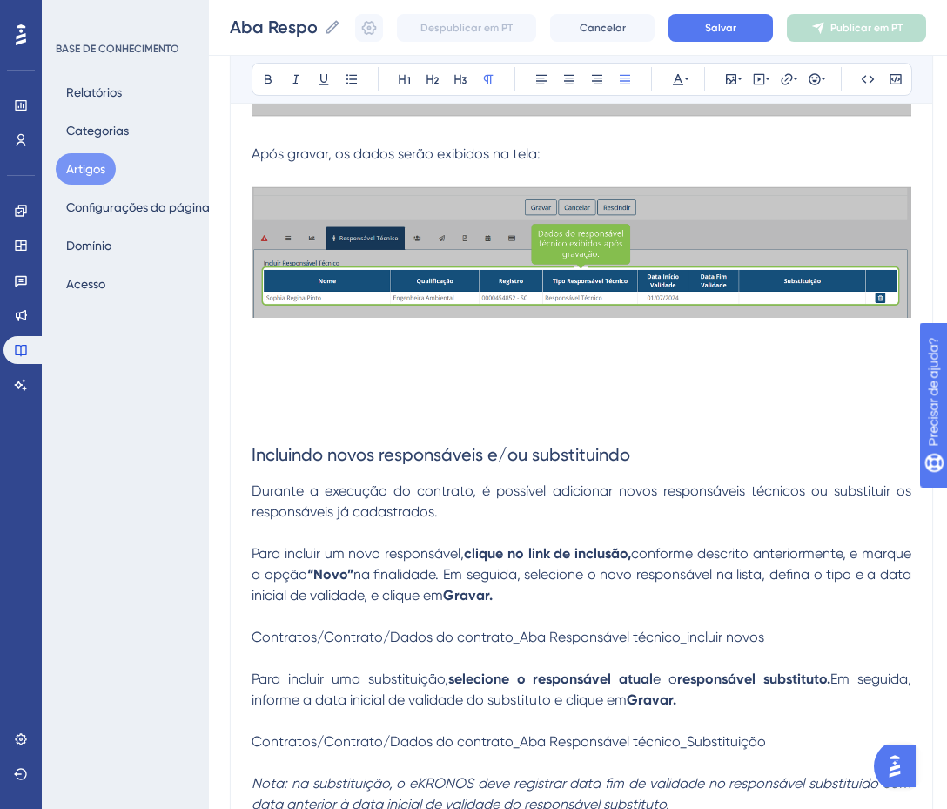
click at [683, 638] on span "Contratos/Contrato/Dados do contrato_Aba Responsável técnico_incluir novos" at bounding box center [508, 637] width 513 height 17
click at [683, 637] on span "Contratos/Contrato/Dados do contrato_Aba Responsável técnico_incluir novos" at bounding box center [508, 637] width 513 height 17
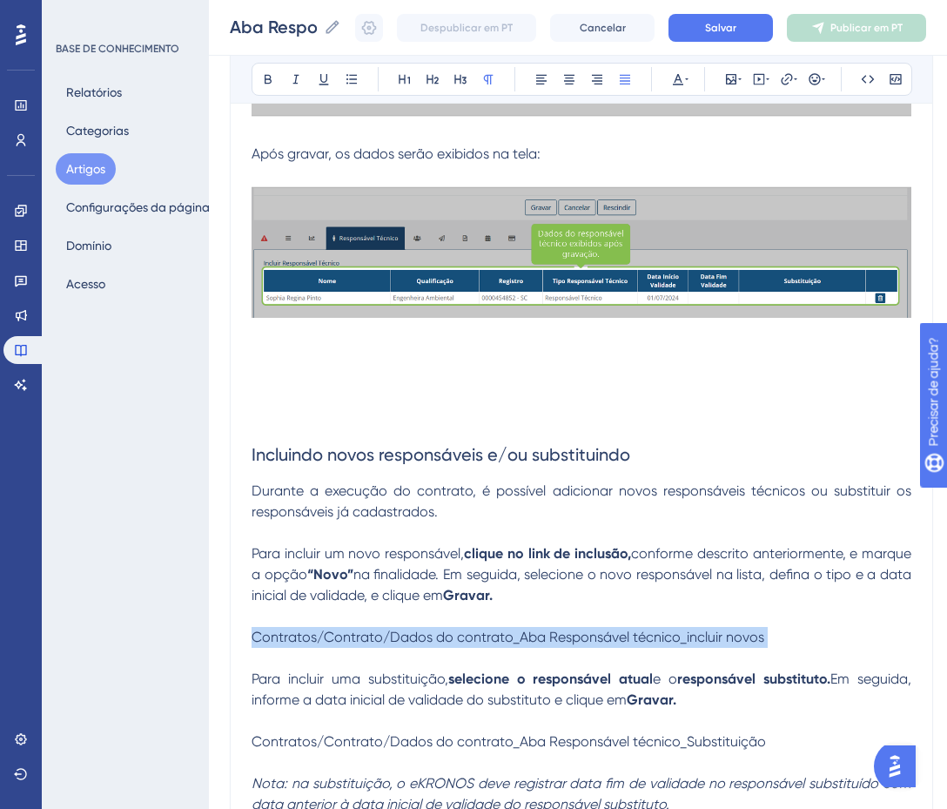
click at [683, 637] on span "Contratos/Contrato/Dados do contrato_Aba Responsável técnico_incluir novos" at bounding box center [508, 637] width 513 height 17
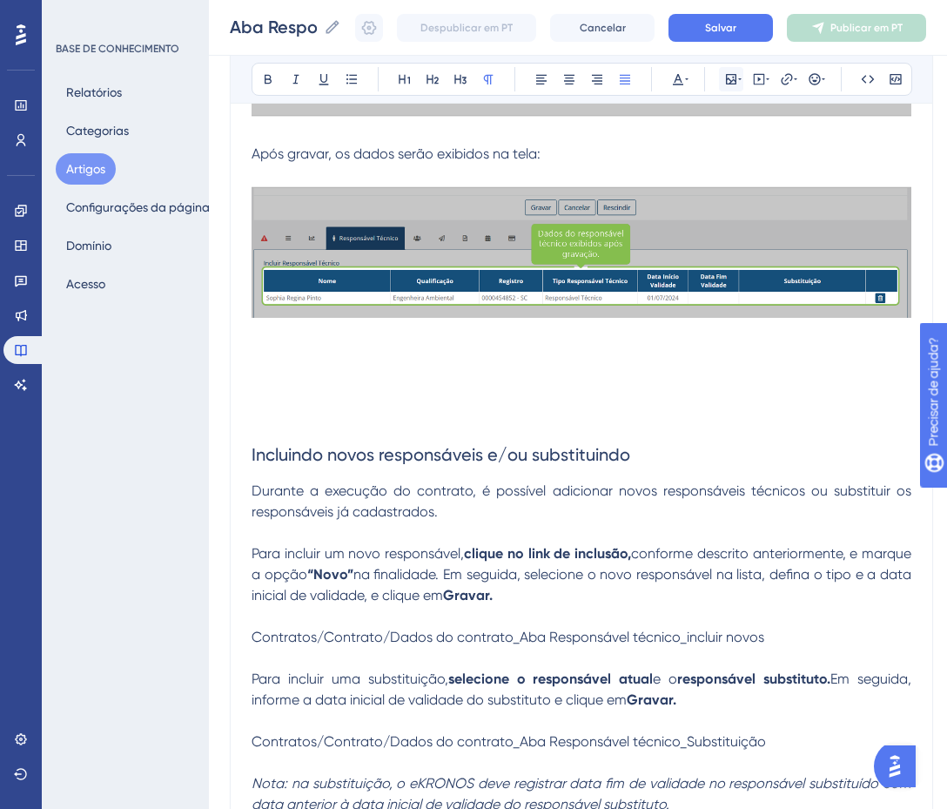
click at [726, 83] on icon at bounding box center [731, 79] width 14 height 14
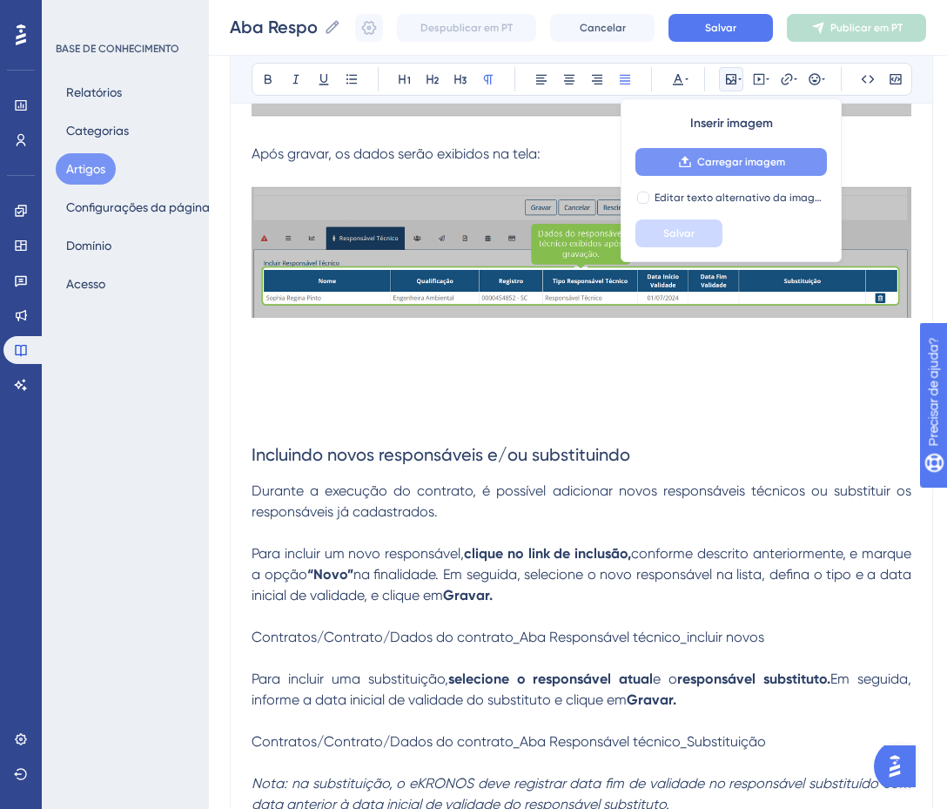
click at [689, 163] on icon at bounding box center [685, 162] width 14 height 14
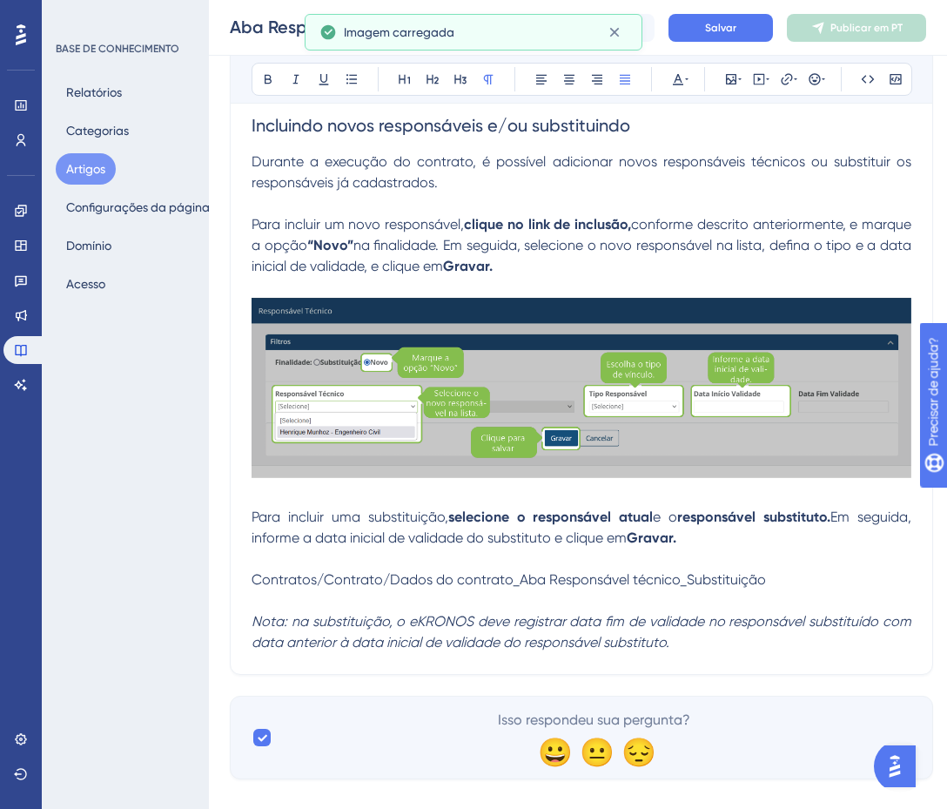
scroll to position [1075, 0]
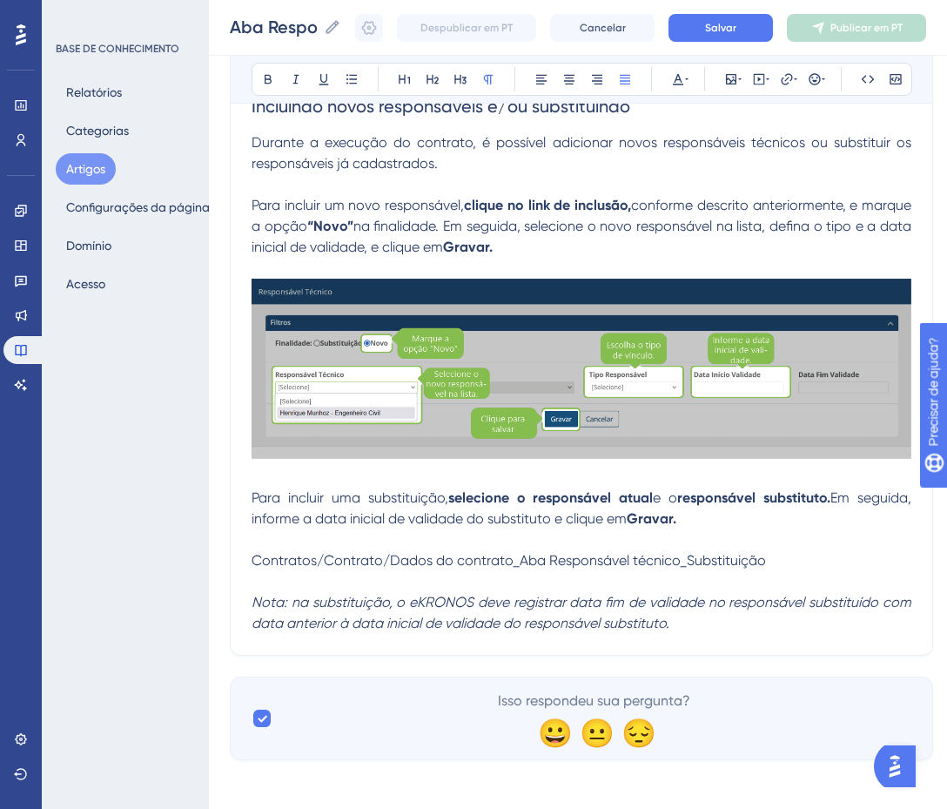
click at [745, 564] on span "Contratos/Contrato/Dados do contrato_Aba Responsável técnico_Substituição" at bounding box center [509, 560] width 515 height 17
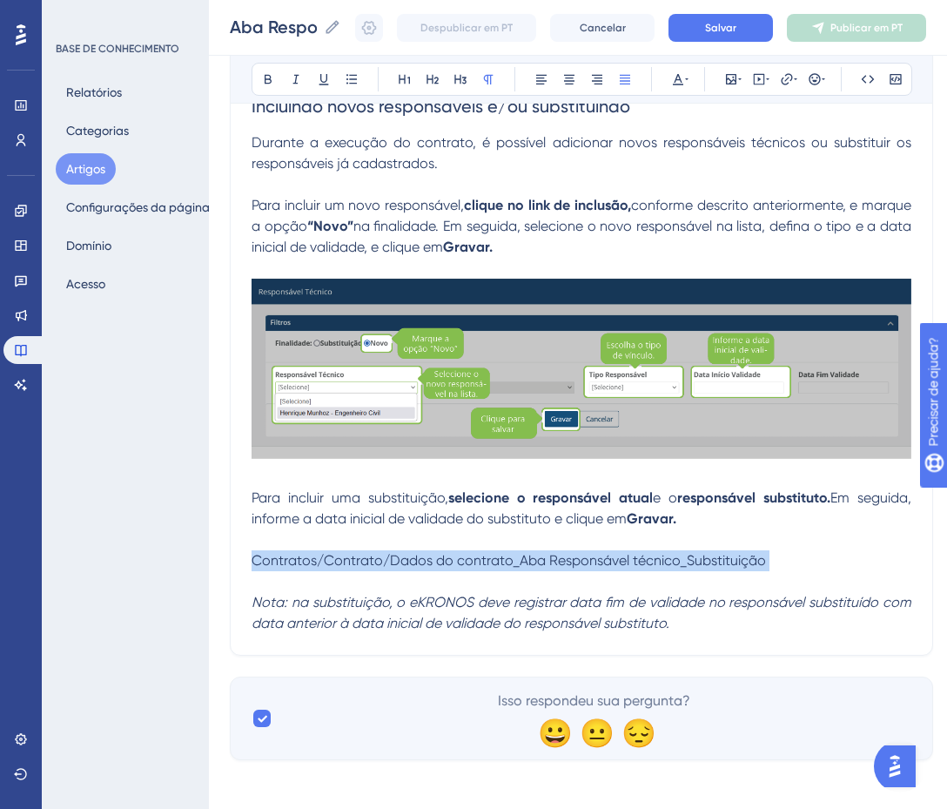
click at [745, 563] on span "Contratos/Contrato/Dados do contrato_Aba Responsável técnico_Substituição" at bounding box center [509, 560] width 515 height 17
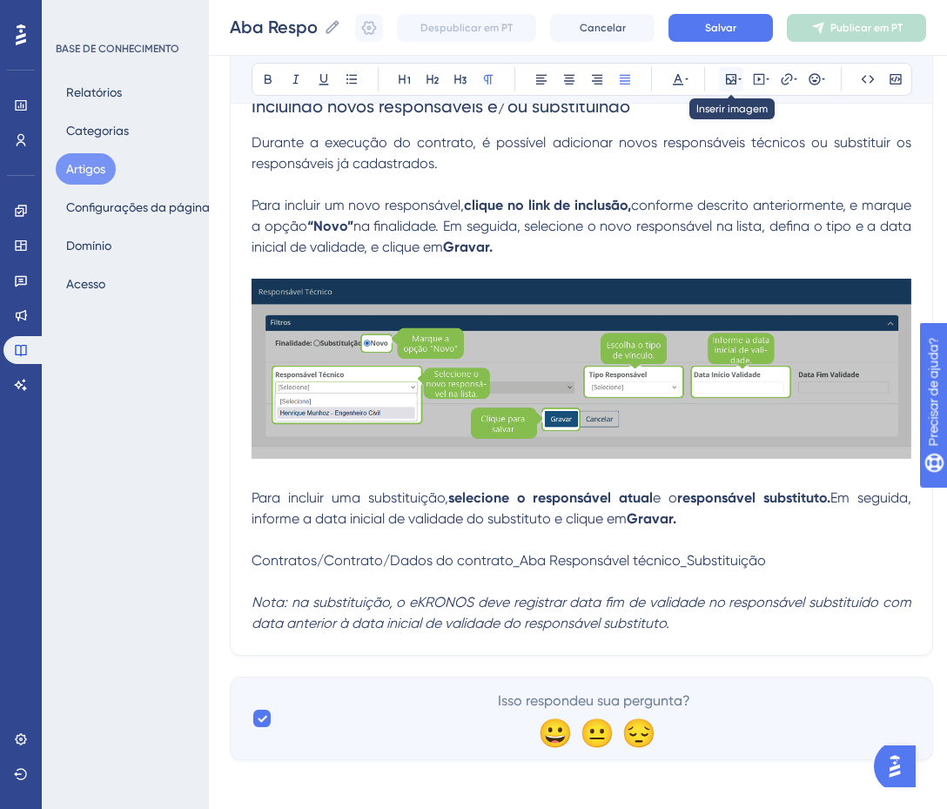
click at [735, 83] on icon at bounding box center [731, 79] width 14 height 14
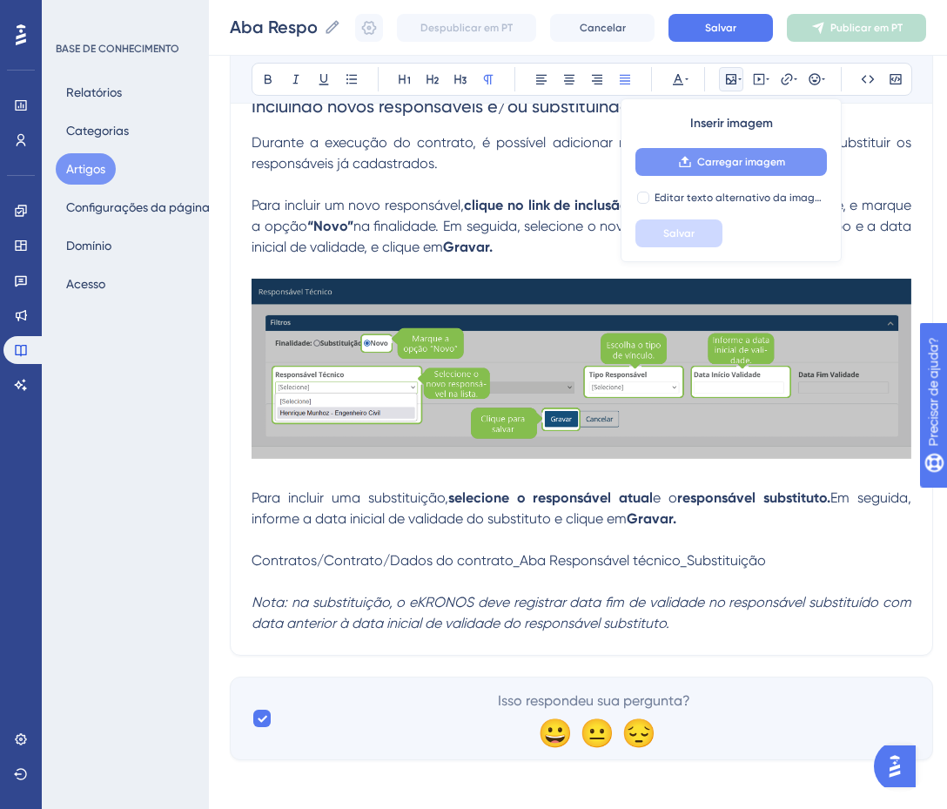
click at [730, 165] on font "Carregar imagem" at bounding box center [741, 162] width 88 height 12
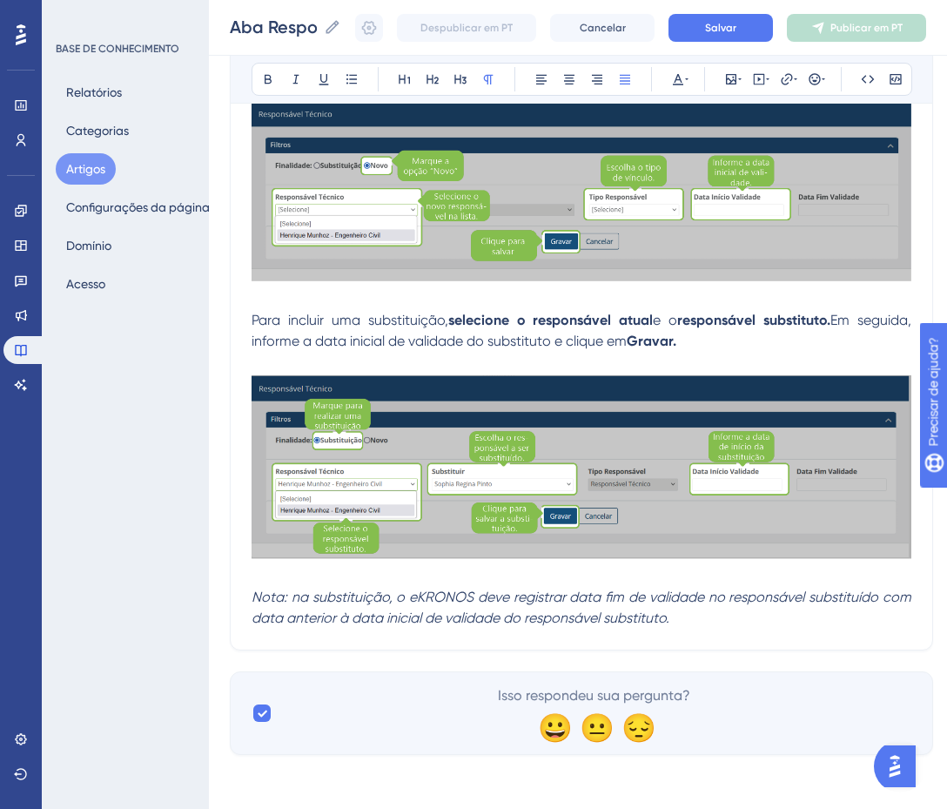
scroll to position [1254, 0]
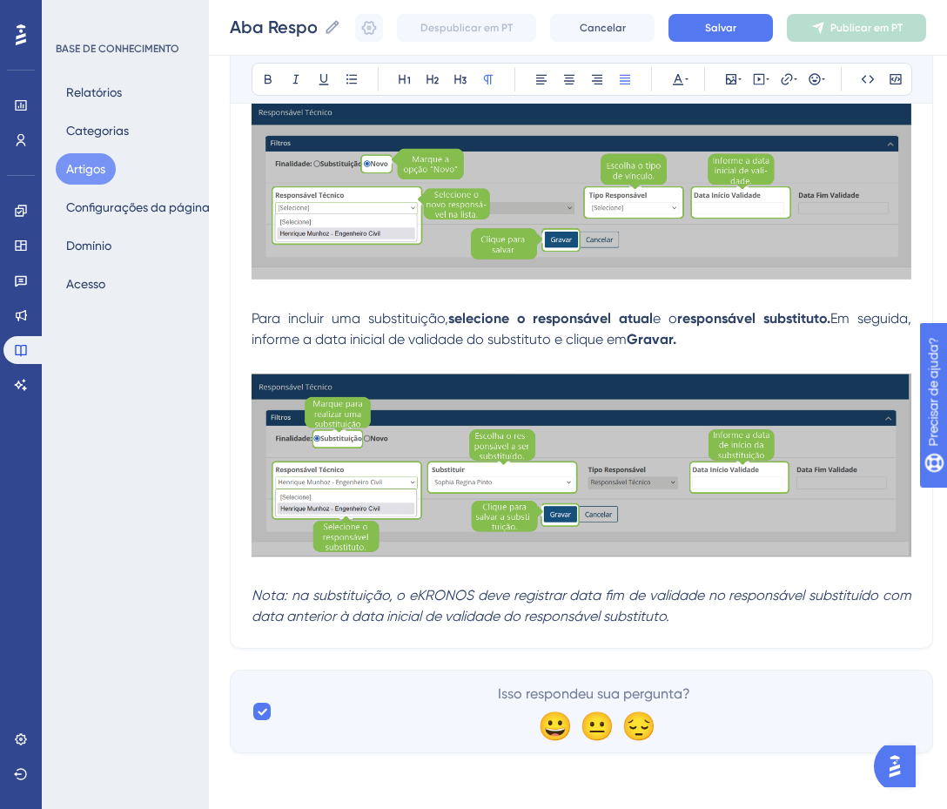
click at [575, 621] on em "Nota: na substituição, o eKRONOS deve registrar data fim de validade no respons…" at bounding box center [583, 605] width 663 height 37
click at [684, 616] on p "Nota: na substituição, o eKRONOS deve registrar data fim de validade no respons…" at bounding box center [582, 606] width 660 height 42
click at [749, 17] on button "Salvar" at bounding box center [721, 28] width 104 height 28
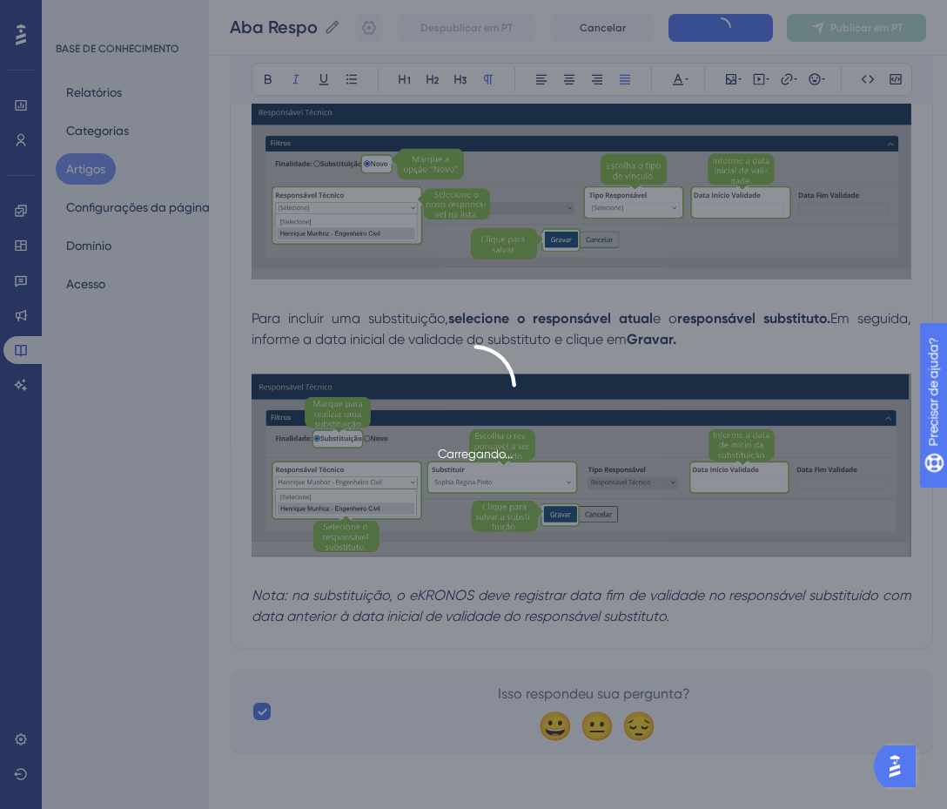
scroll to position [371, 0]
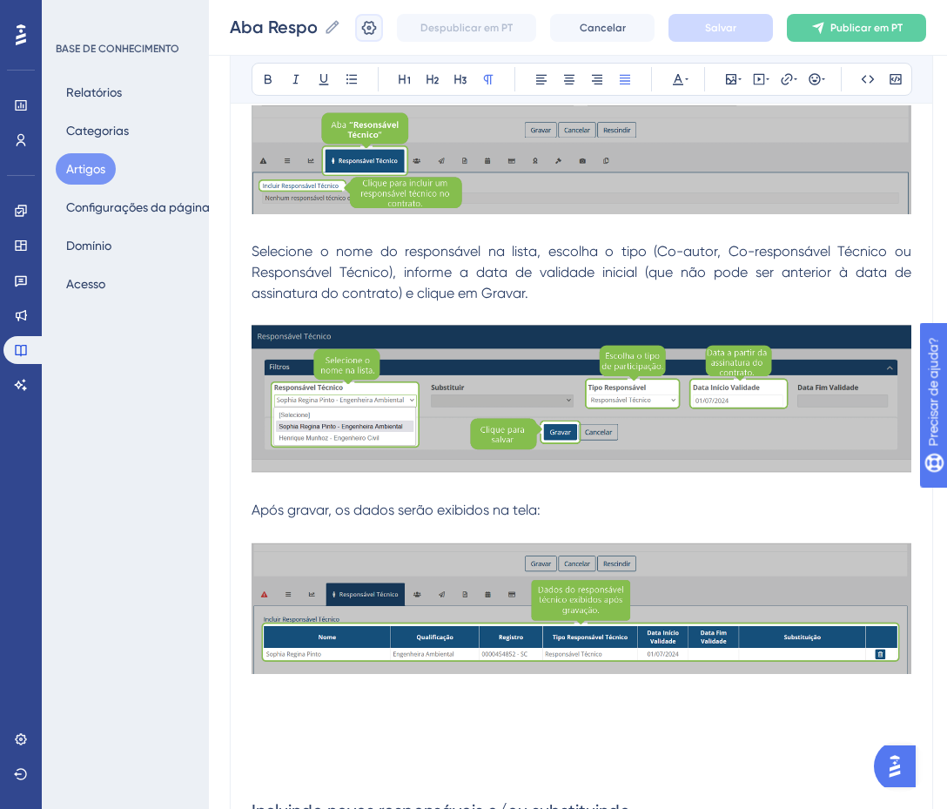
click at [378, 27] on icon at bounding box center [368, 27] width 17 height 17
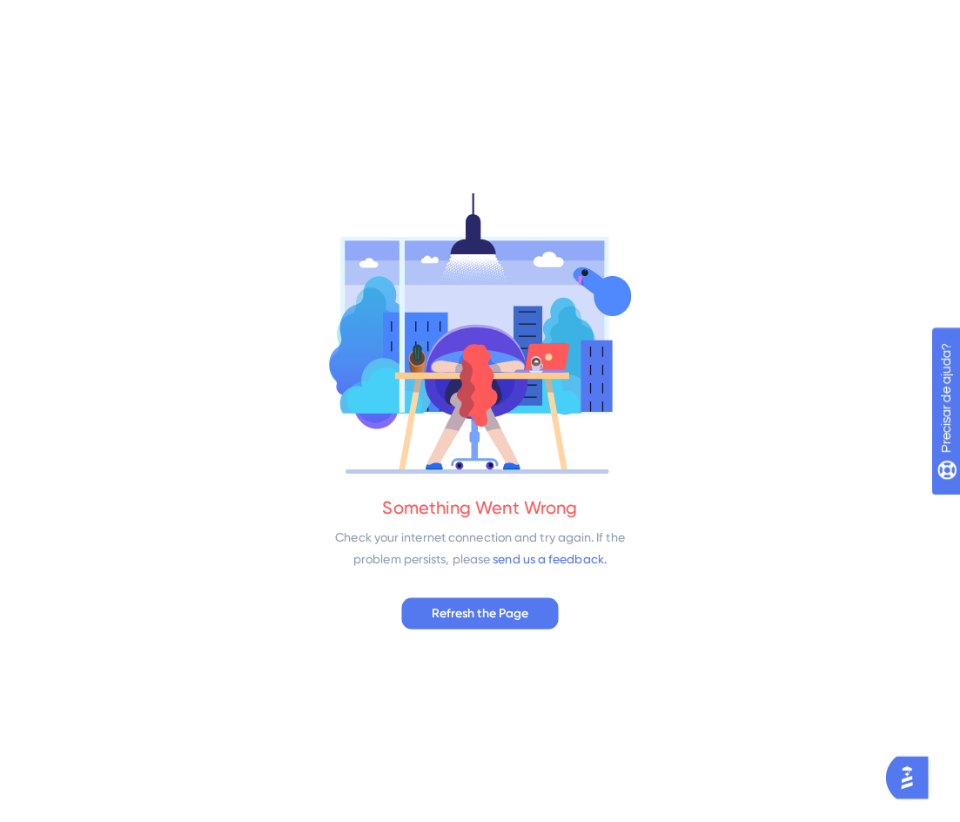
scroll to position [0, 0]
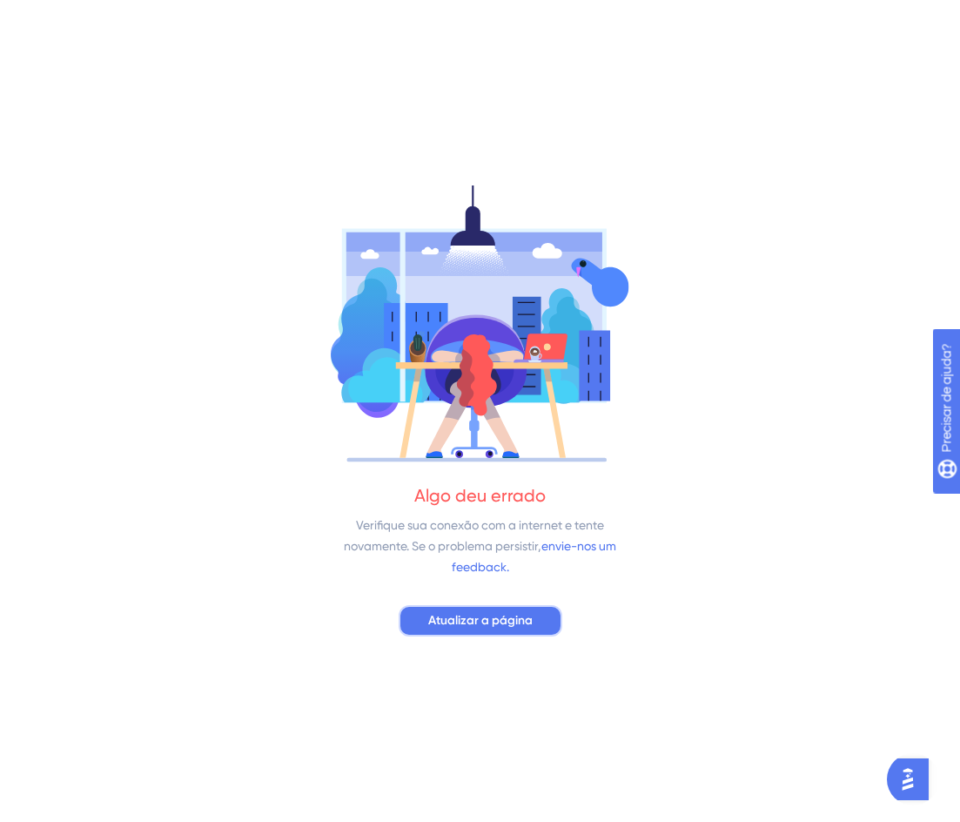
click at [455, 624] on font "Atualizar a página" at bounding box center [480, 620] width 104 height 15
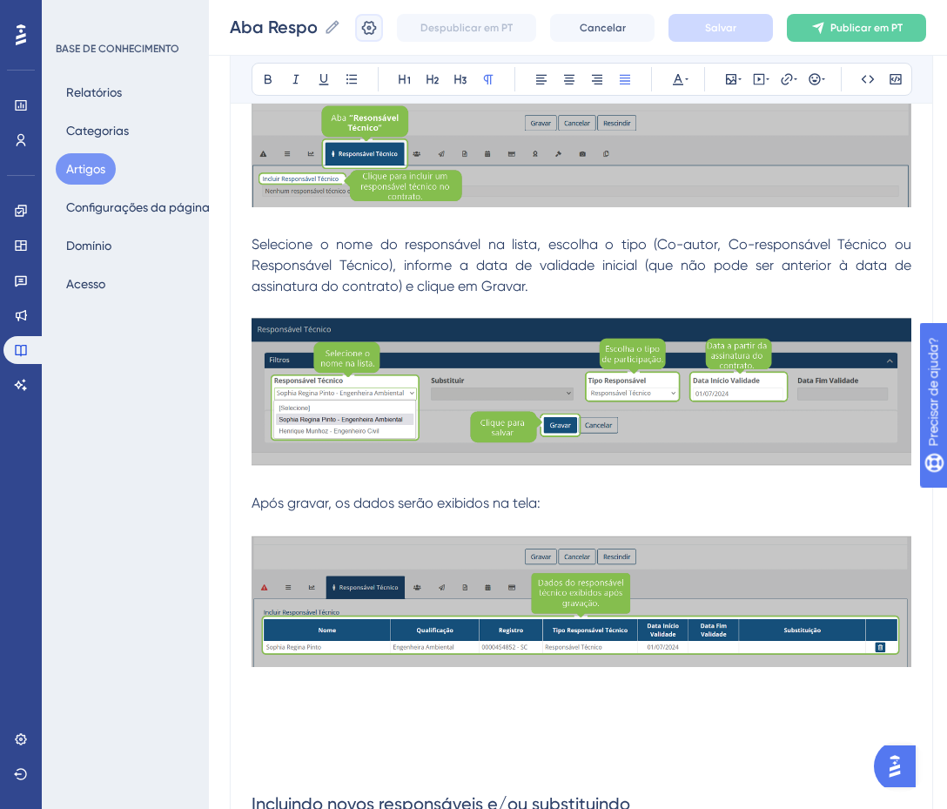
click at [377, 30] on icon at bounding box center [369, 27] width 15 height 14
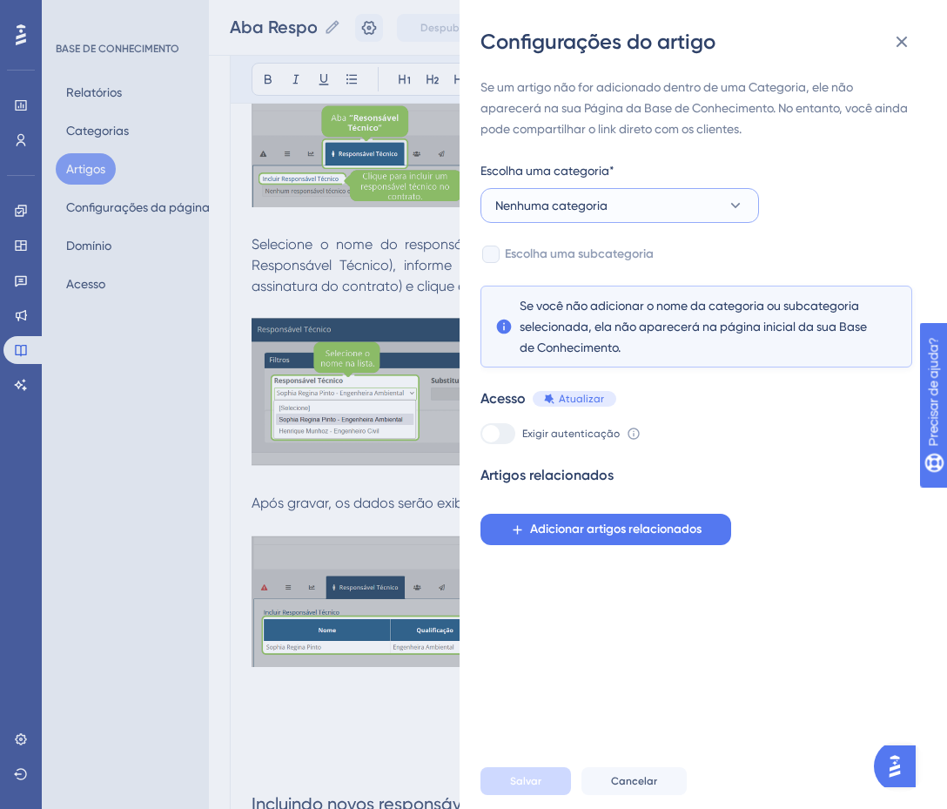
click at [723, 195] on button "Nenhuma categoria" at bounding box center [620, 205] width 279 height 35
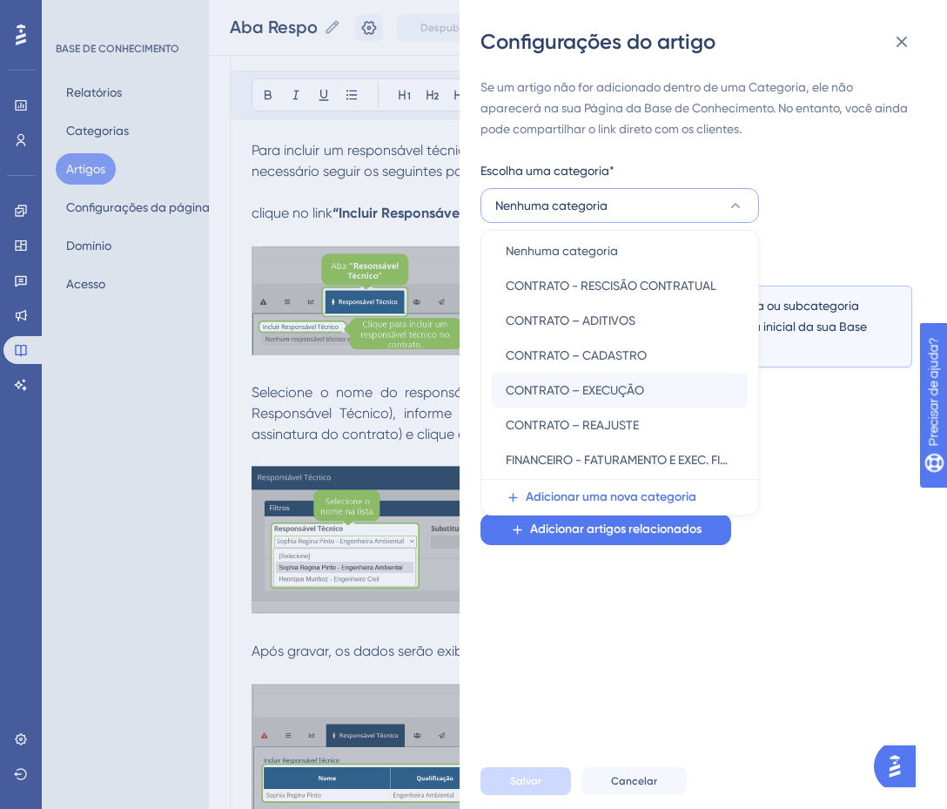
scroll to position [6, 0]
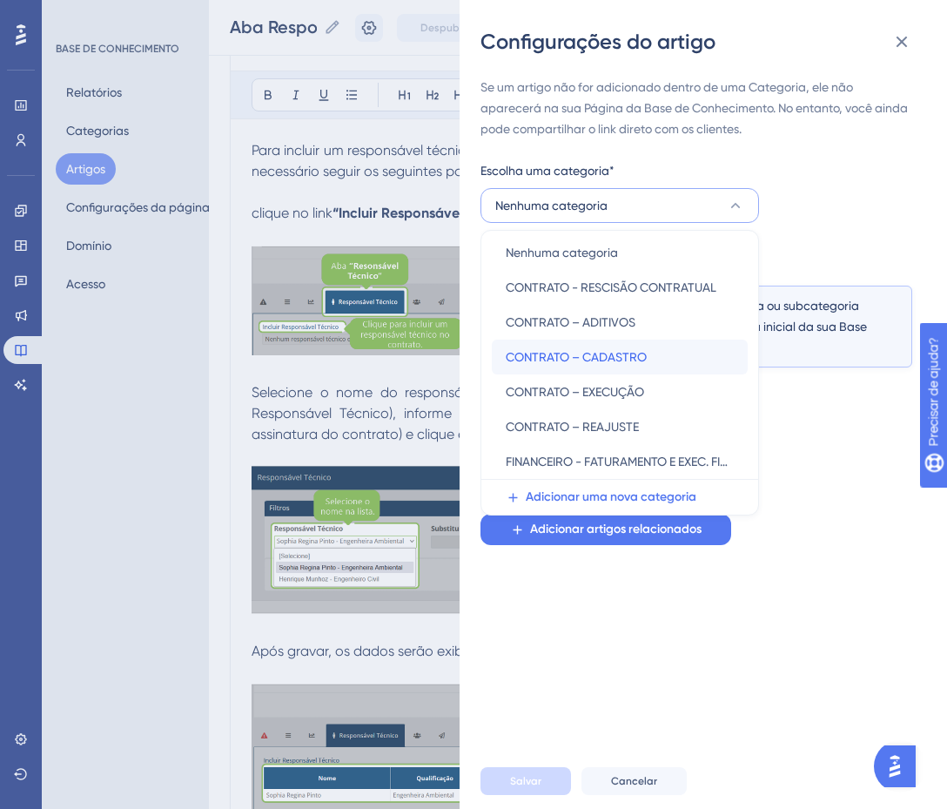
click at [591, 362] on font "CONTRATO – CADASTRO" at bounding box center [576, 357] width 141 height 14
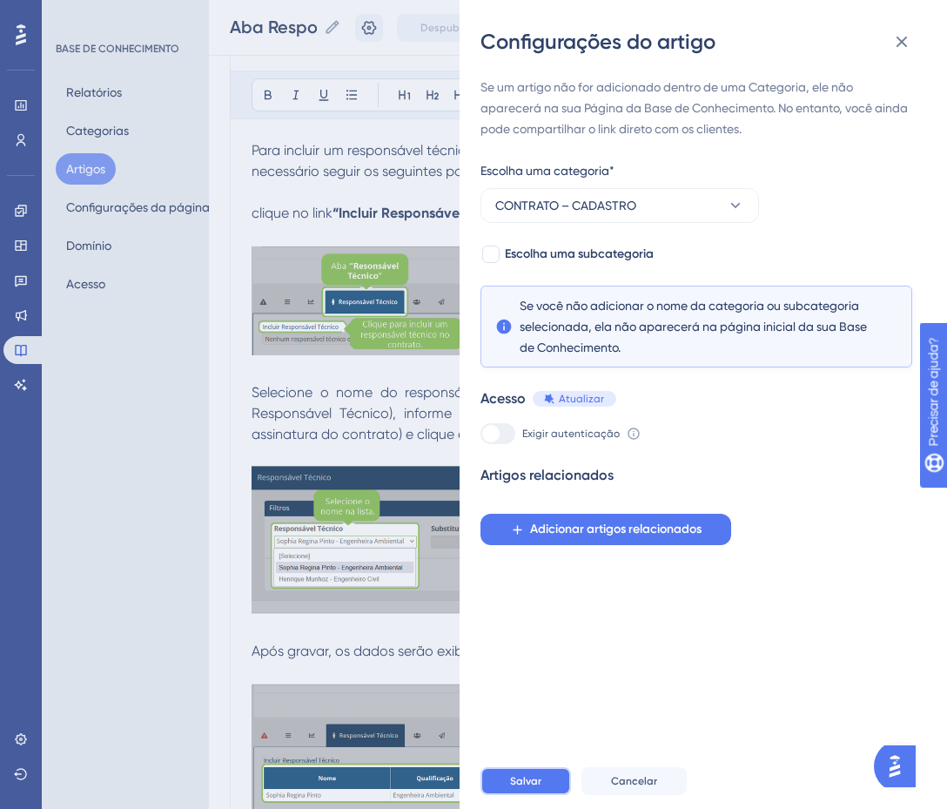
click at [536, 787] on font "Salvar" at bounding box center [525, 781] width 31 height 12
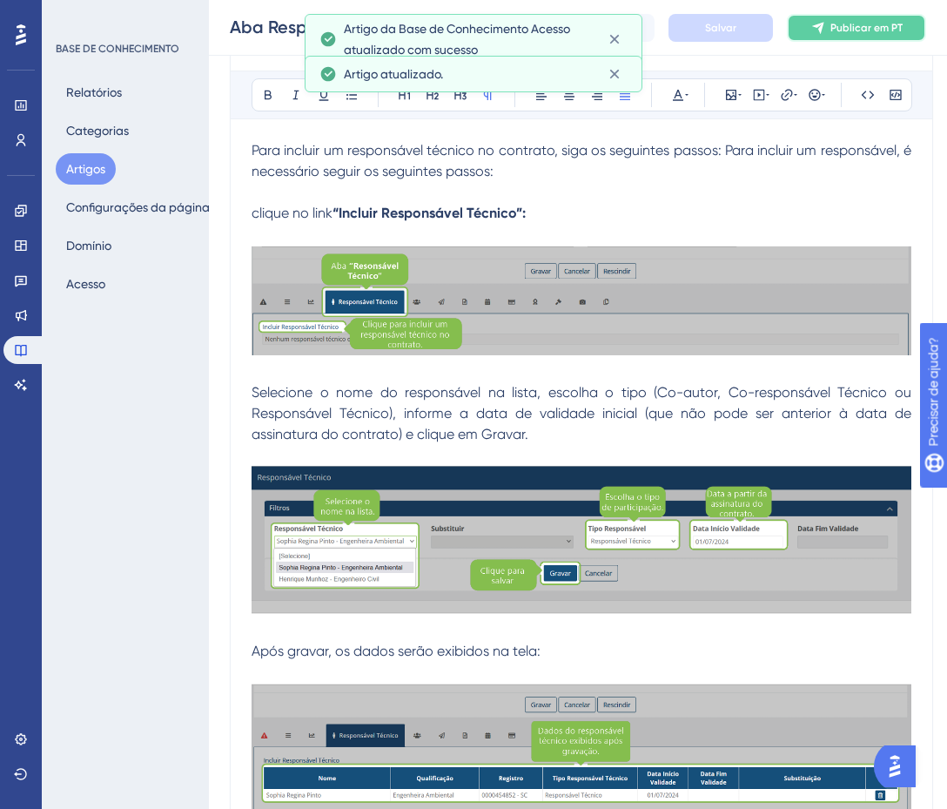
click at [887, 19] on button "Publicar em PT" at bounding box center [856, 28] width 139 height 28
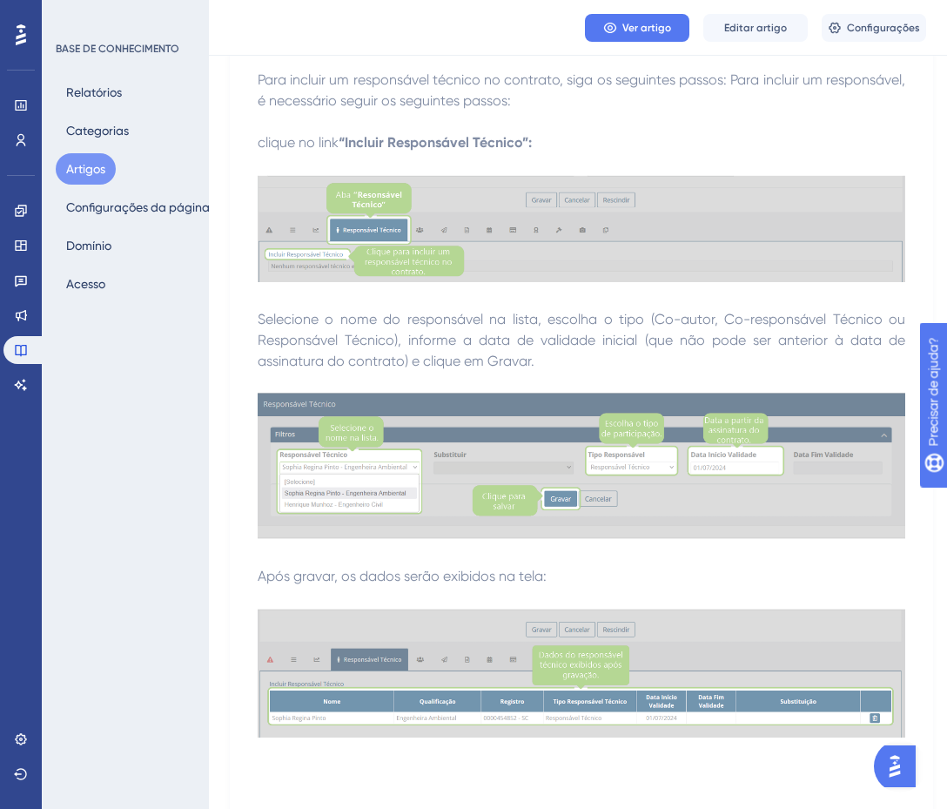
click at [84, 167] on font "Artigos" at bounding box center [85, 169] width 39 height 14
